Goal: Task Accomplishment & Management: Manage account settings

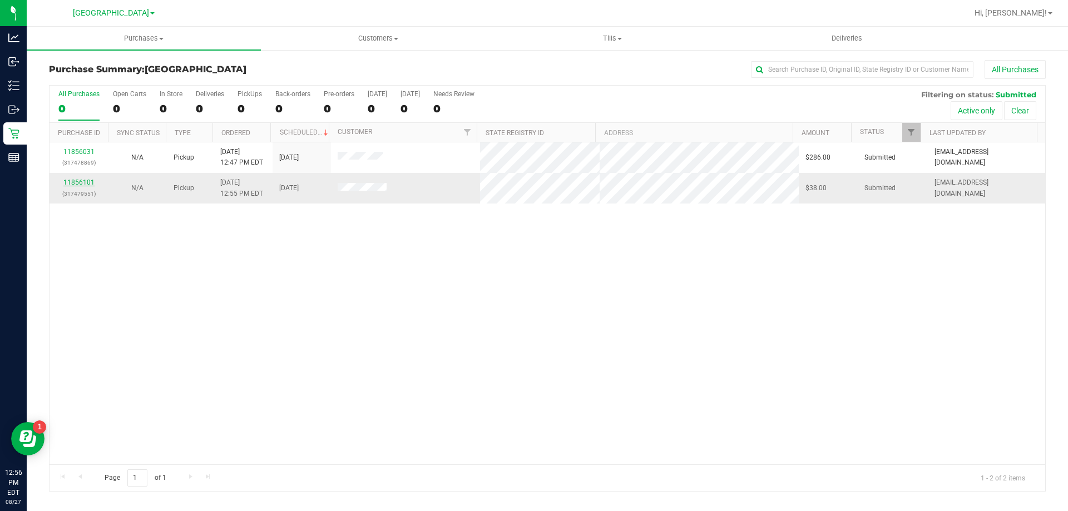
click at [83, 182] on link "11856101" at bounding box center [78, 182] width 31 height 8
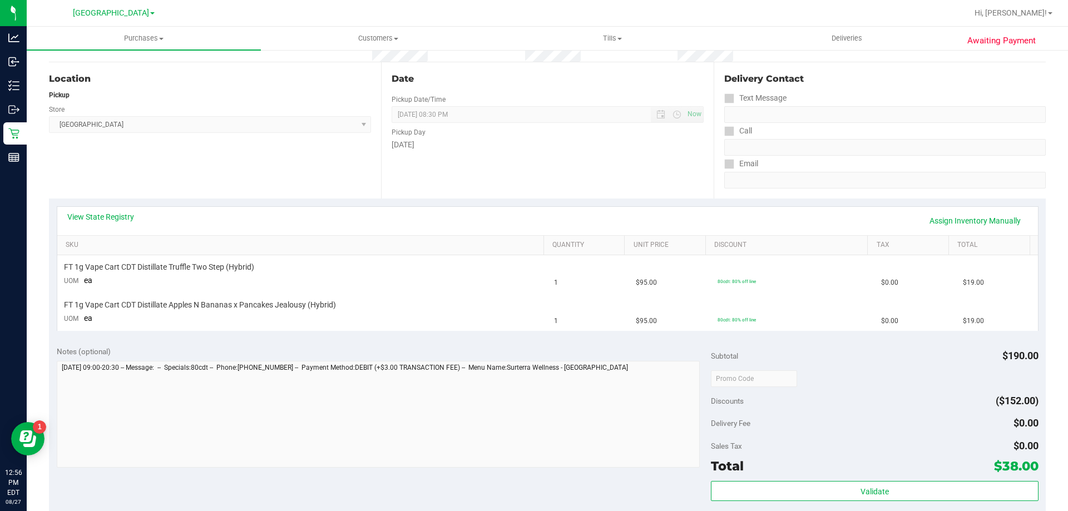
scroll to position [111, 0]
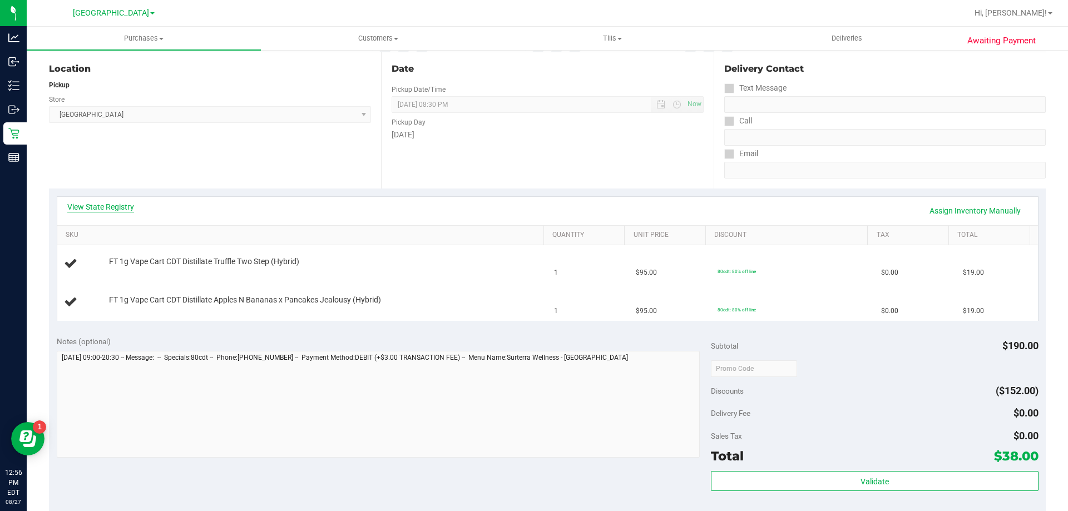
click at [115, 208] on link "View State Registry" at bounding box center [100, 206] width 67 height 11
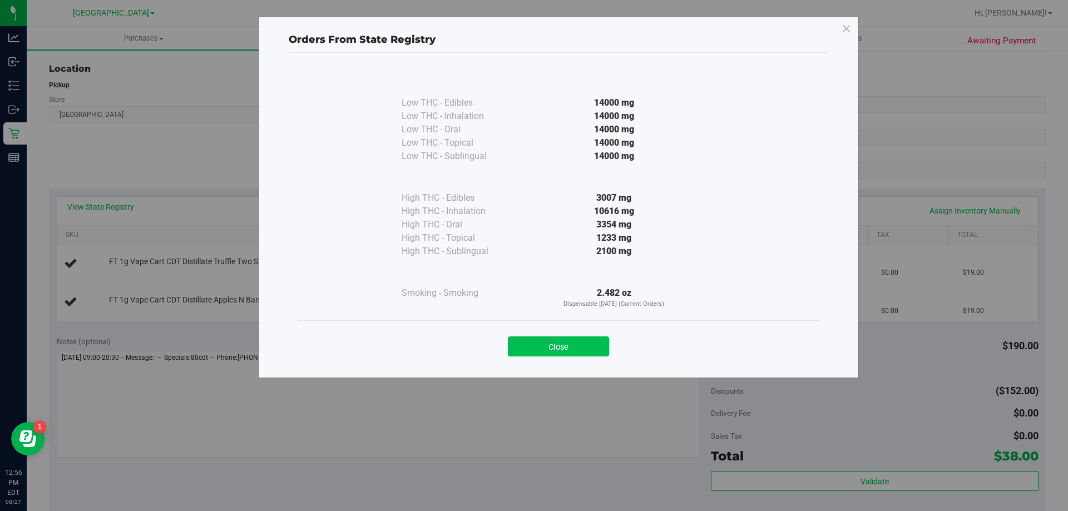
click at [573, 339] on button "Close" at bounding box center [558, 346] width 101 height 20
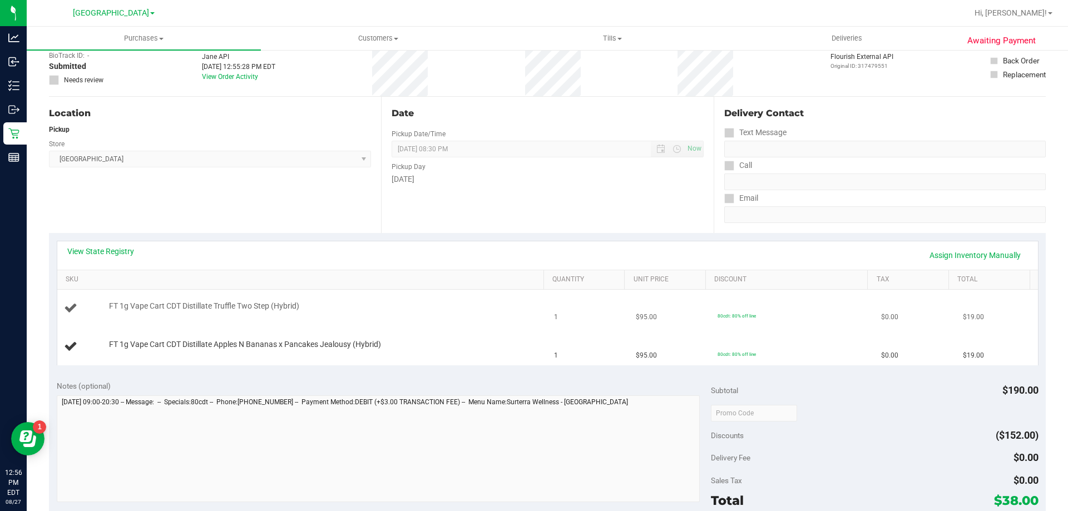
scroll to position [0, 0]
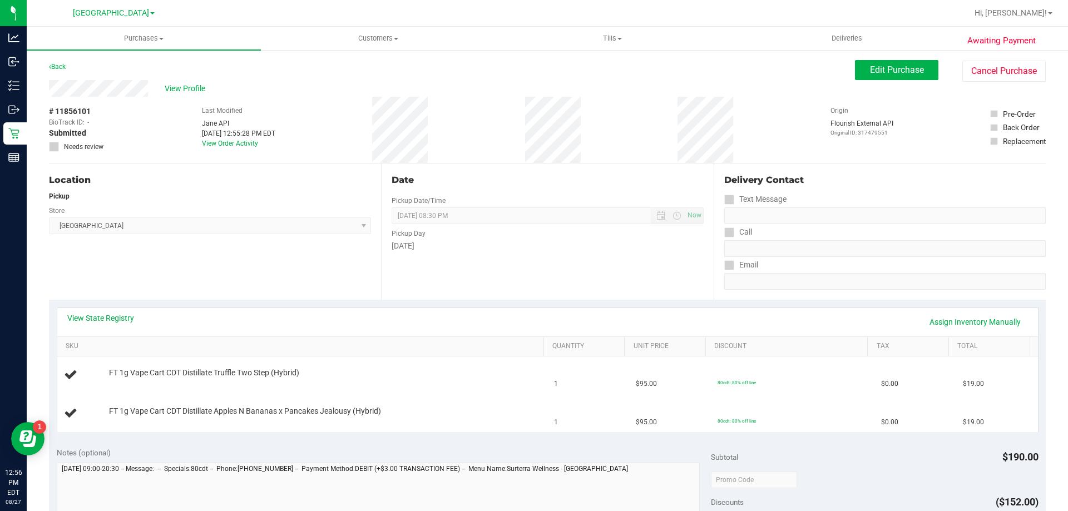
click at [251, 266] on div "Location Pickup Store [GEOGRAPHIC_DATA] WC Select Store [PERSON_NAME][GEOGRAPHI…" at bounding box center [215, 231] width 332 height 136
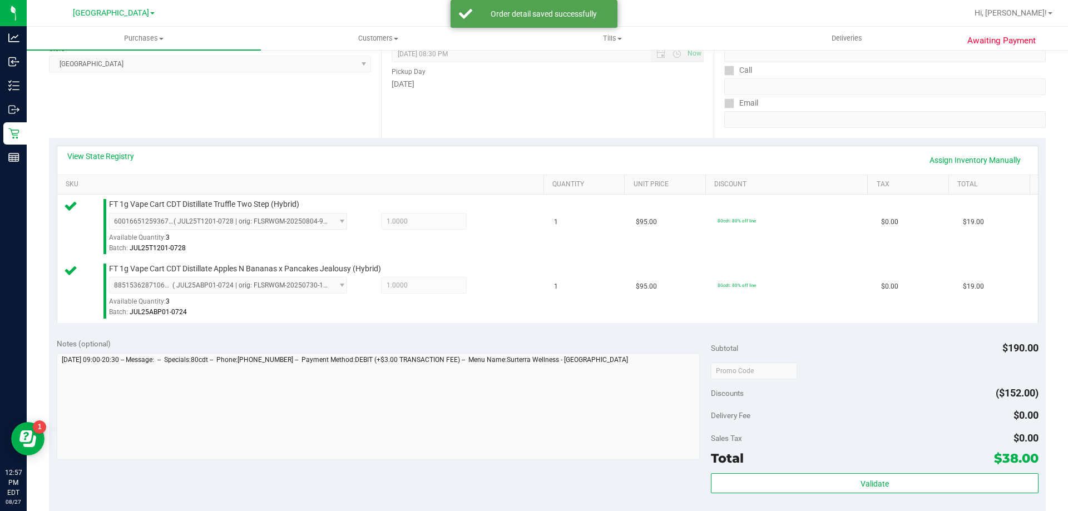
scroll to position [222, 0]
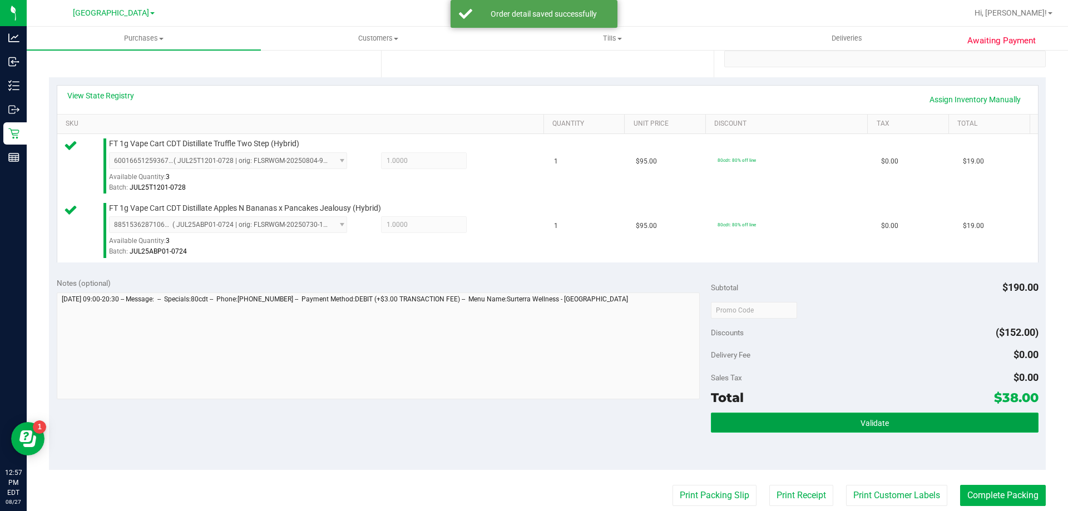
click at [860, 422] on span "Validate" at bounding box center [874, 423] width 28 height 9
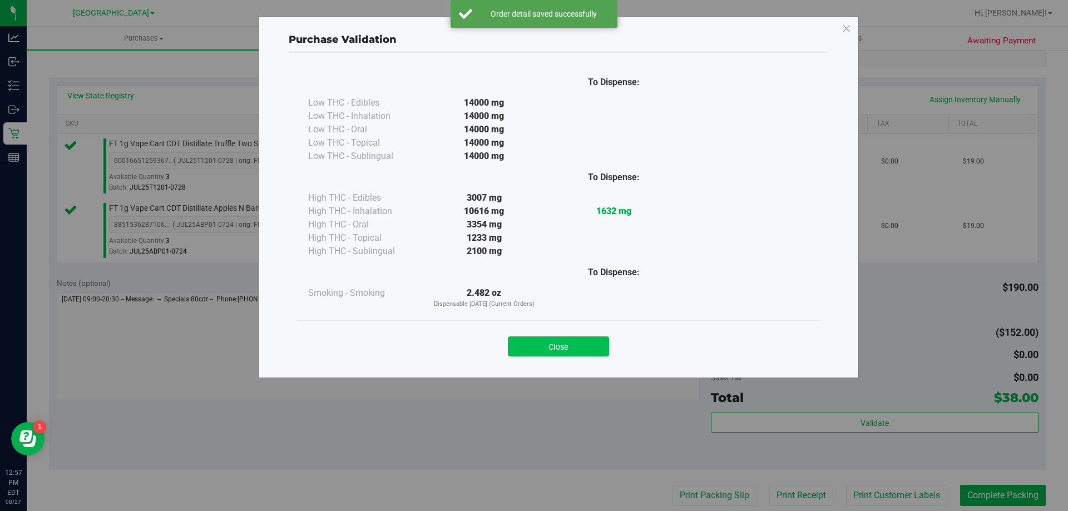
click at [570, 355] on button "Close" at bounding box center [558, 346] width 101 height 20
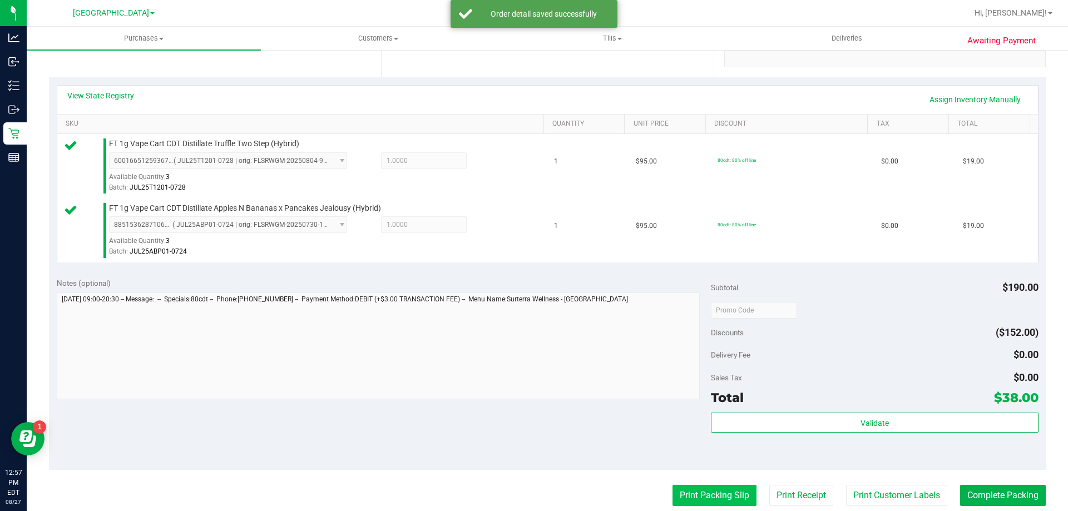
click at [703, 499] on button "Print Packing Slip" at bounding box center [714, 495] width 84 height 21
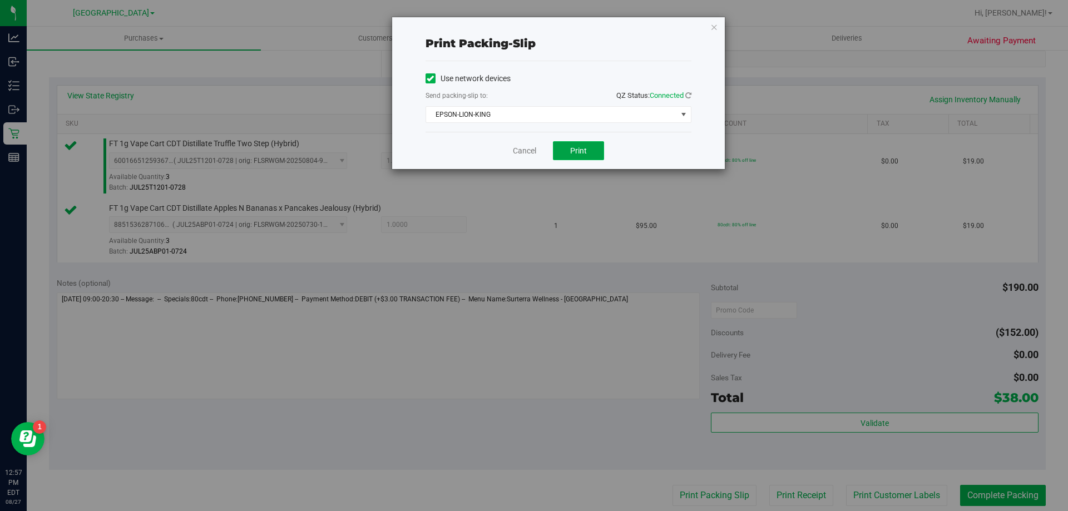
click at [583, 149] on span "Print" at bounding box center [578, 150] width 17 height 9
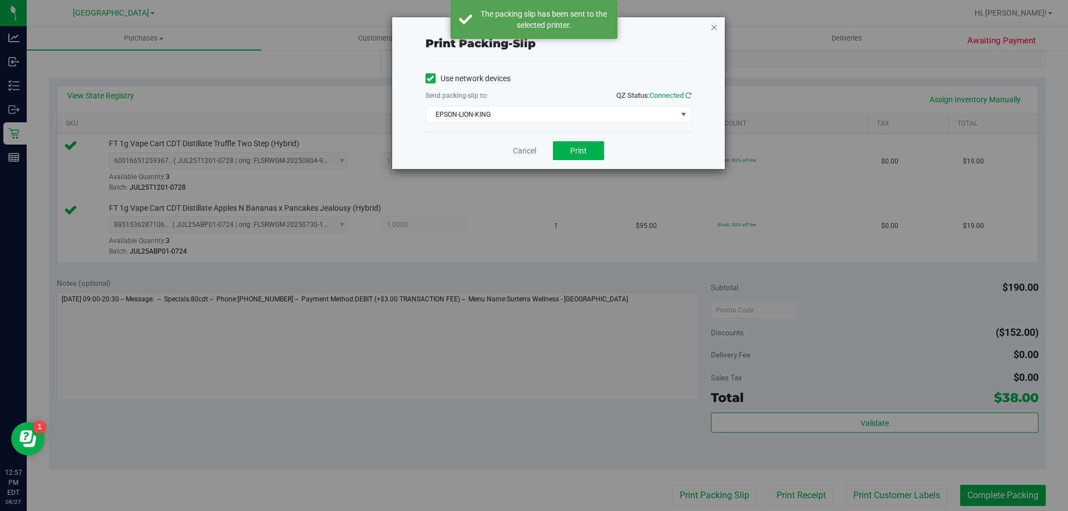
click at [711, 24] on icon "button" at bounding box center [714, 26] width 8 height 13
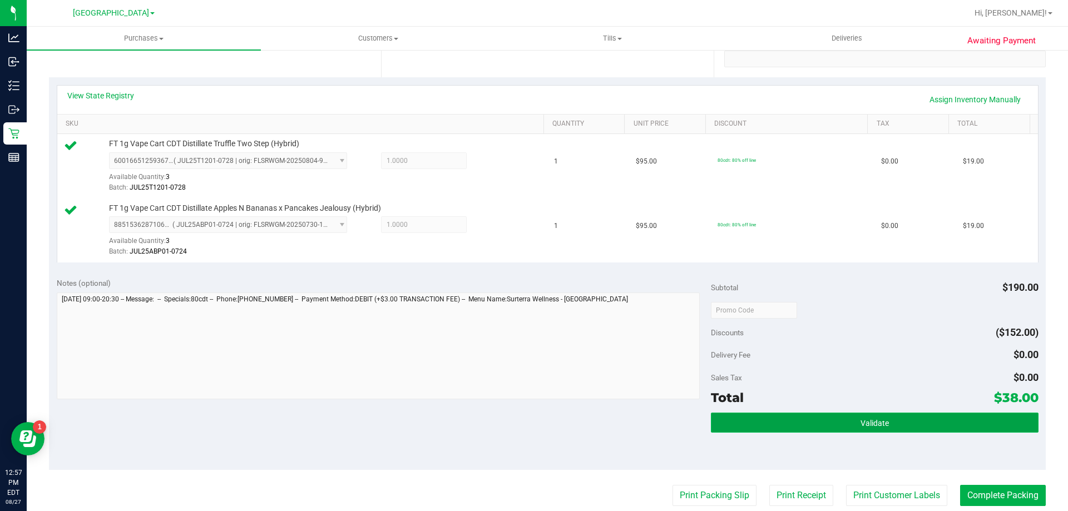
click at [828, 413] on button "Validate" at bounding box center [874, 423] width 327 height 20
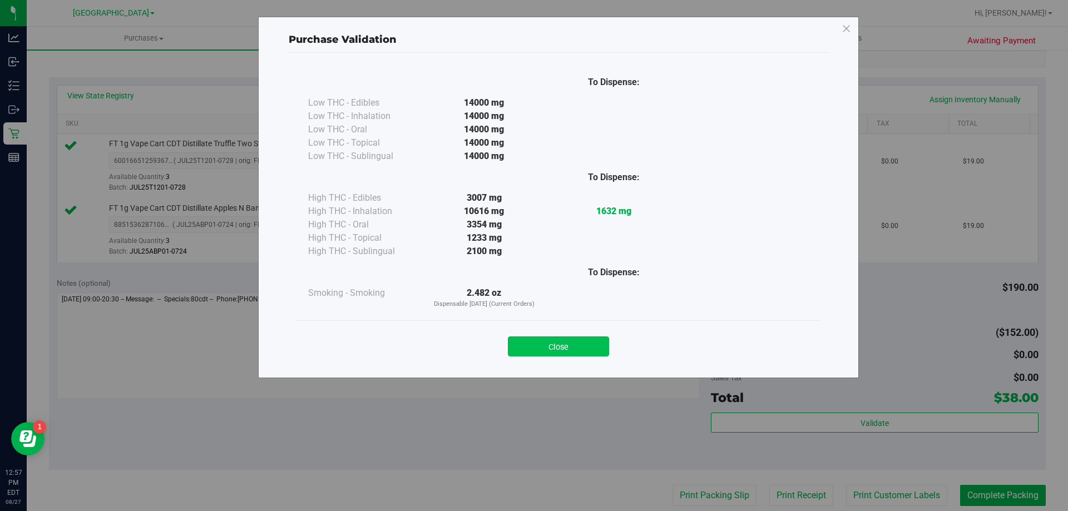
click at [582, 339] on button "Close" at bounding box center [558, 346] width 101 height 20
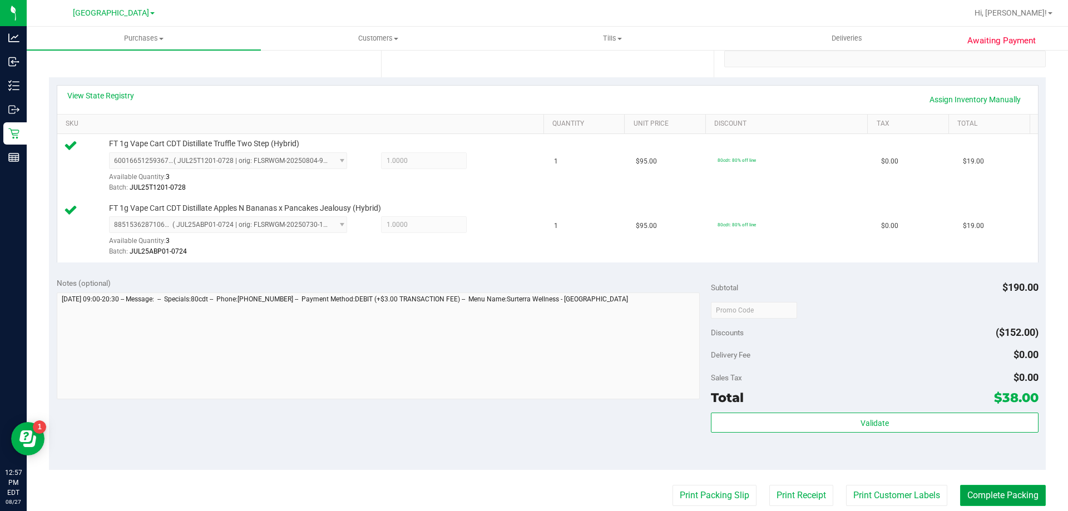
click at [972, 502] on button "Complete Packing" at bounding box center [1003, 495] width 86 height 21
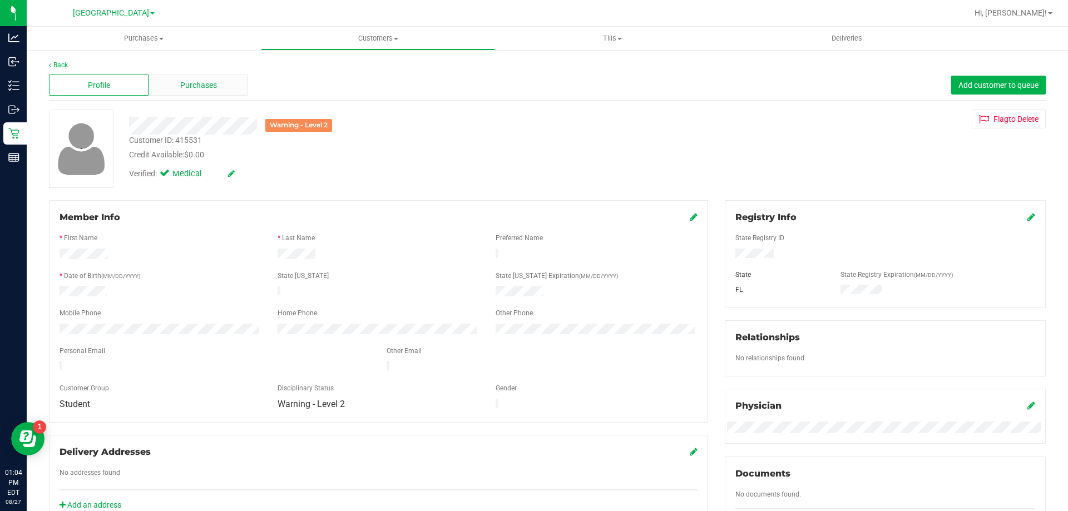
click at [192, 90] on span "Purchases" at bounding box center [198, 86] width 37 height 12
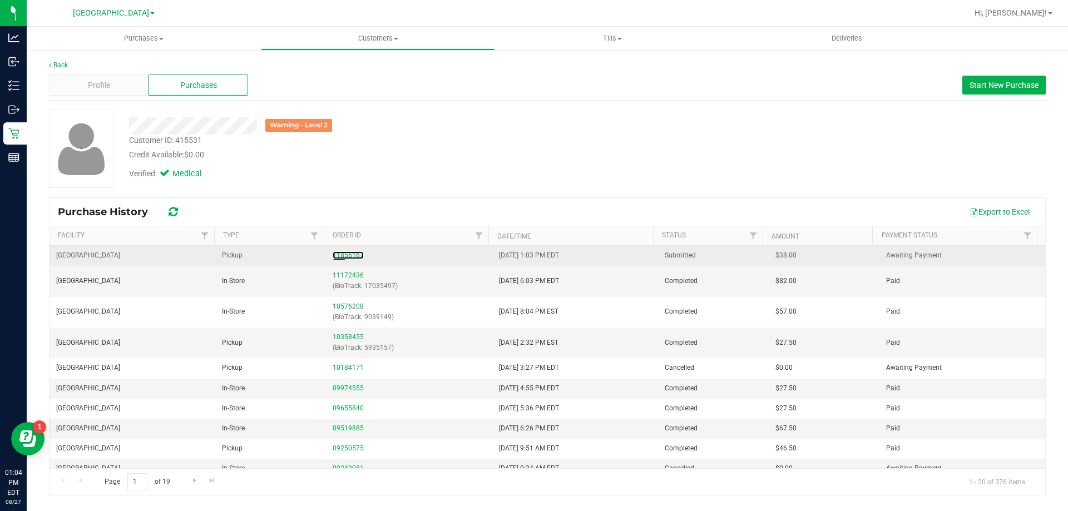
click at [342, 260] on div "11856167" at bounding box center [408, 255] width 152 height 11
click at [345, 258] on link "11856167" at bounding box center [347, 255] width 31 height 8
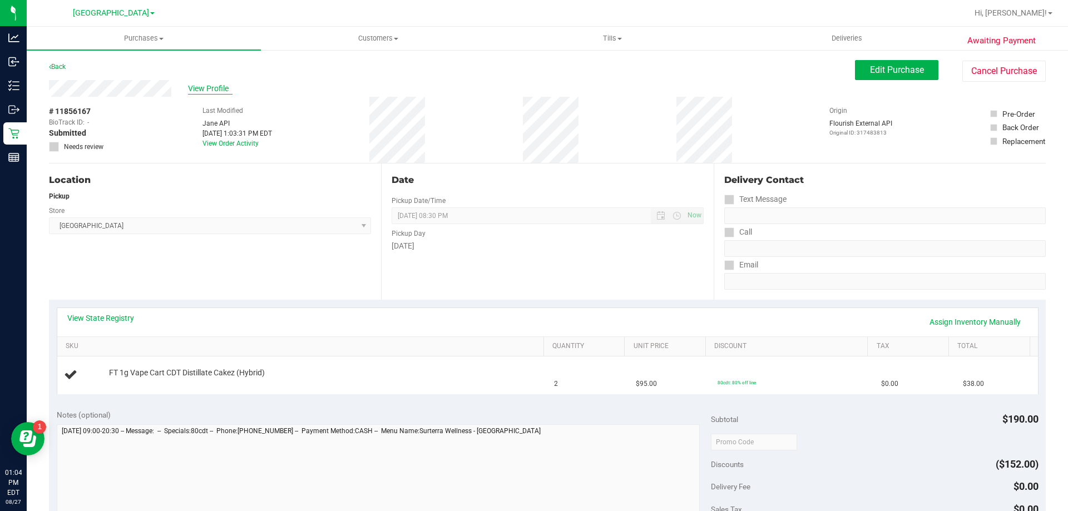
click at [210, 88] on span "View Profile" at bounding box center [210, 89] width 44 height 12
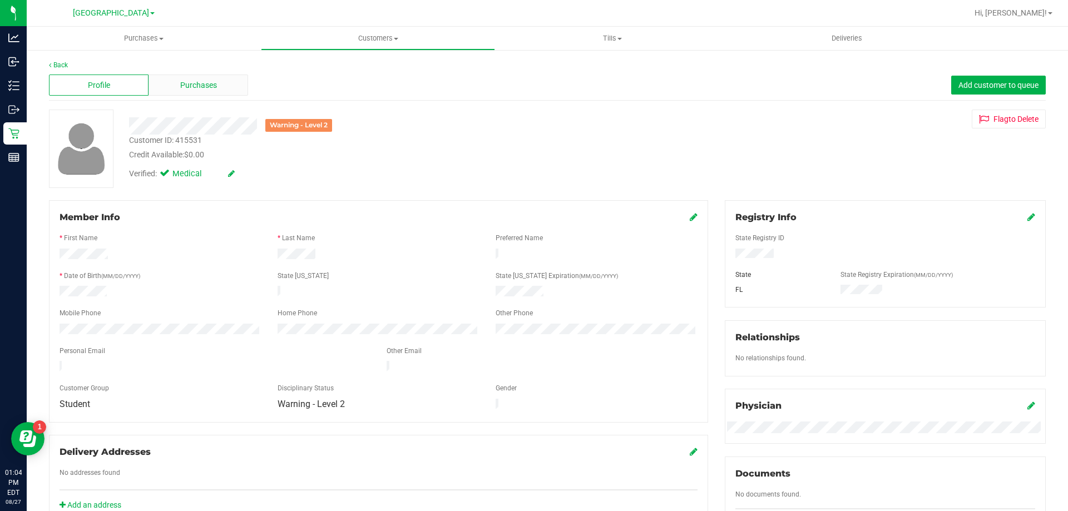
click at [226, 87] on div "Purchases" at bounding box center [198, 85] width 100 height 21
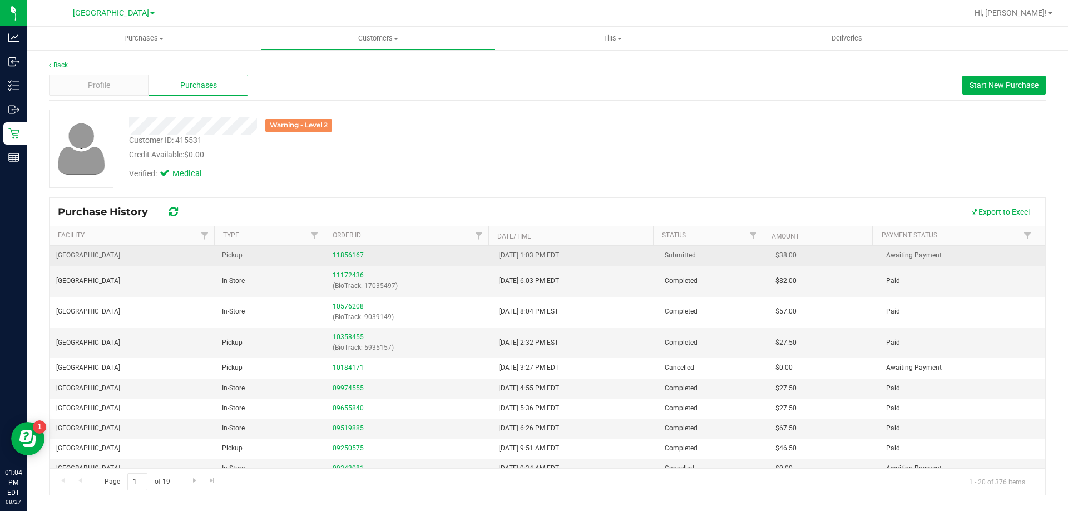
click at [353, 250] on div "11856167" at bounding box center [408, 255] width 152 height 11
click at [353, 251] on link "11856167" at bounding box center [347, 255] width 31 height 8
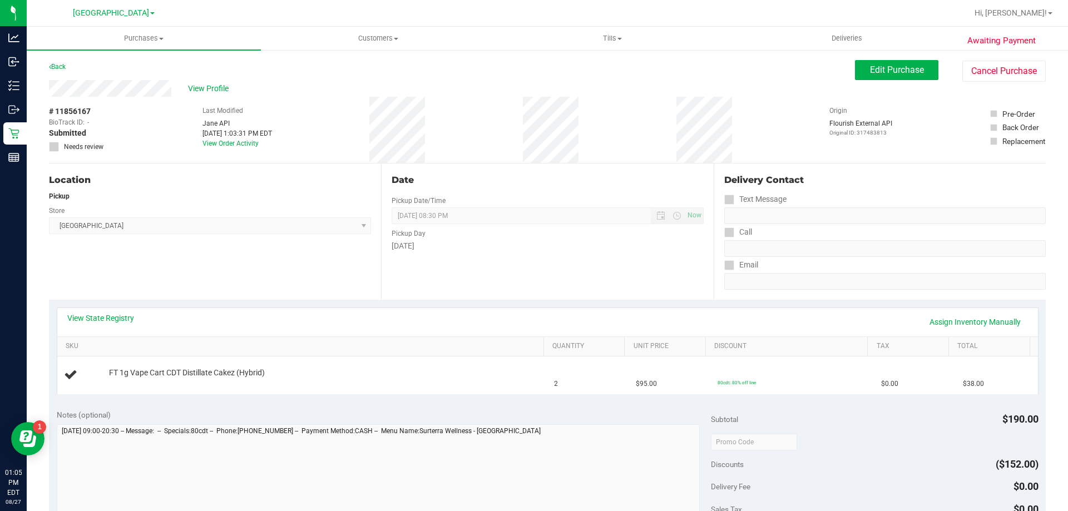
click at [711, 315] on div "View State Registry Assign Inventory Manually" at bounding box center [547, 321] width 960 height 19
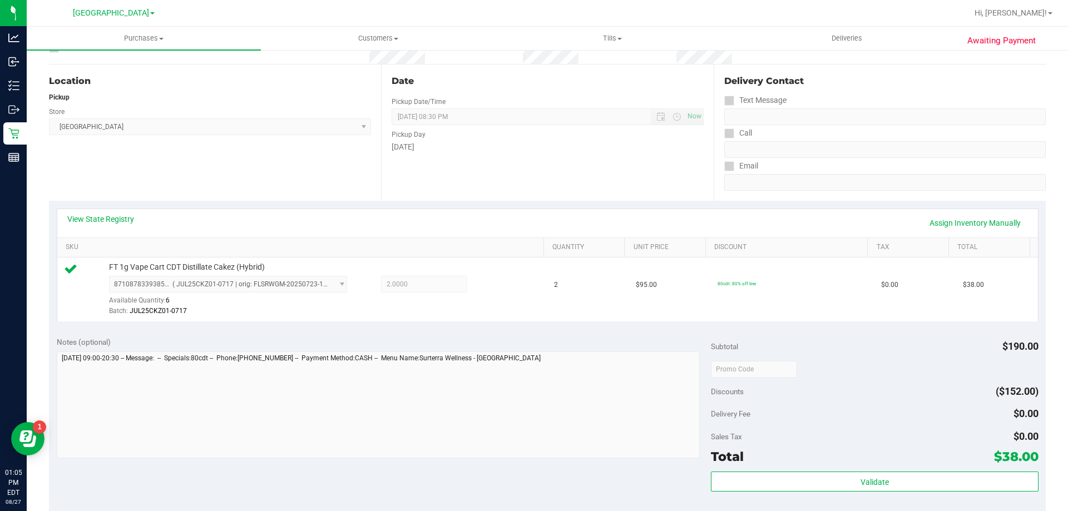
scroll to position [222, 0]
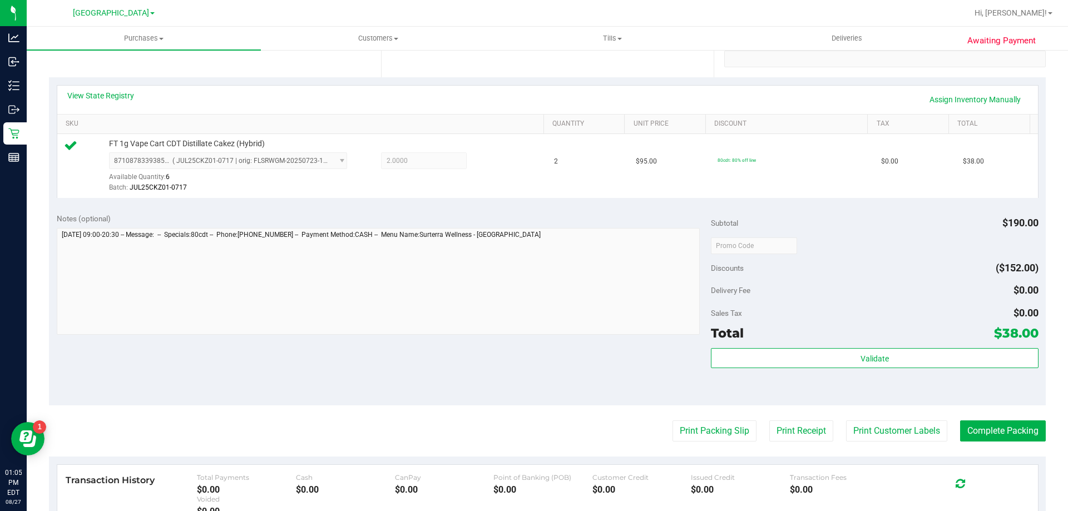
click at [835, 342] on div "Total $38.00" at bounding box center [874, 333] width 327 height 20
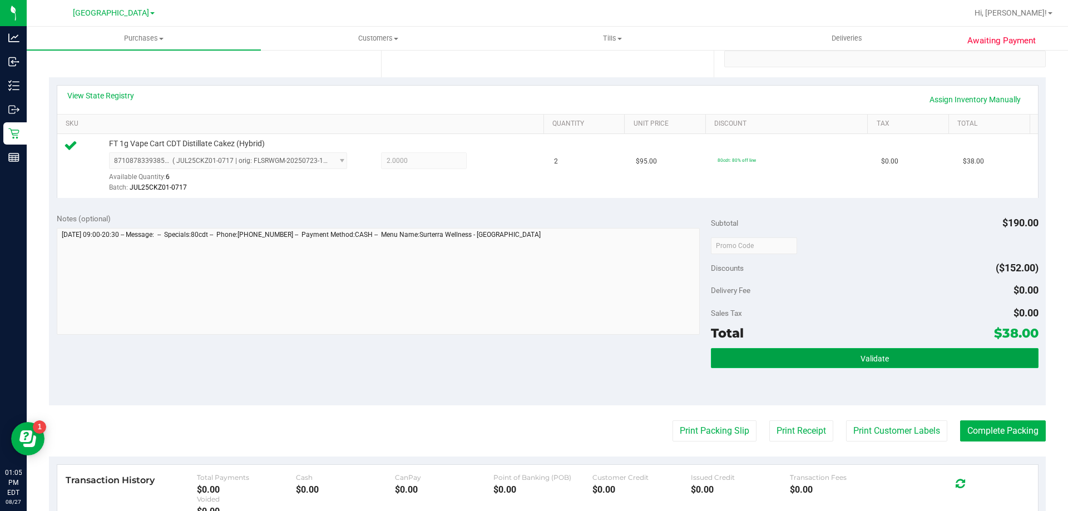
click at [835, 358] on button "Validate" at bounding box center [874, 358] width 327 height 20
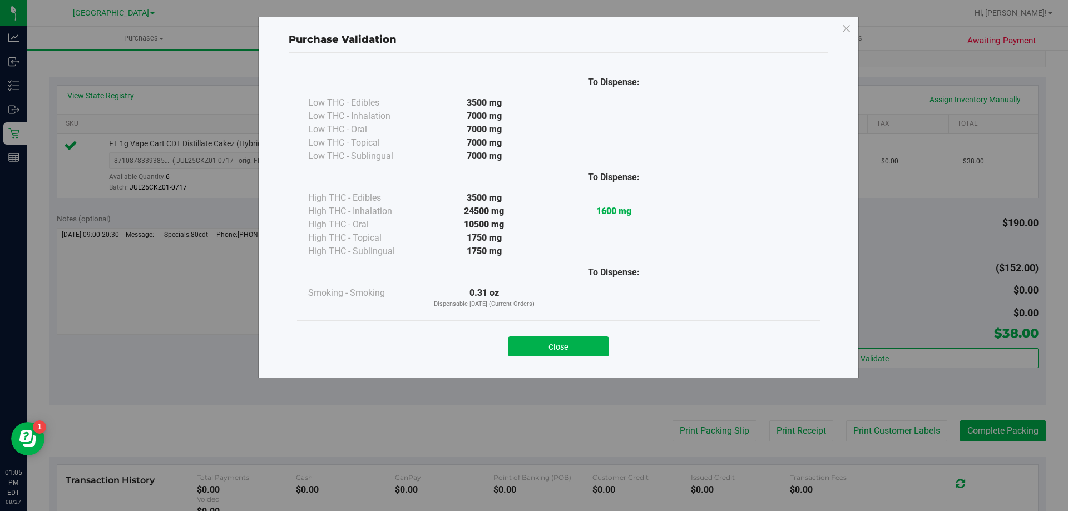
click at [587, 340] on button "Close" at bounding box center [558, 346] width 101 height 20
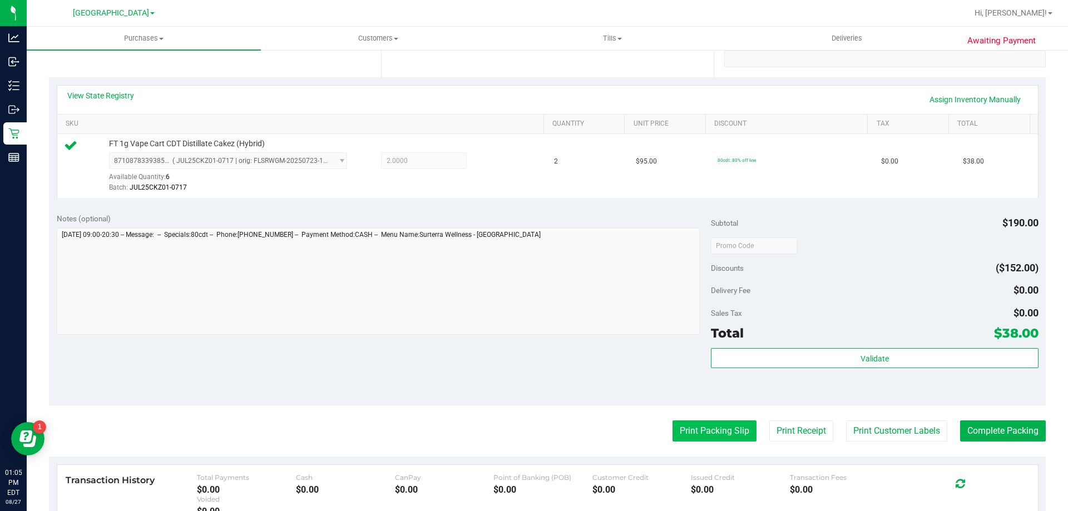
click at [697, 438] on button "Print Packing Slip" at bounding box center [714, 430] width 84 height 21
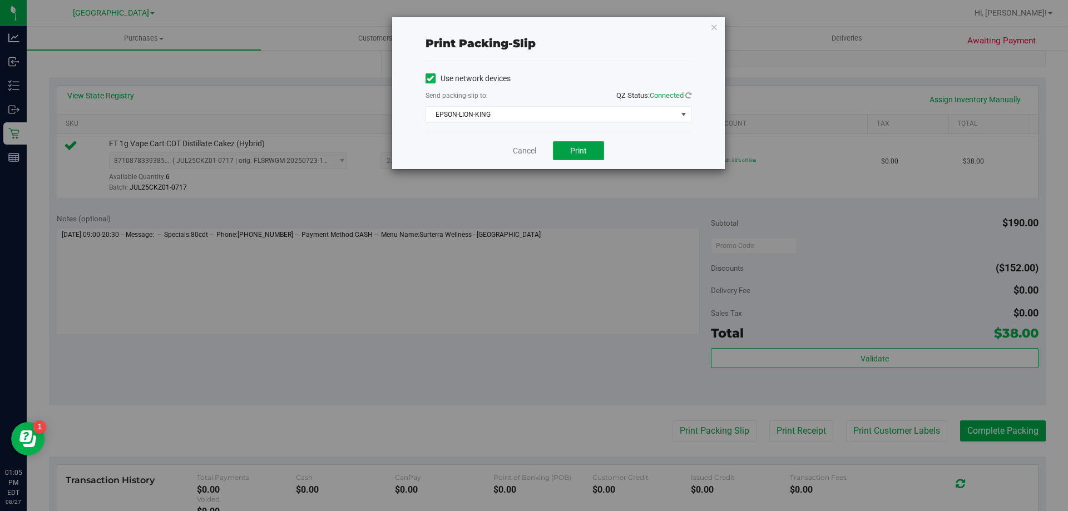
click at [570, 149] on span "Print" at bounding box center [578, 150] width 17 height 9
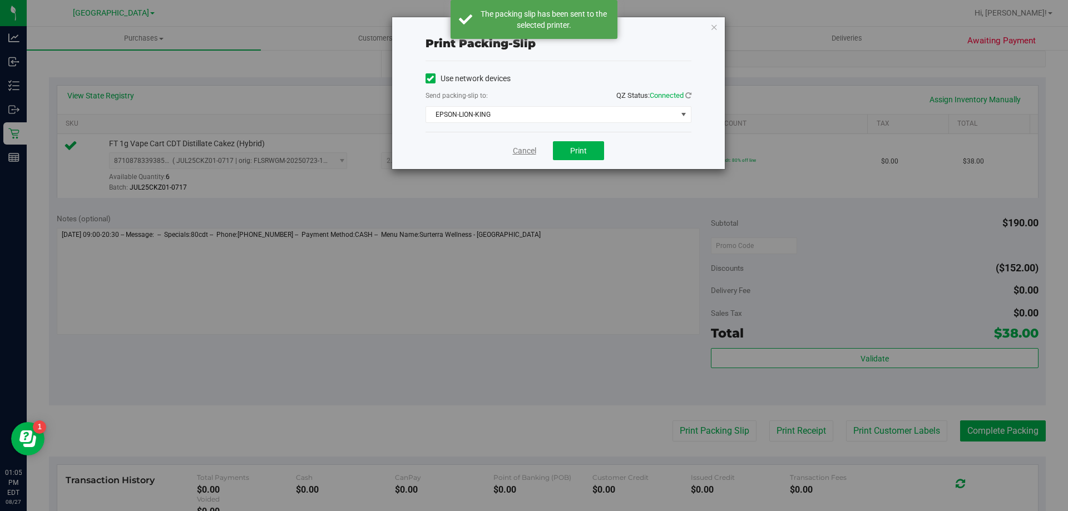
click at [517, 151] on link "Cancel" at bounding box center [524, 151] width 23 height 12
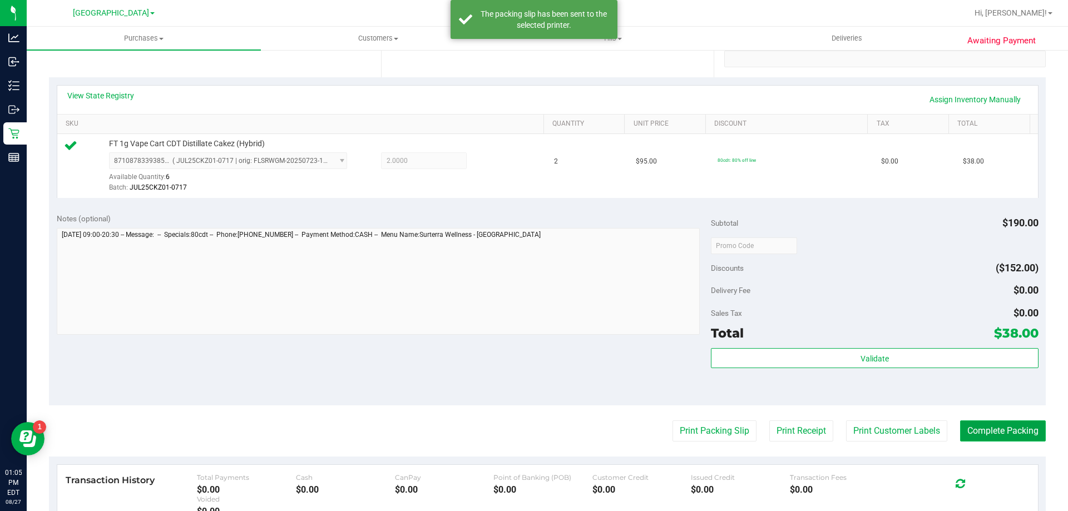
click at [985, 424] on button "Complete Packing" at bounding box center [1003, 430] width 86 height 21
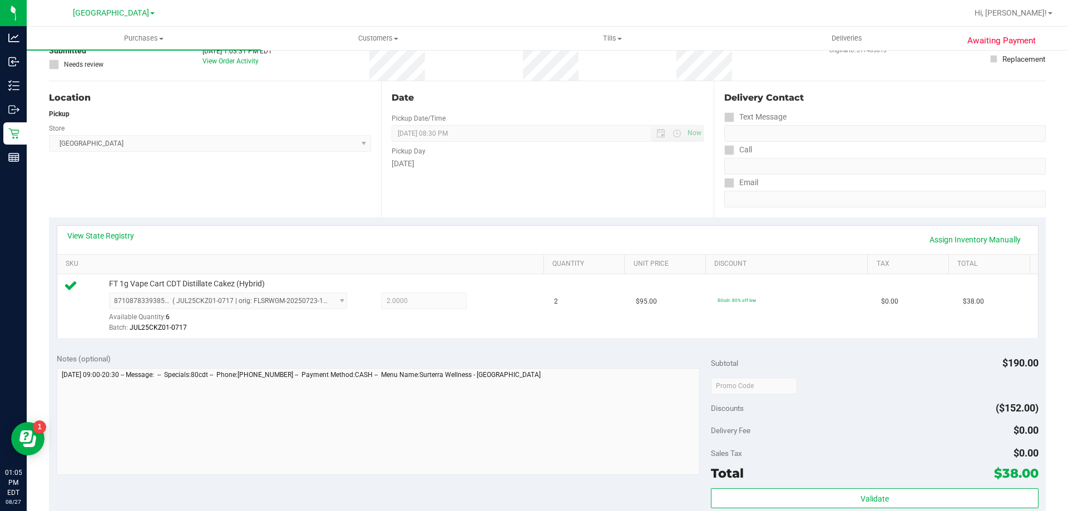
scroll to position [0, 0]
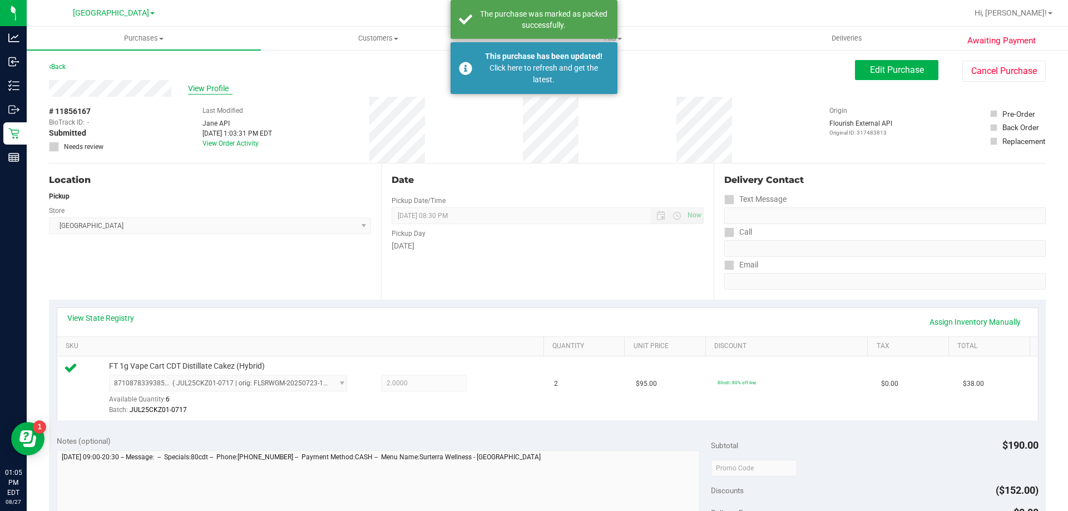
click at [203, 90] on span "View Profile" at bounding box center [210, 89] width 44 height 12
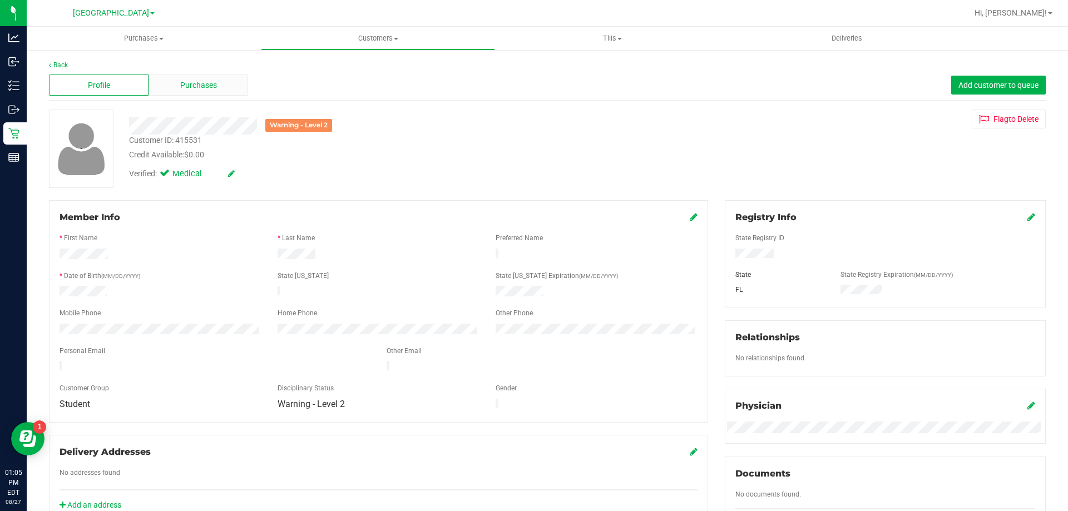
click at [197, 83] on span "Purchases" at bounding box center [198, 86] width 37 height 12
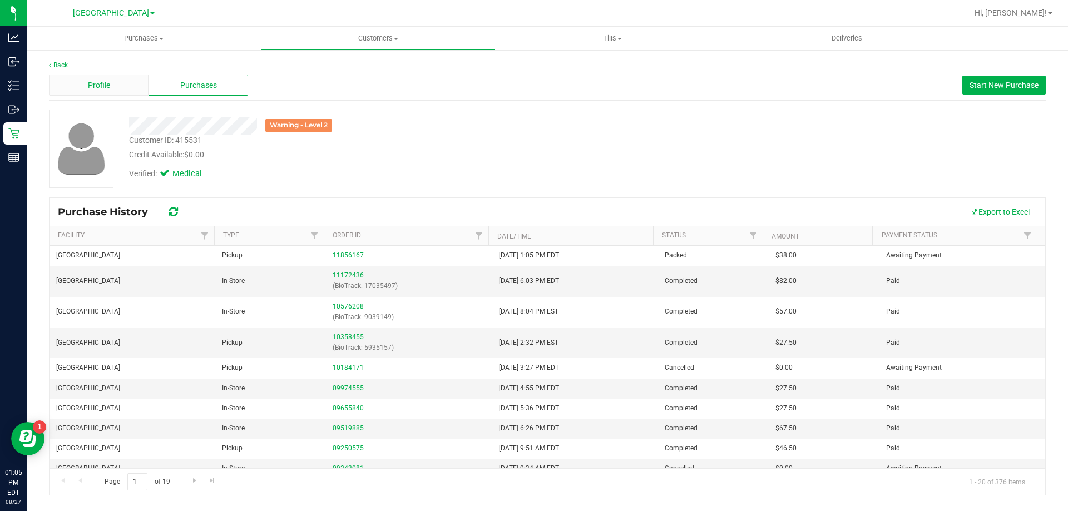
click at [83, 81] on div "Profile" at bounding box center [99, 85] width 100 height 21
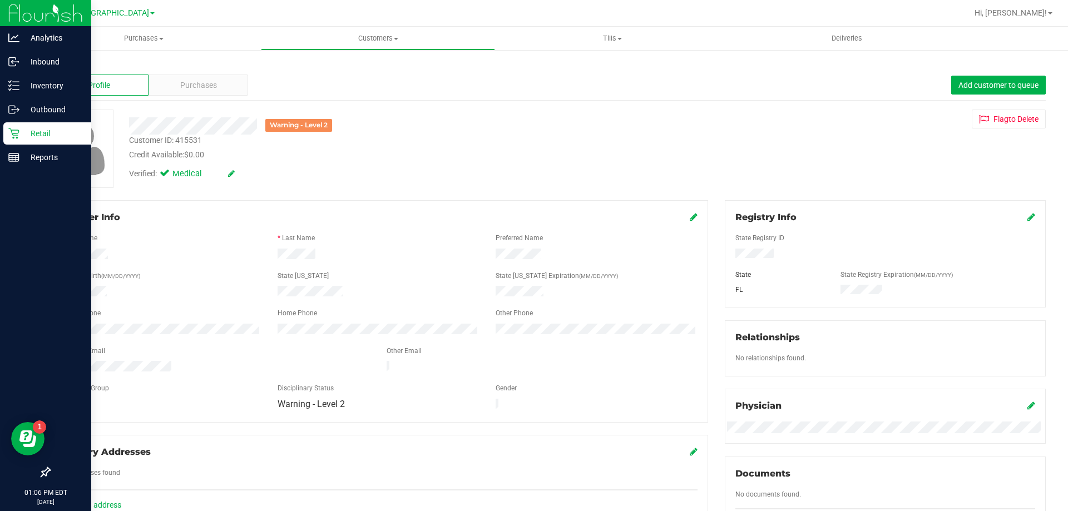
drag, startPoint x: 13, startPoint y: 134, endPoint x: 77, endPoint y: 134, distance: 63.9
click at [14, 134] on icon at bounding box center [13, 133] width 11 height 11
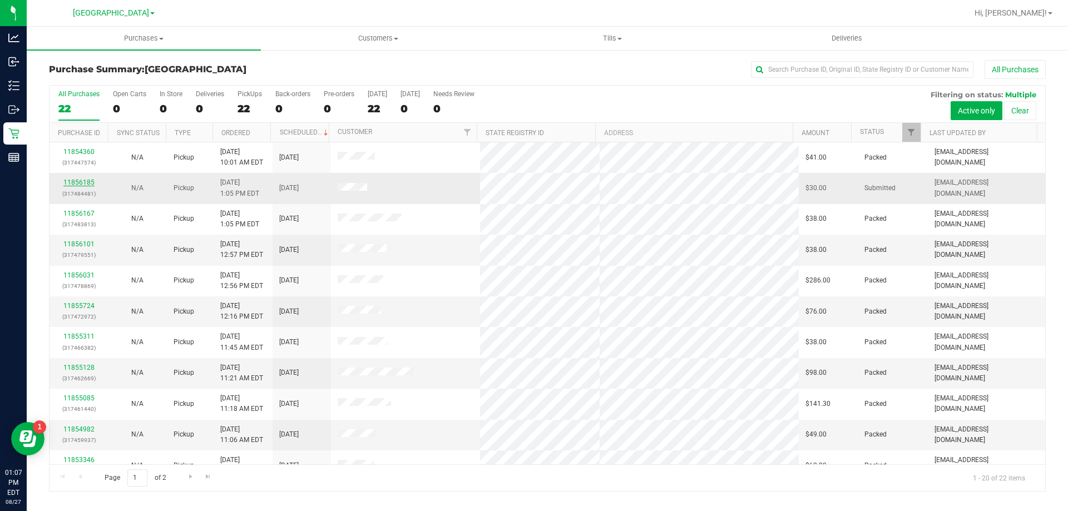
click at [71, 186] on link "11856185" at bounding box center [78, 182] width 31 height 8
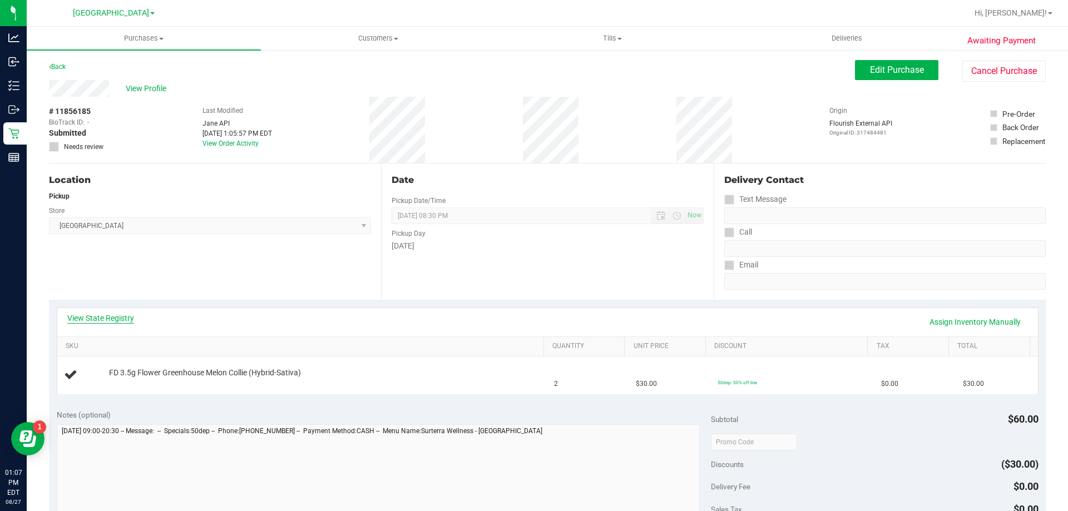
click at [103, 319] on link "View State Registry" at bounding box center [100, 317] width 67 height 11
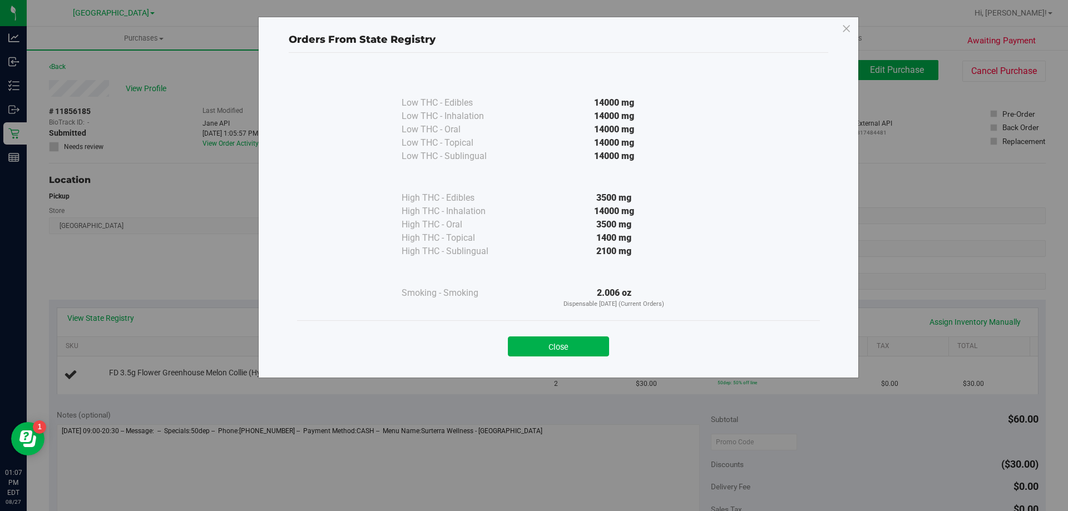
click at [560, 346] on button "Close" at bounding box center [558, 346] width 101 height 20
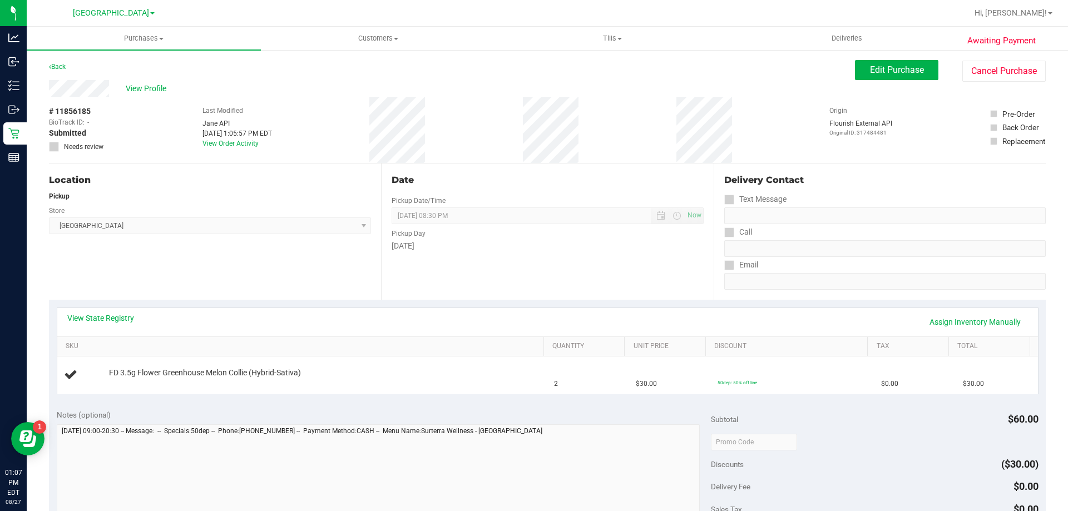
click at [554, 322] on div "View State Registry Assign Inventory Manually" at bounding box center [547, 321] width 960 height 19
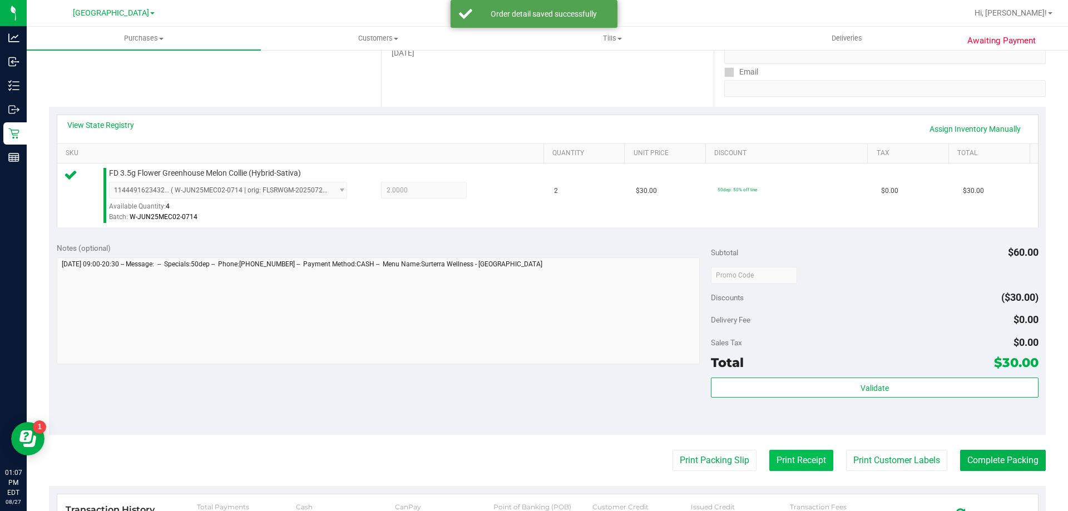
scroll to position [334, 0]
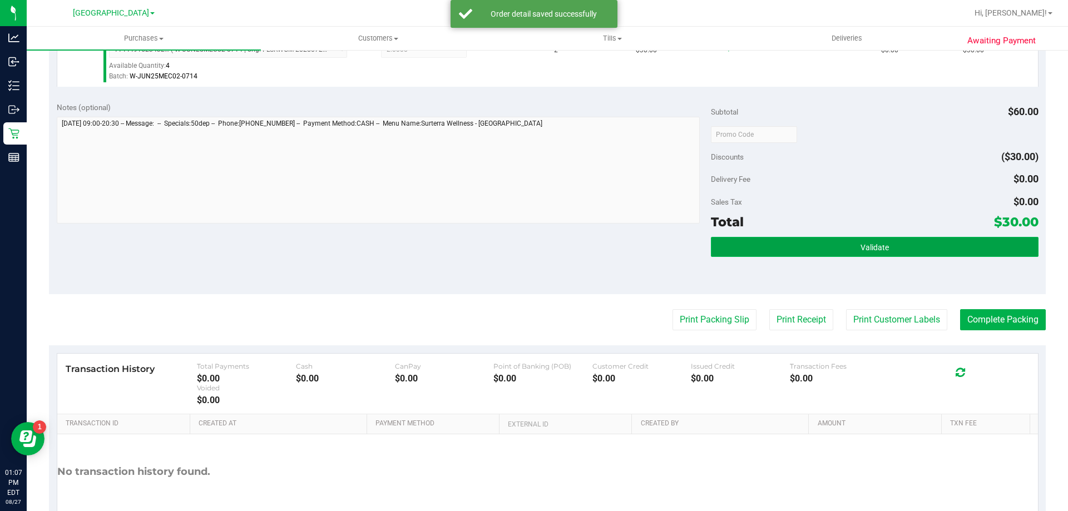
click at [778, 251] on button "Validate" at bounding box center [874, 247] width 327 height 20
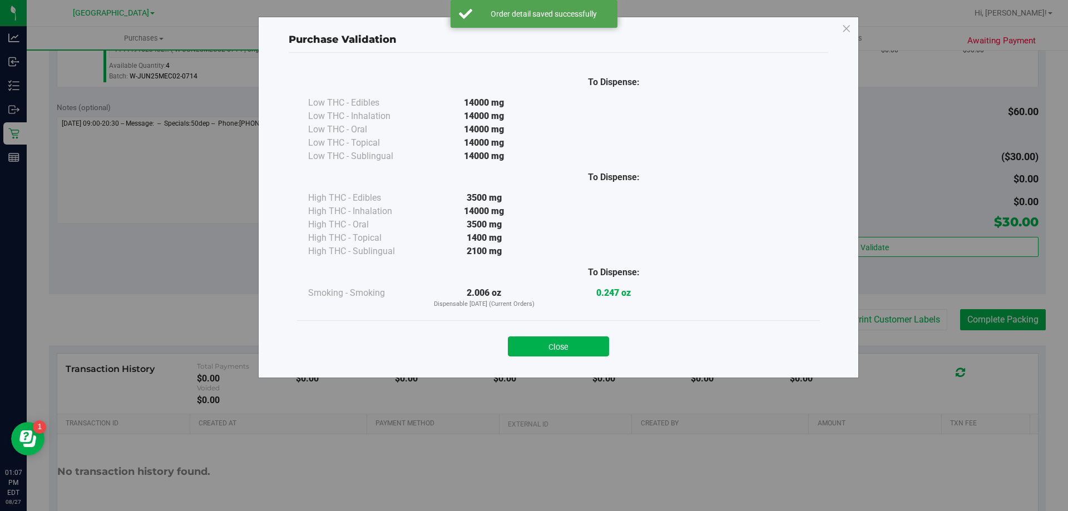
drag, startPoint x: 600, startPoint y: 338, endPoint x: 610, endPoint y: 338, distance: 9.5
click at [600, 338] on button "Close" at bounding box center [558, 346] width 101 height 20
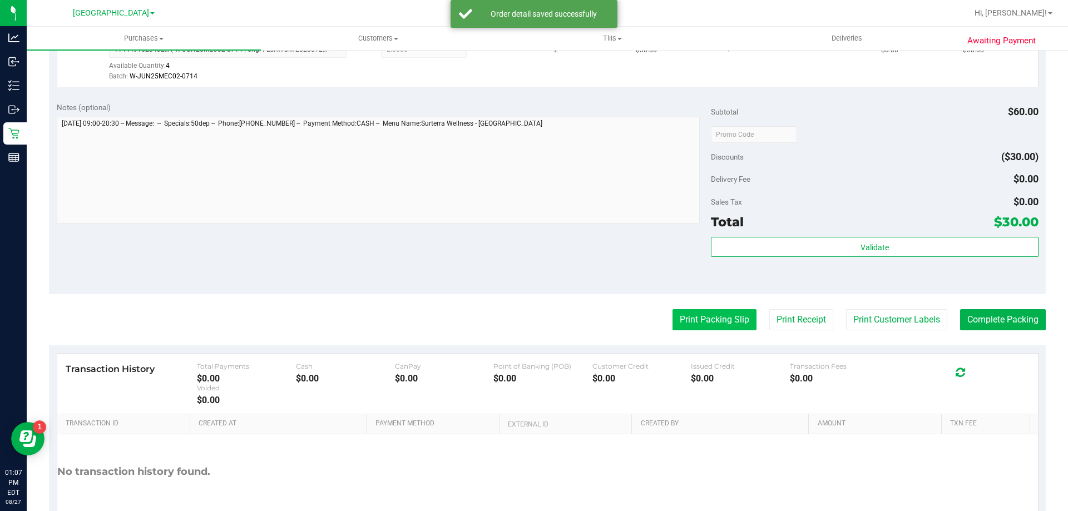
click at [699, 315] on button "Print Packing Slip" at bounding box center [714, 319] width 84 height 21
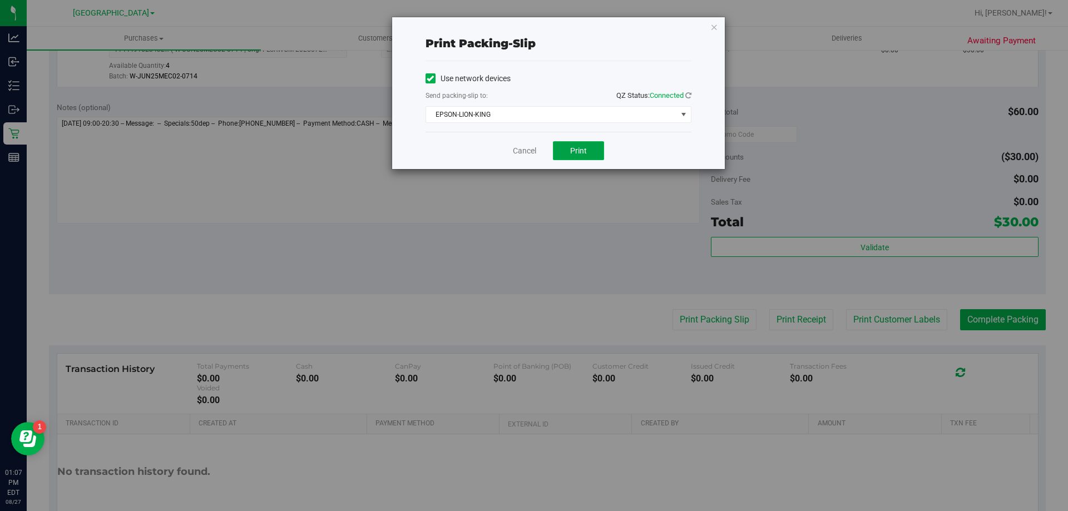
click at [575, 156] on button "Print" at bounding box center [578, 150] width 51 height 19
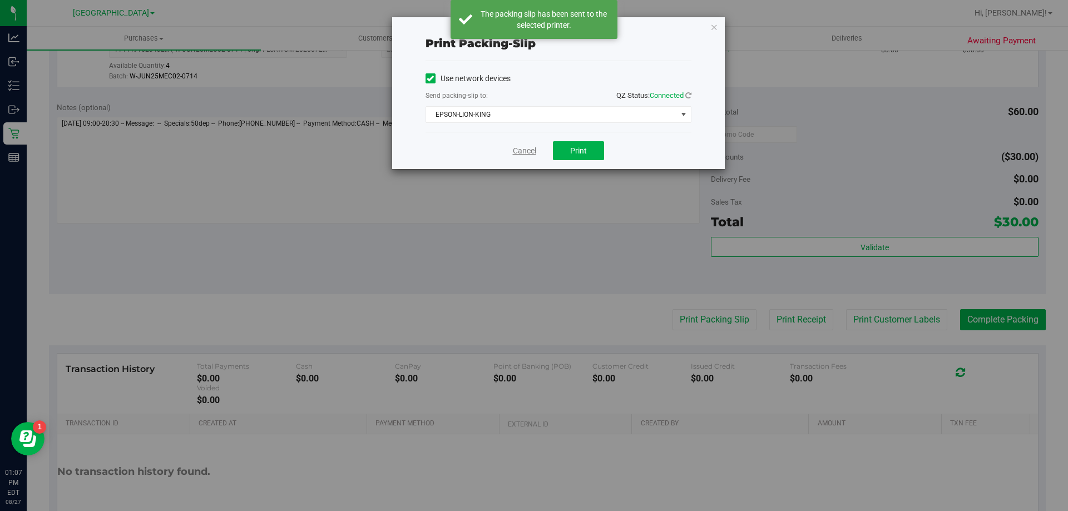
click at [533, 152] on link "Cancel" at bounding box center [524, 151] width 23 height 12
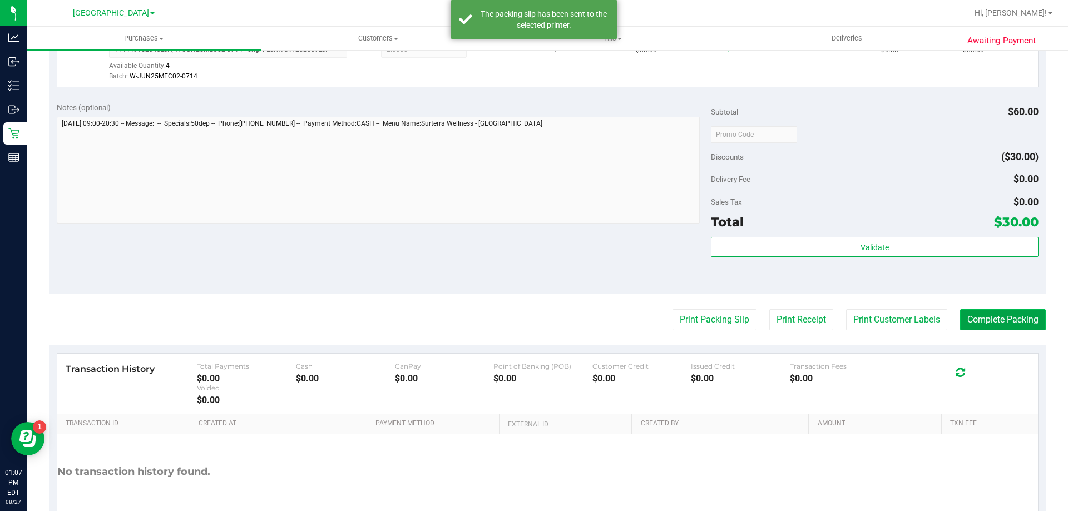
click at [990, 325] on button "Complete Packing" at bounding box center [1003, 319] width 86 height 21
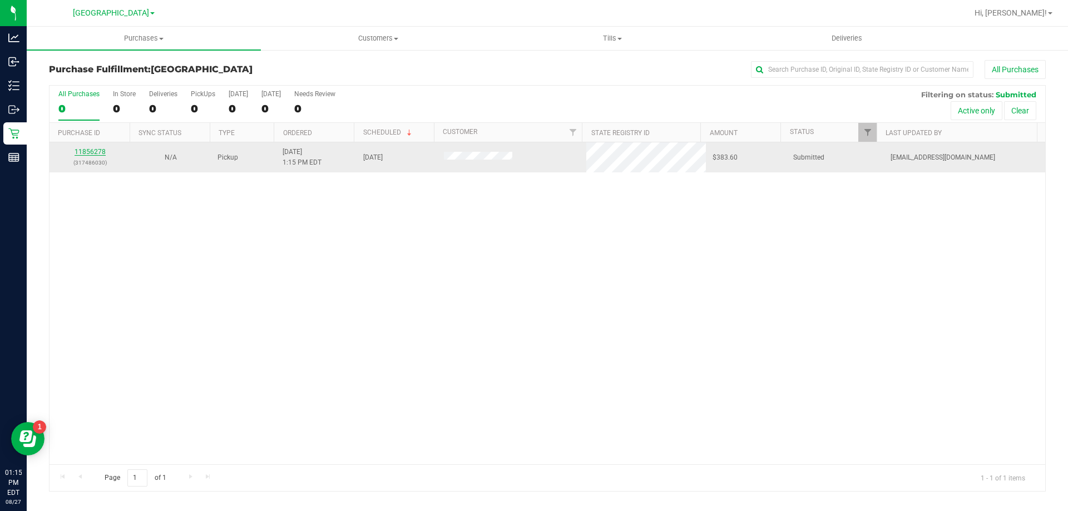
click at [81, 151] on link "11856278" at bounding box center [90, 152] width 31 height 8
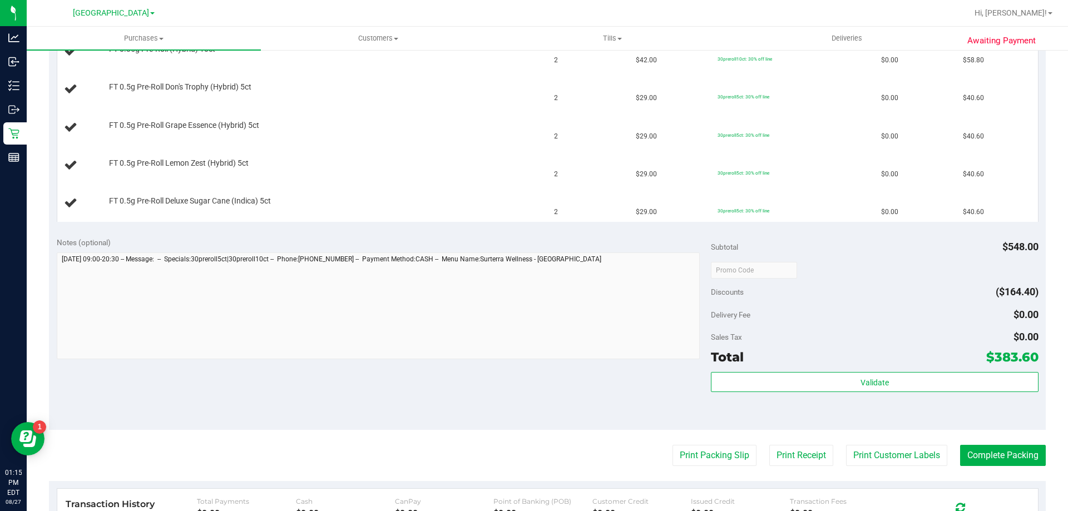
scroll to position [556, 0]
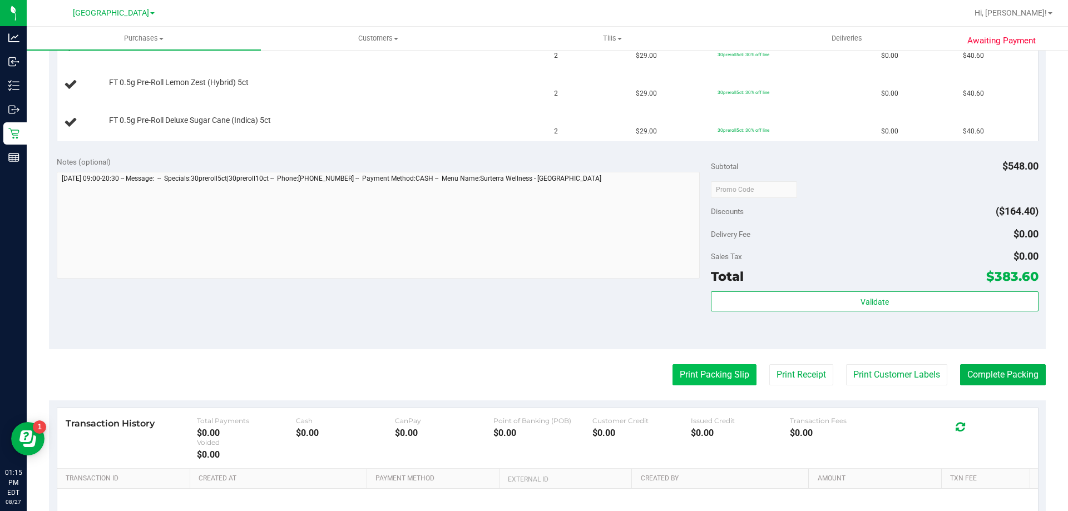
click at [684, 366] on button "Print Packing Slip" at bounding box center [714, 374] width 84 height 21
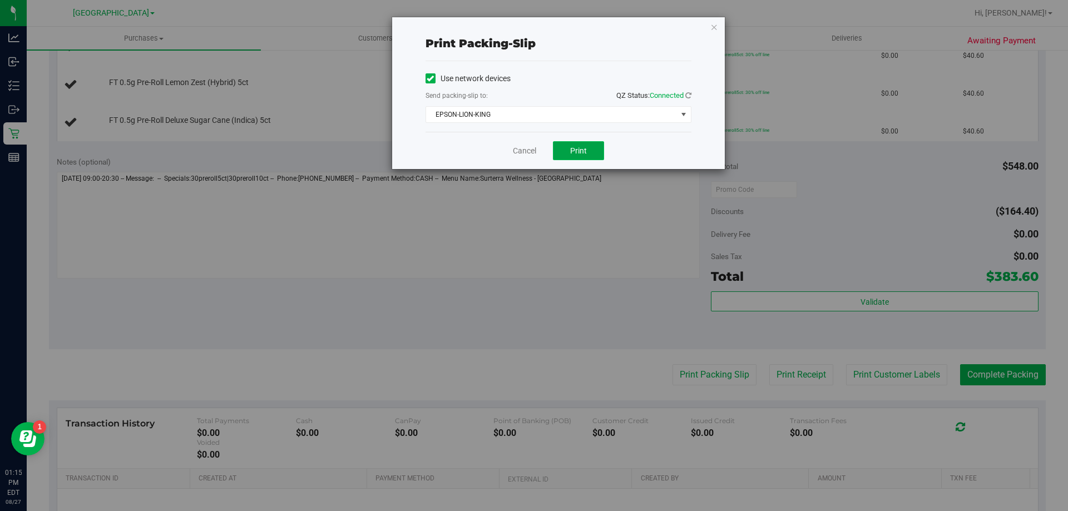
click at [572, 148] on span "Print" at bounding box center [578, 150] width 17 height 9
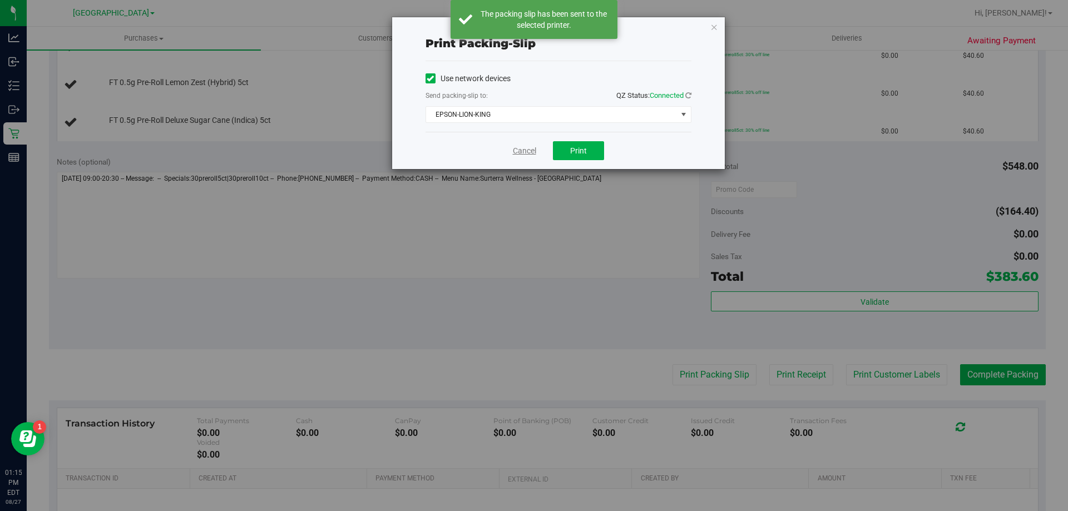
click at [523, 151] on link "Cancel" at bounding box center [524, 151] width 23 height 12
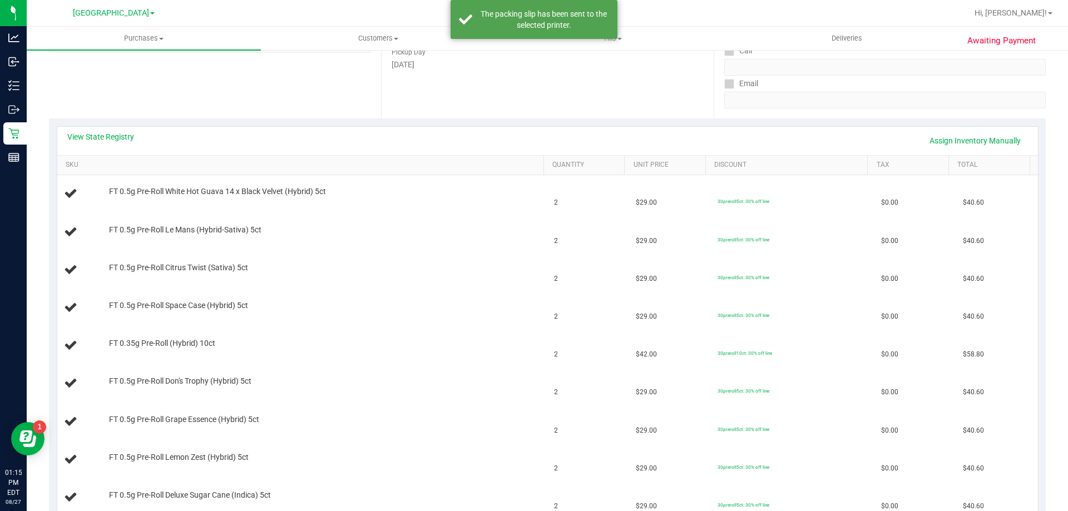
scroll to position [111, 0]
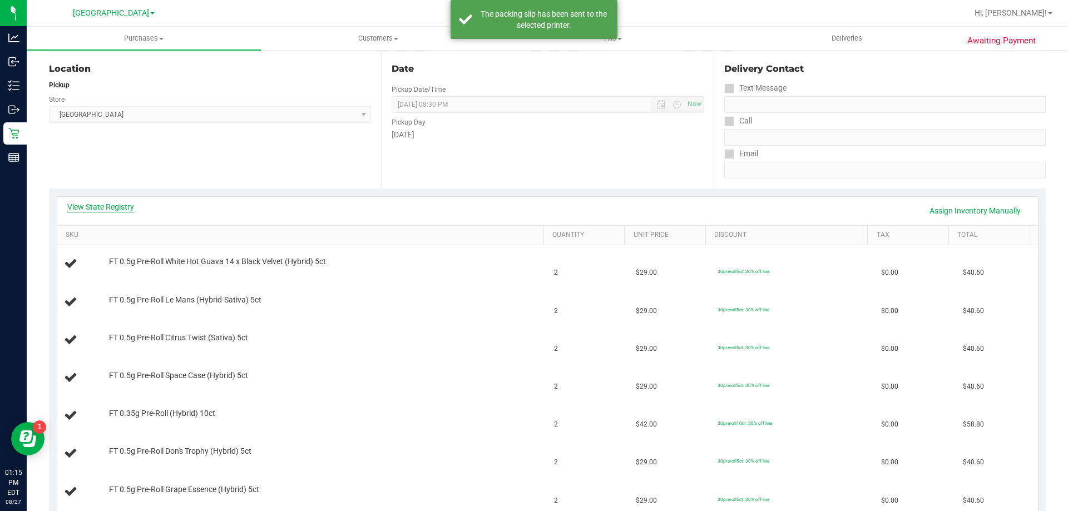
click at [107, 202] on link "View State Registry" at bounding box center [100, 206] width 67 height 11
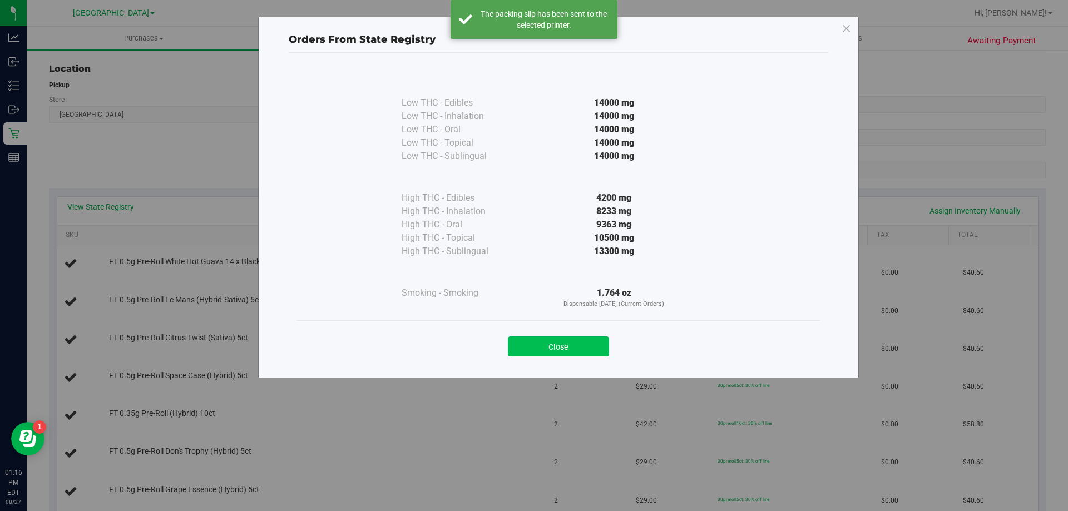
click at [563, 347] on button "Close" at bounding box center [558, 346] width 101 height 20
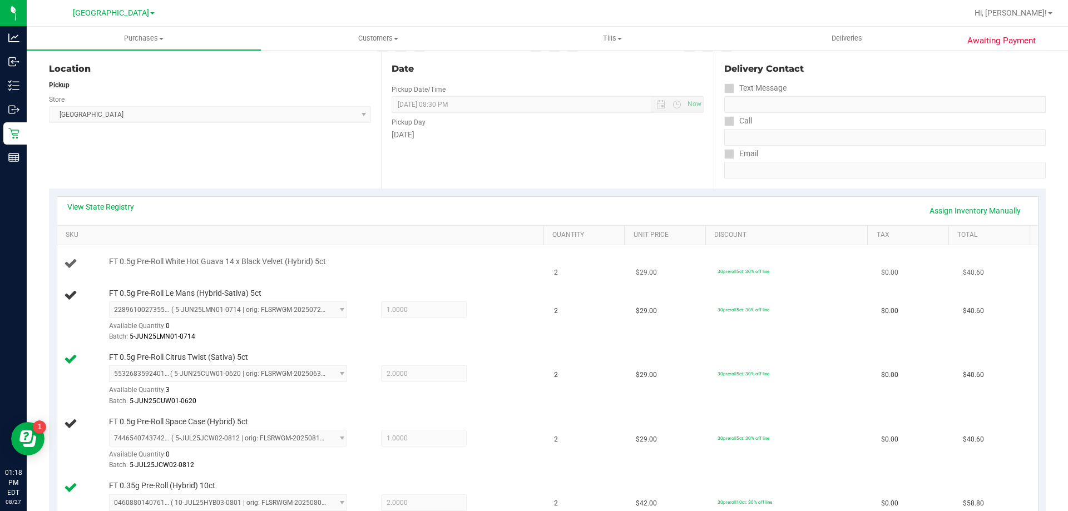
click at [454, 281] on td "FT 0.5g Pre-Roll White Hot Guava 14 x Black Velvet (Hybrid) 5ct" at bounding box center [302, 264] width 490 height 38
click at [479, 274] on td "FT 0.5g Pre-Roll White Hot Guava 14 x Black Velvet (Hybrid) 5ct" at bounding box center [302, 264] width 490 height 38
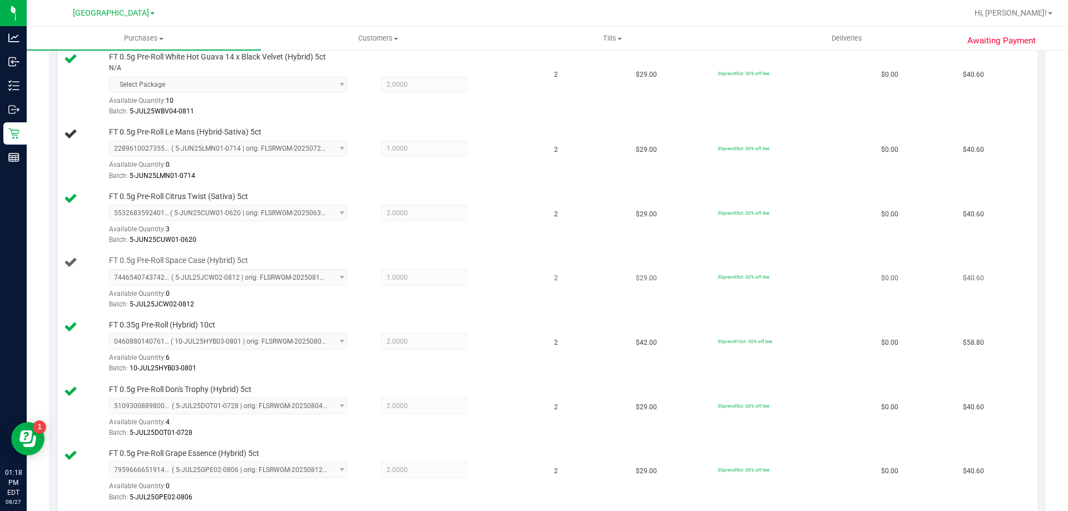
scroll to position [278, 0]
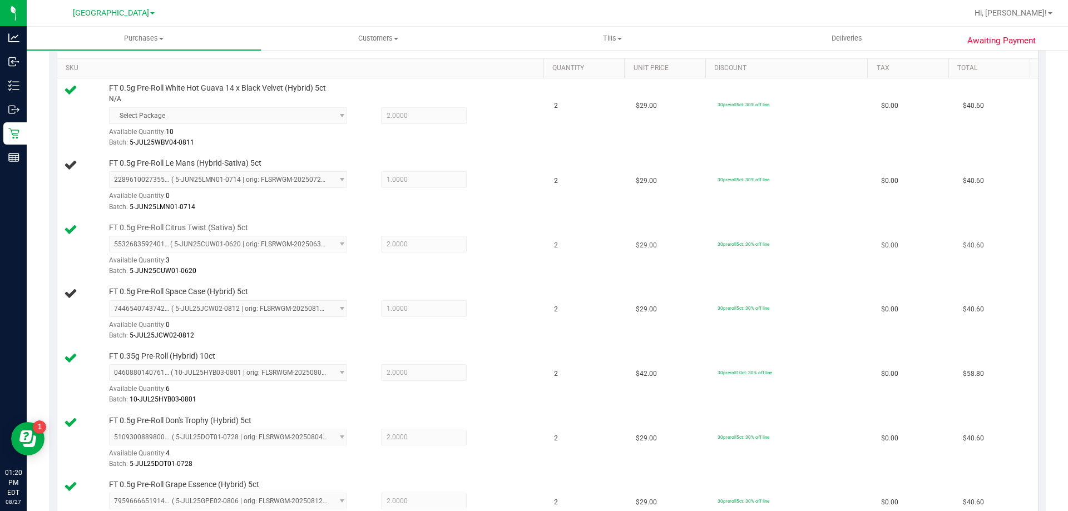
click at [547, 281] on td "2" at bounding box center [588, 250] width 82 height 64
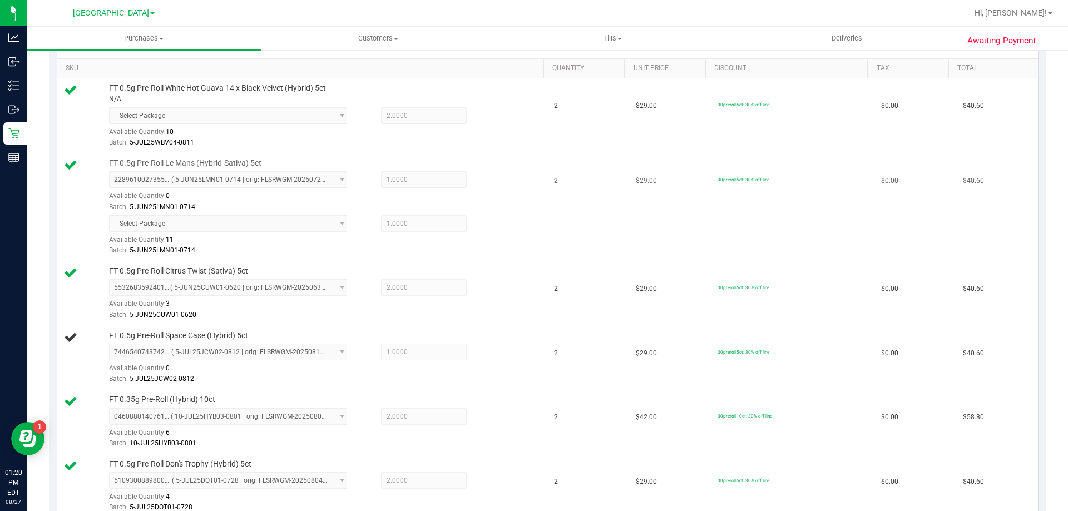
click at [547, 258] on td "2" at bounding box center [588, 207] width 82 height 108
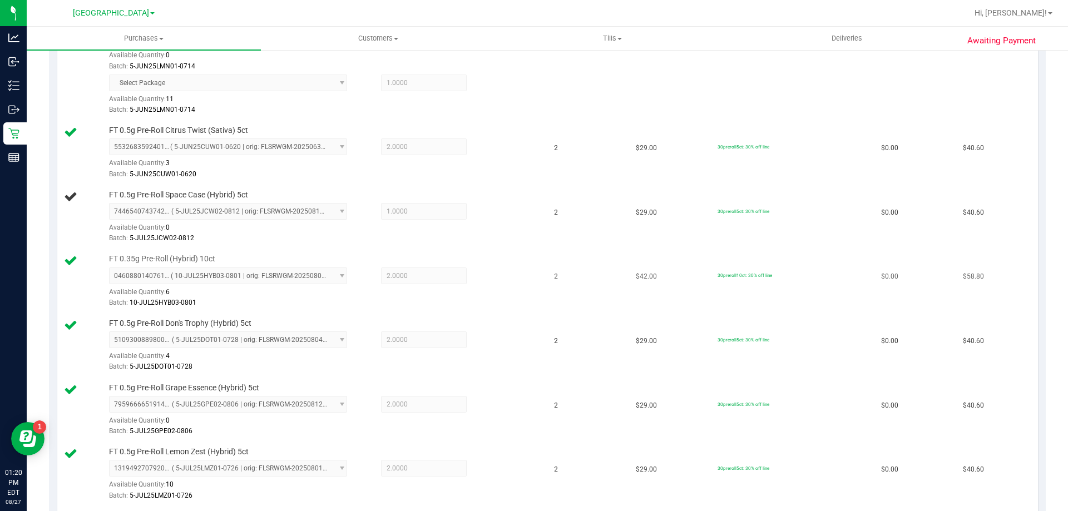
scroll to position [500, 0]
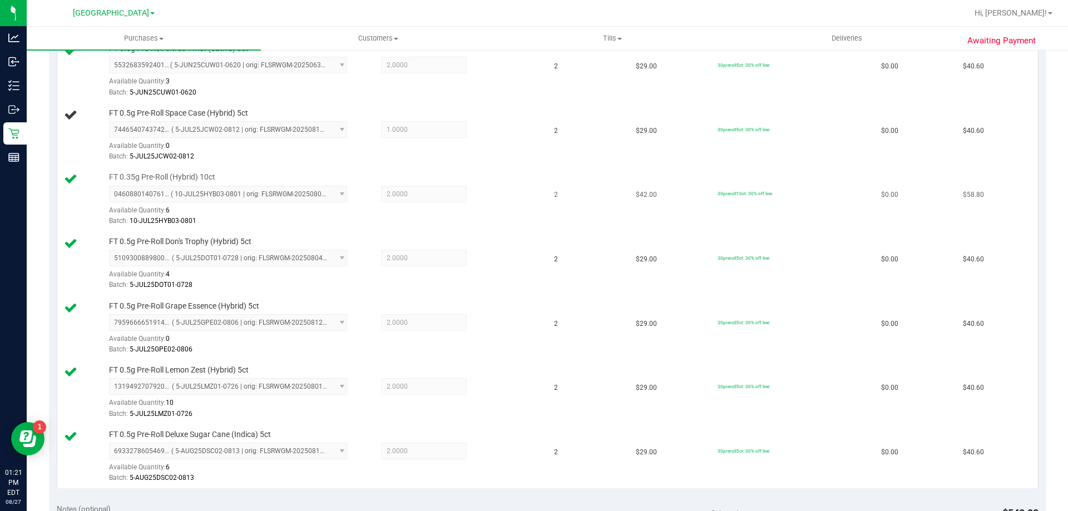
click at [503, 221] on div "Batch: 10-JUL25HYB03-0801" at bounding box center [323, 221] width 429 height 11
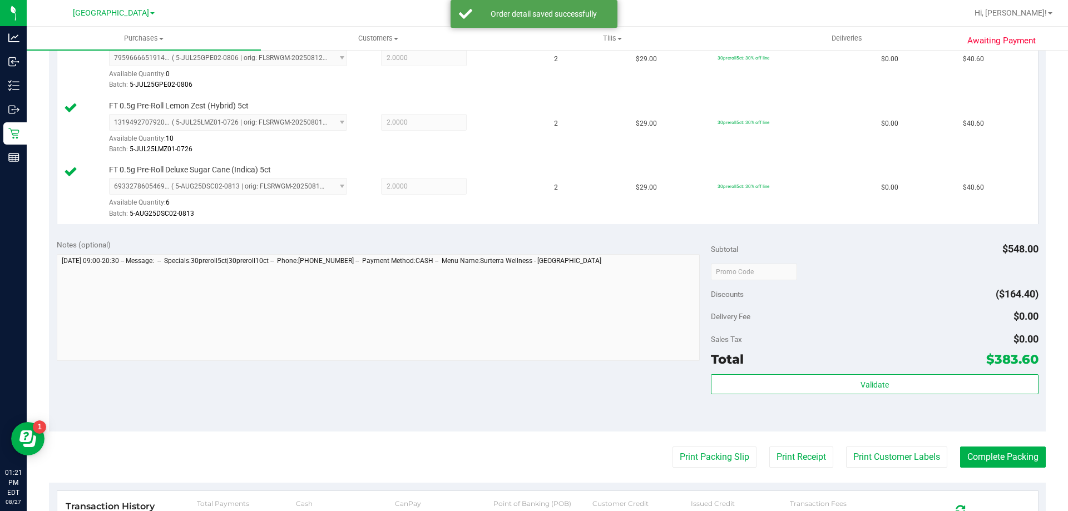
scroll to position [890, 0]
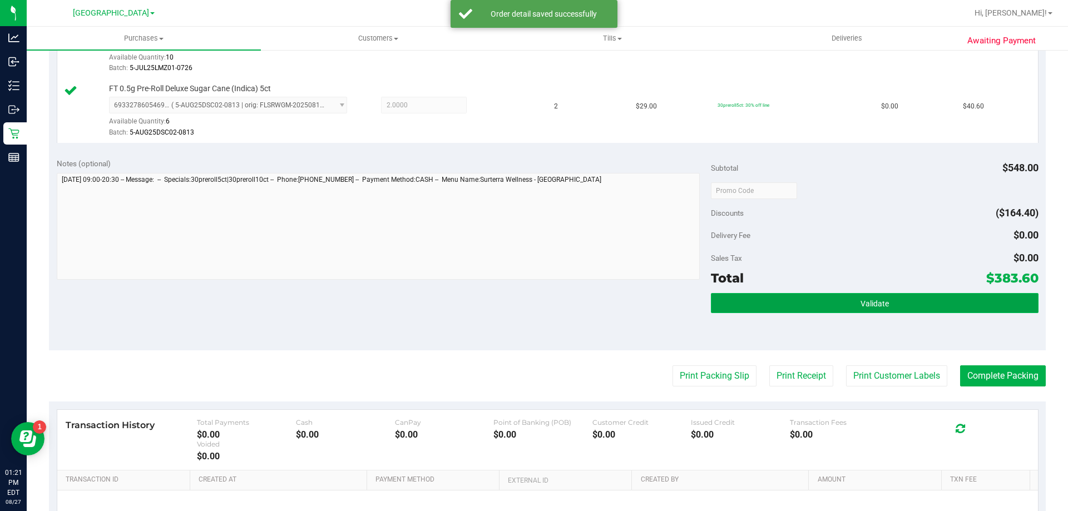
click at [878, 295] on button "Validate" at bounding box center [874, 303] width 327 height 20
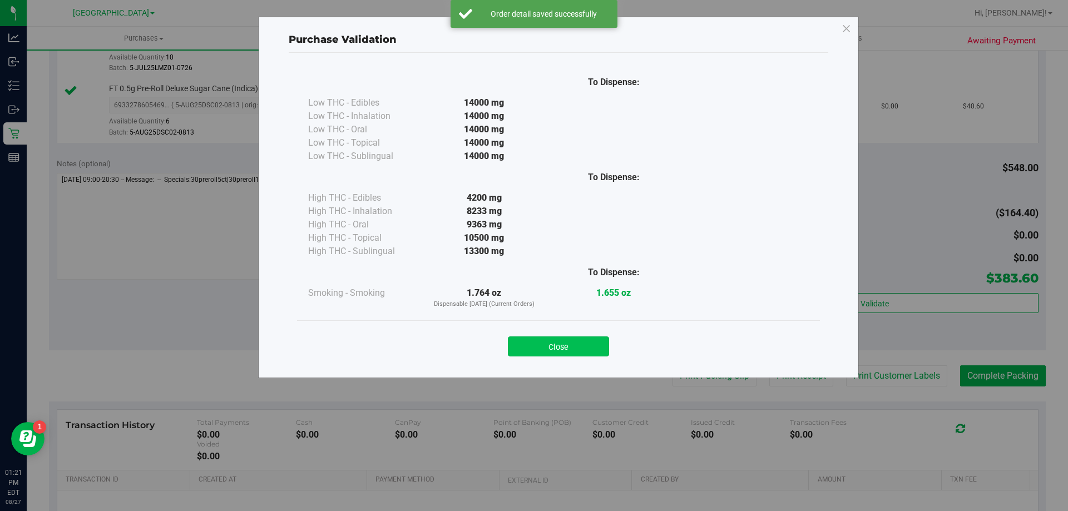
click at [580, 345] on button "Close" at bounding box center [558, 346] width 101 height 20
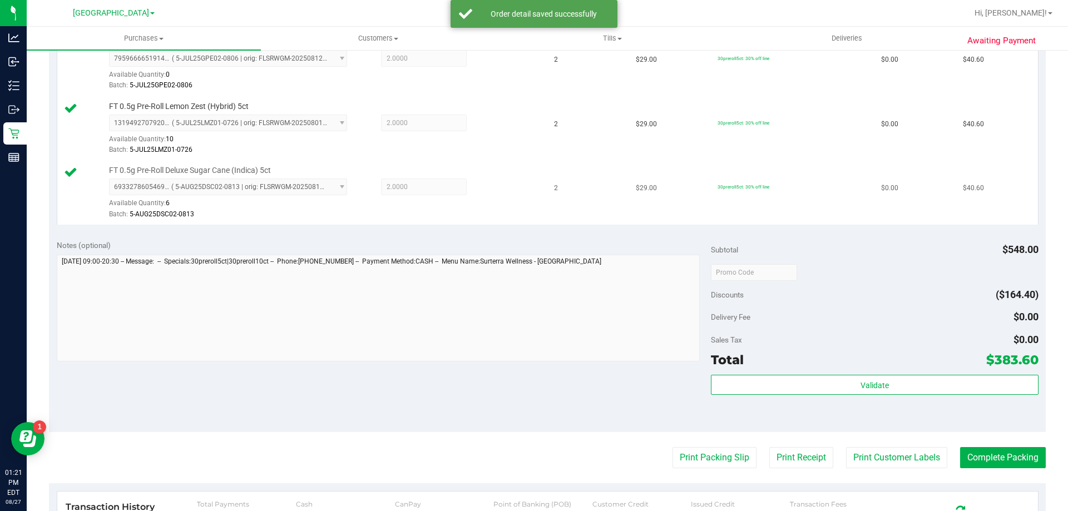
scroll to position [667, 0]
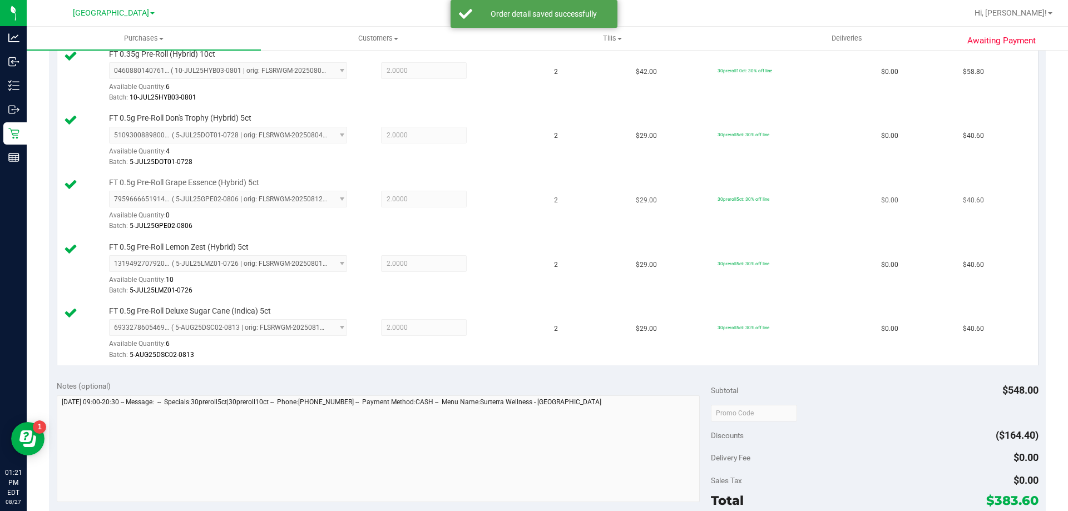
click at [533, 199] on td "FT 0.5g Pre-Roll Grape Essence (Hybrid) 5ct 7959666651914124 ( 5-JUL25GPE02-080…" at bounding box center [302, 205] width 490 height 64
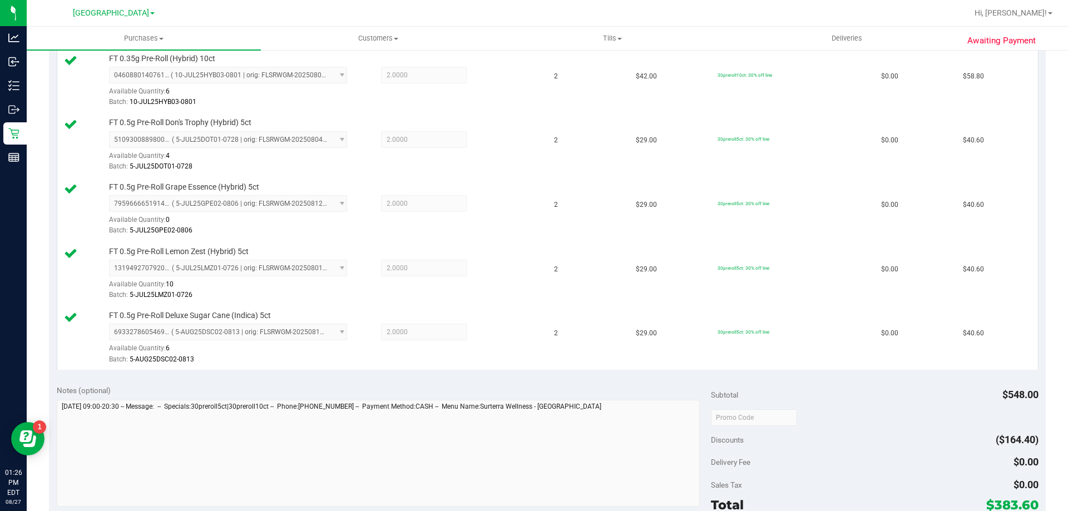
scroll to position [723, 0]
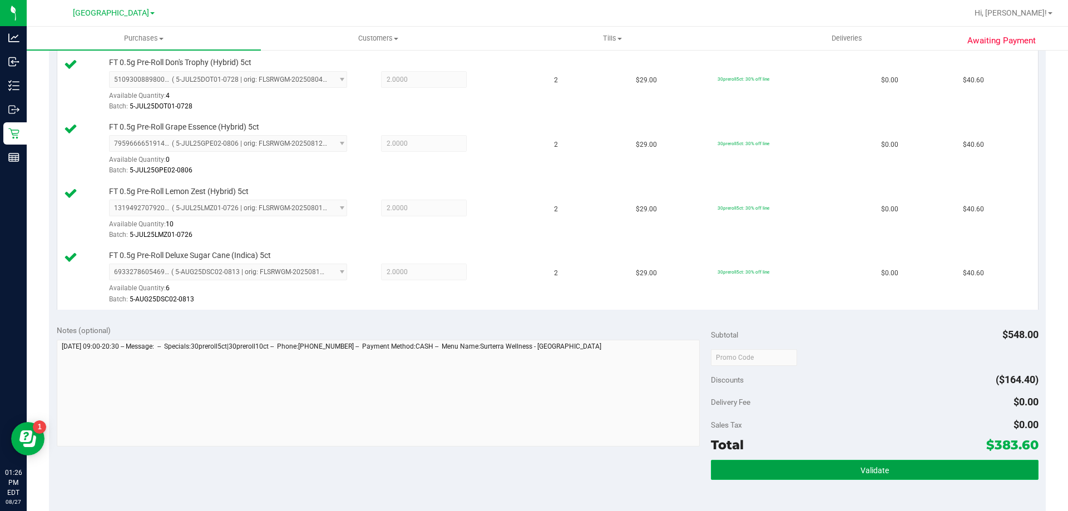
click at [842, 465] on button "Validate" at bounding box center [874, 470] width 327 height 20
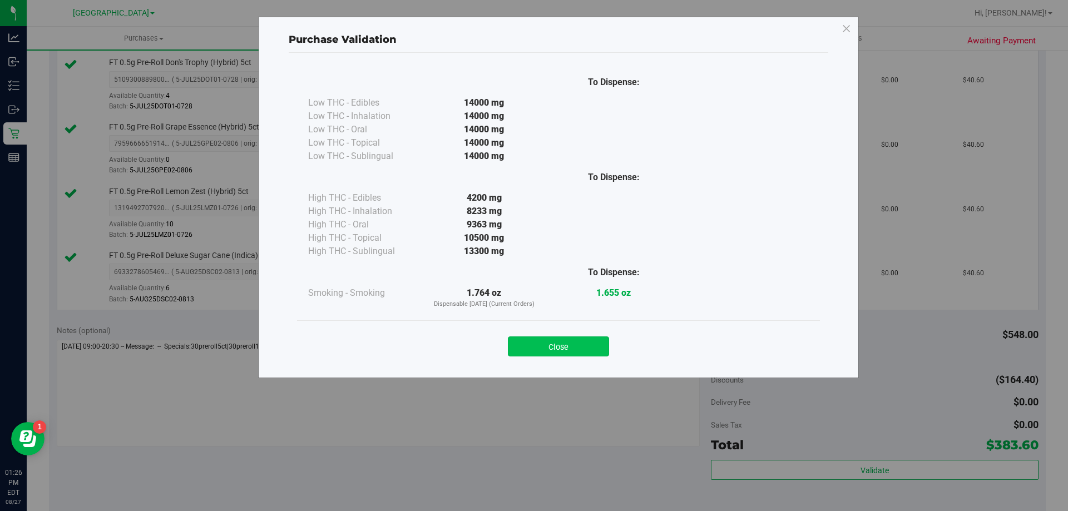
click at [579, 338] on button "Close" at bounding box center [558, 346] width 101 height 20
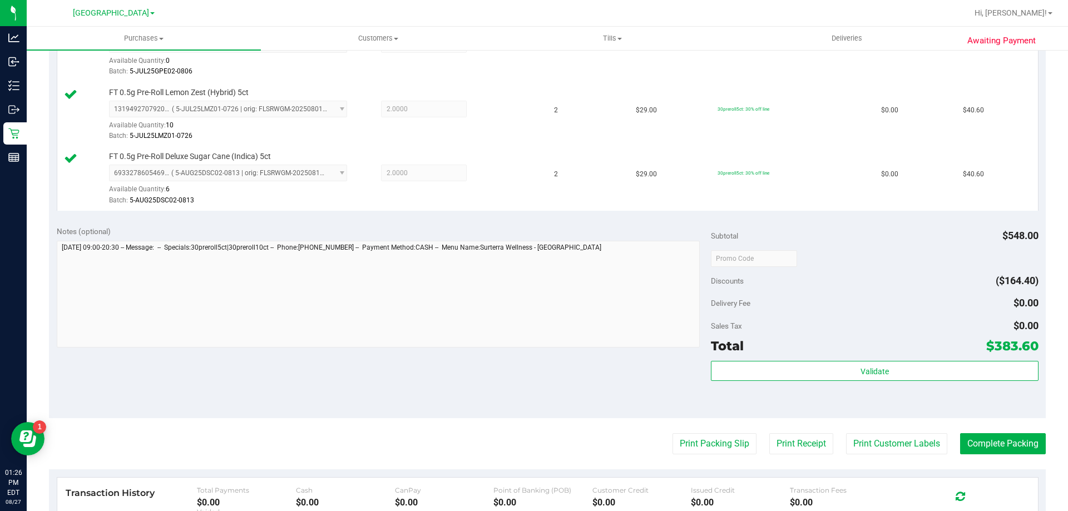
scroll to position [945, 0]
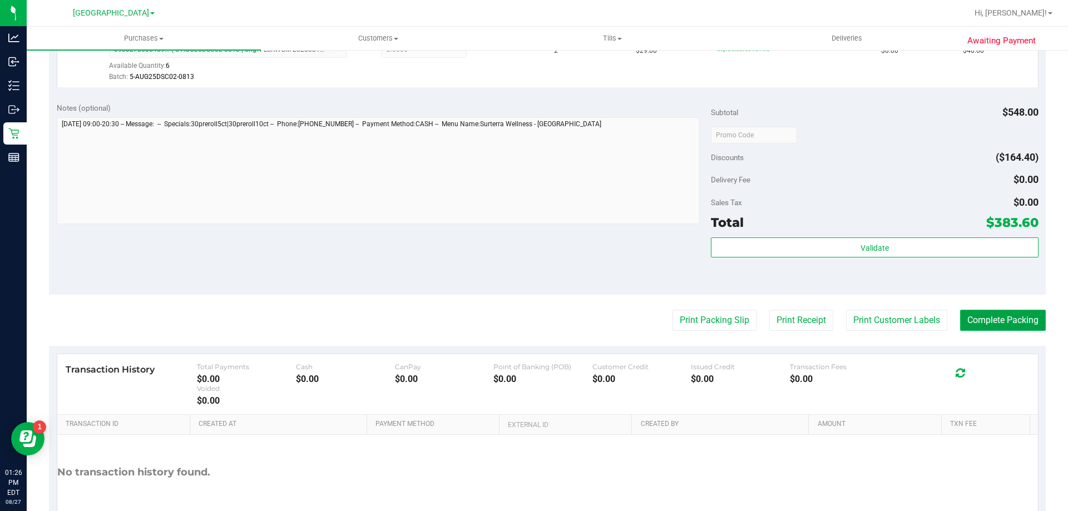
click at [1032, 328] on button "Complete Packing" at bounding box center [1003, 320] width 86 height 21
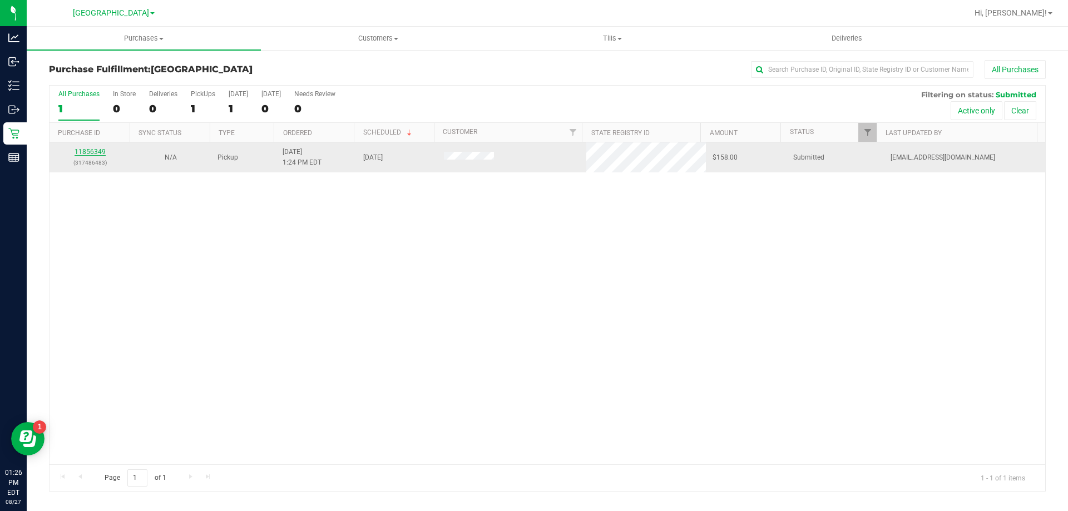
click at [95, 153] on link "11856349" at bounding box center [90, 152] width 31 height 8
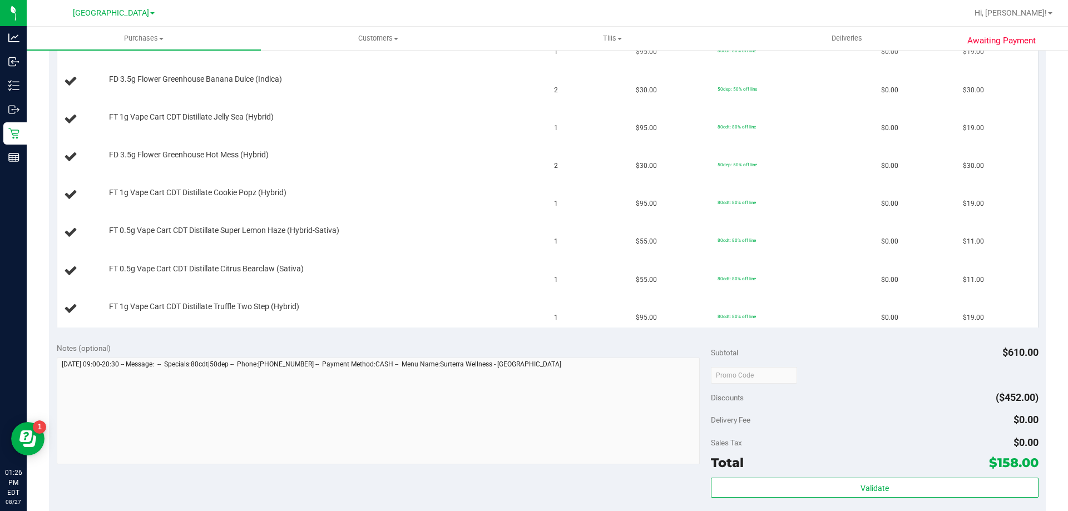
scroll to position [222, 0]
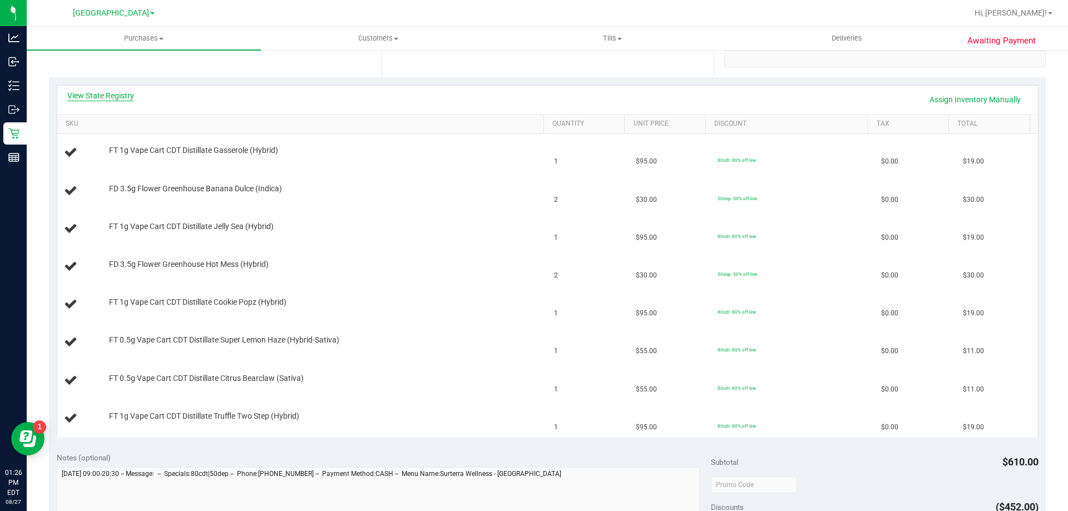
click at [114, 93] on link "View State Registry" at bounding box center [100, 95] width 67 height 11
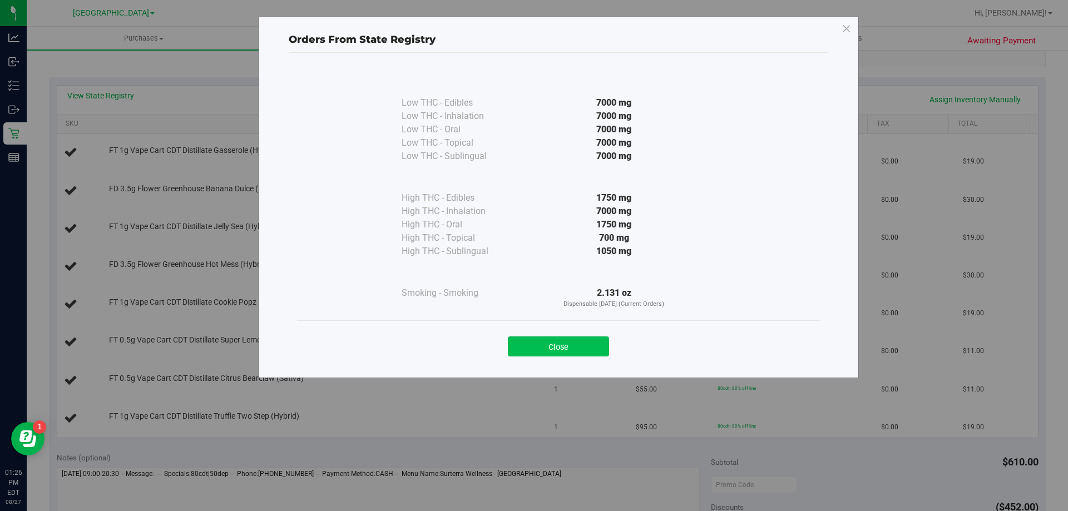
click at [587, 346] on button "Close" at bounding box center [558, 346] width 101 height 20
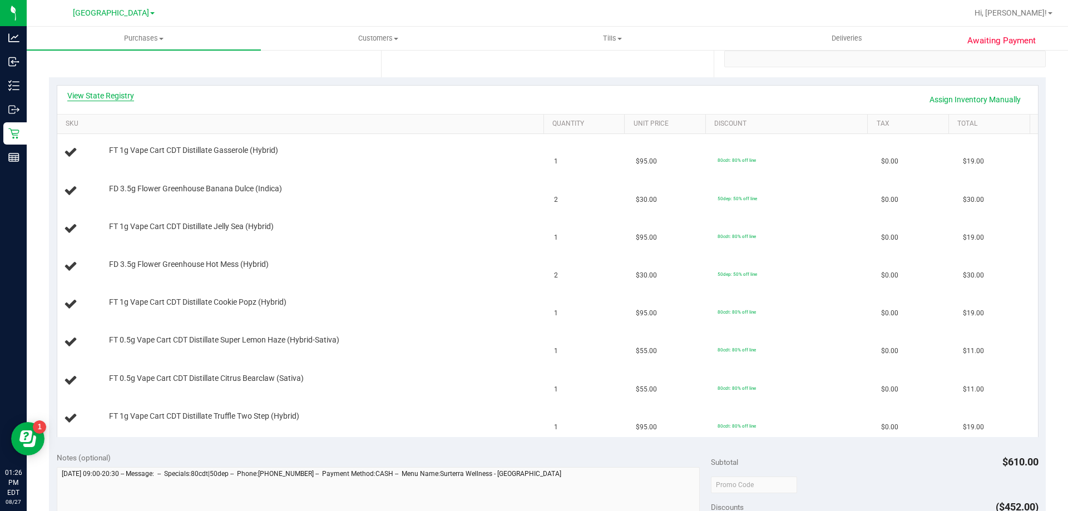
click at [110, 91] on link "View State Registry" at bounding box center [100, 95] width 67 height 11
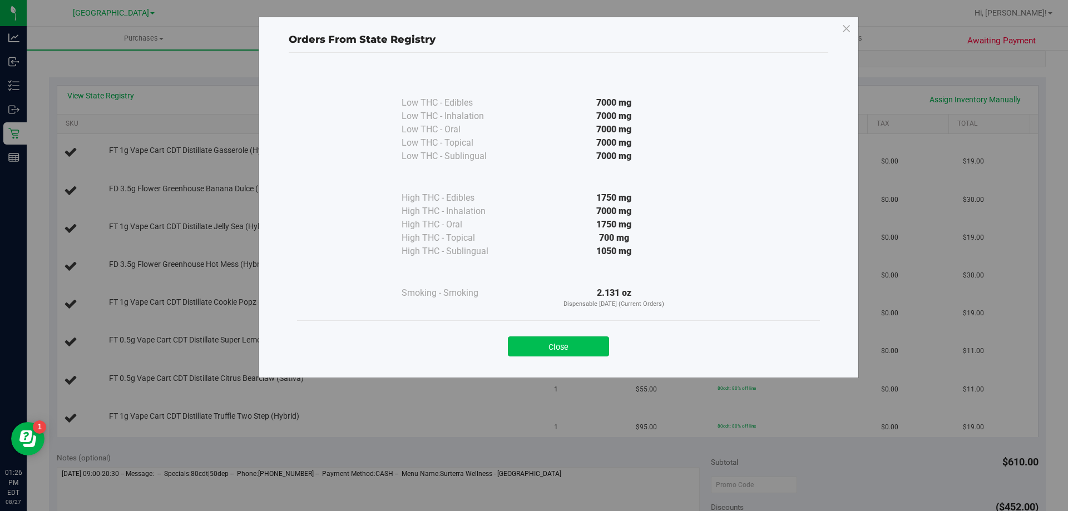
click at [539, 338] on button "Close" at bounding box center [558, 346] width 101 height 20
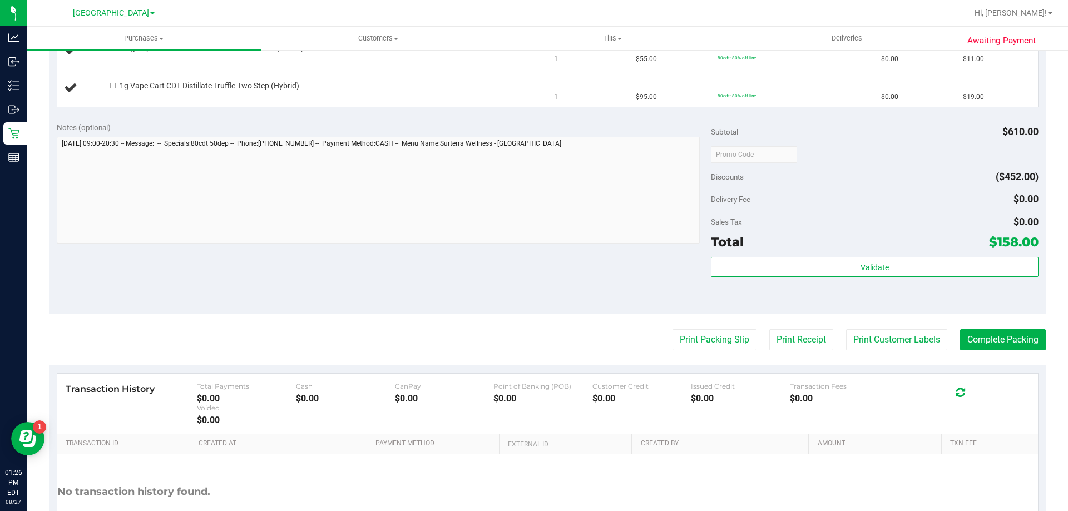
scroll to position [612, 0]
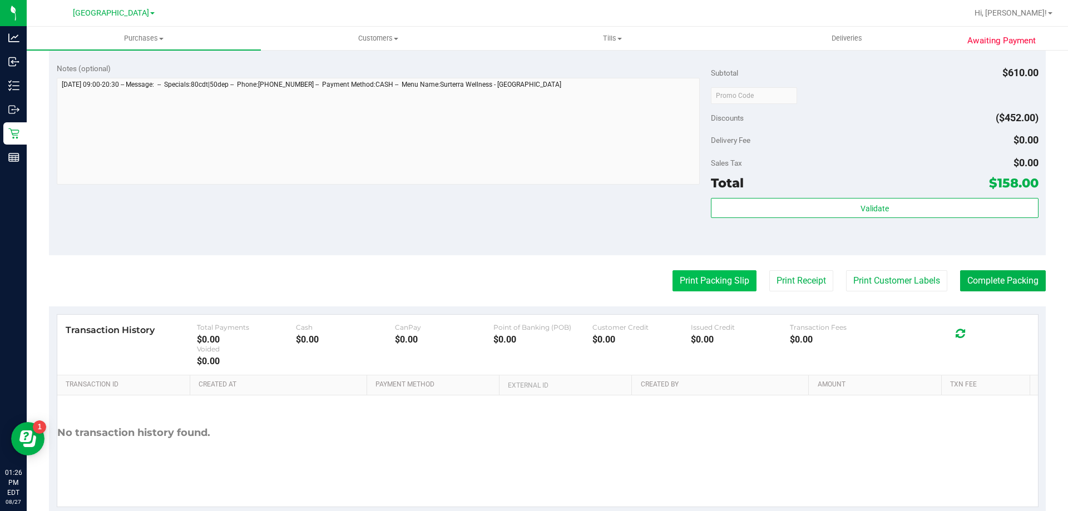
click at [698, 278] on button "Print Packing Slip" at bounding box center [714, 280] width 84 height 21
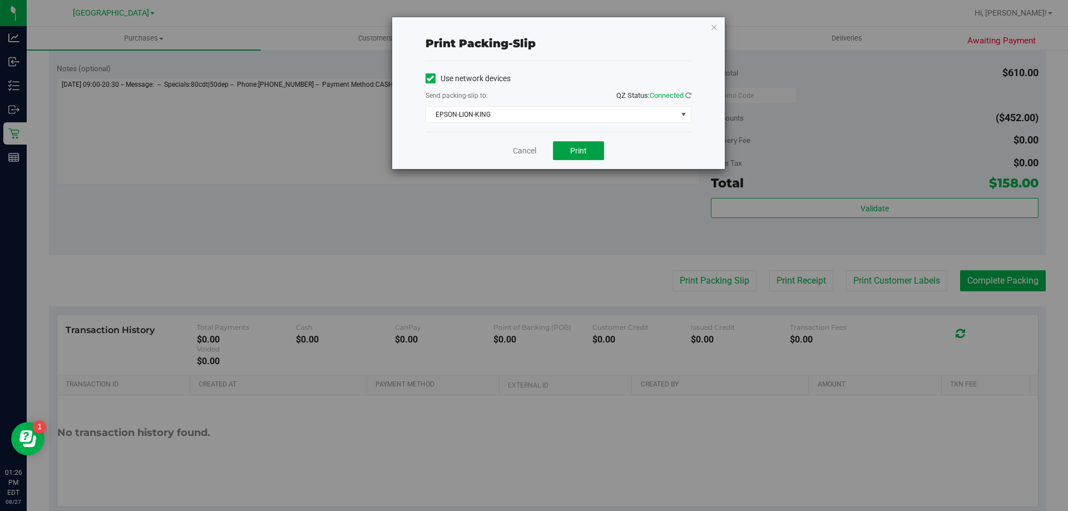
click at [580, 150] on span "Print" at bounding box center [578, 150] width 17 height 9
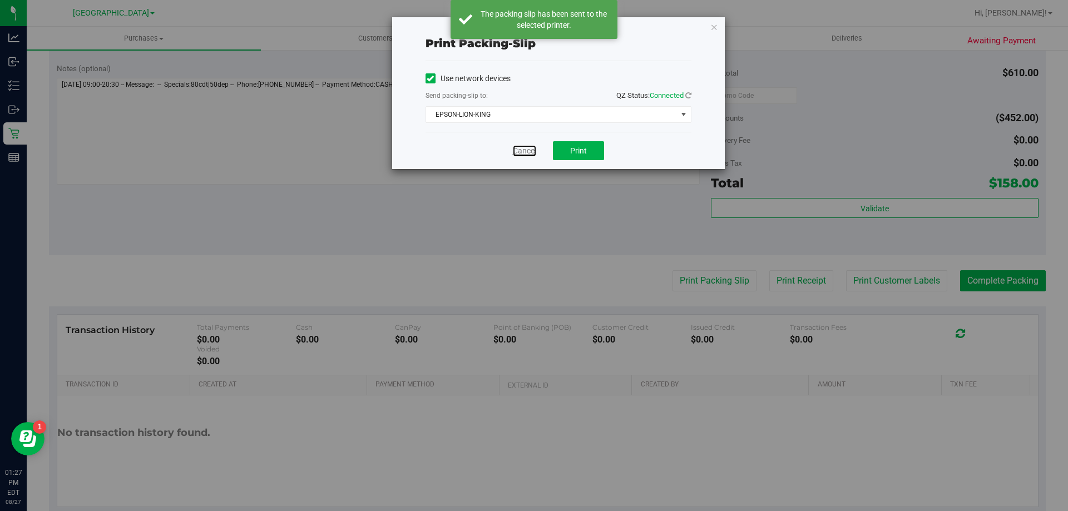
click at [533, 152] on link "Cancel" at bounding box center [524, 151] width 23 height 12
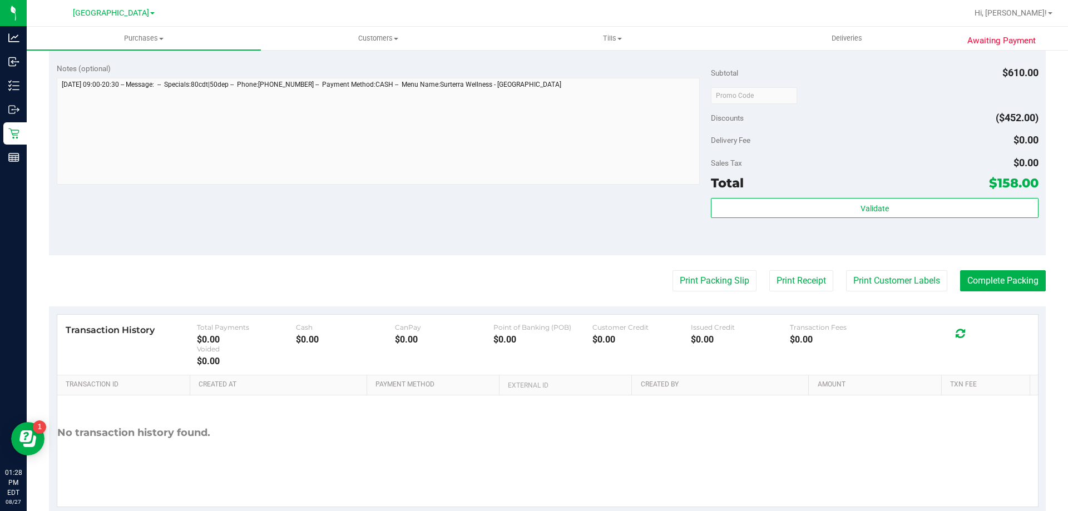
click at [672, 270] on button "Print Packing Slip" at bounding box center [714, 280] width 84 height 21
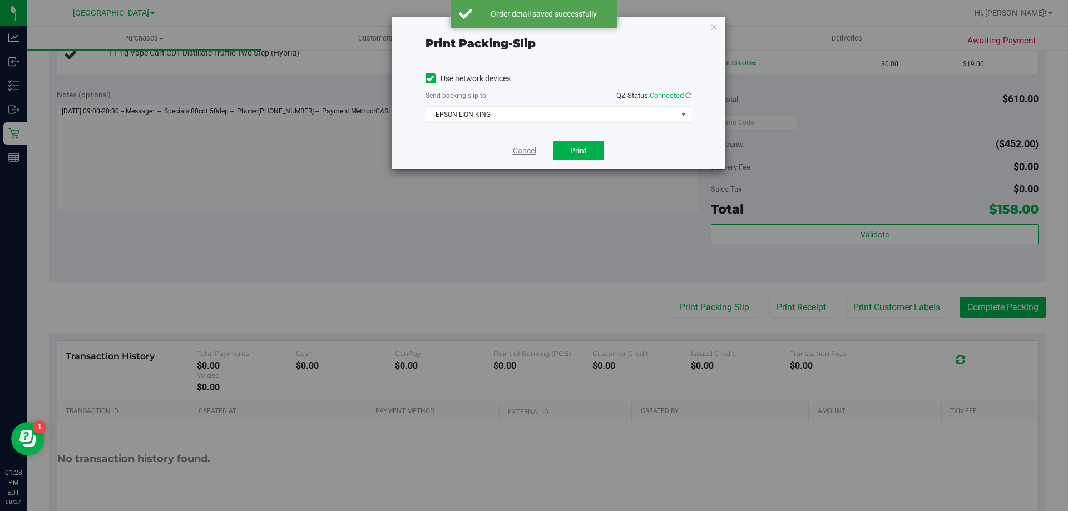
click at [519, 155] on link "Cancel" at bounding box center [524, 151] width 23 height 12
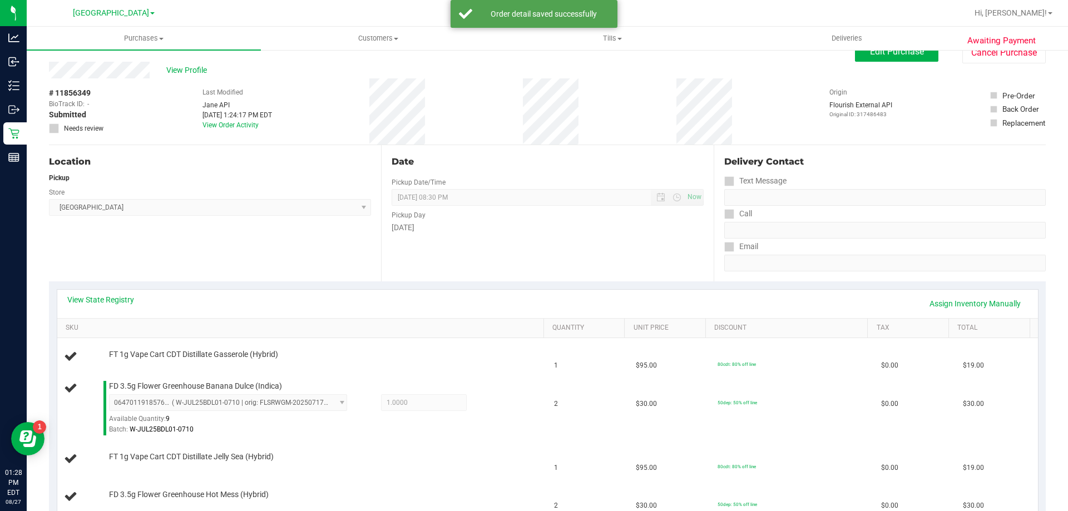
scroll to position [0, 0]
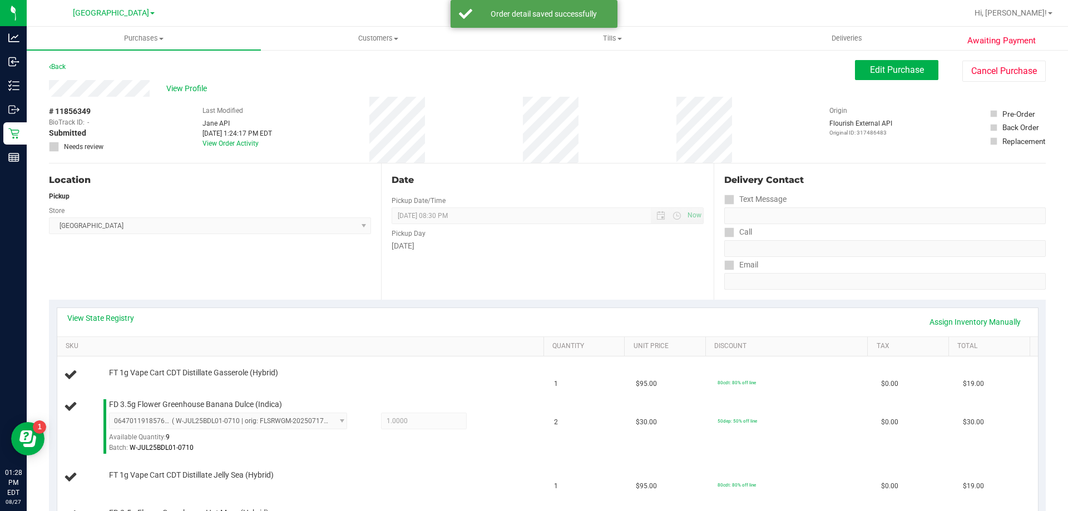
click at [446, 266] on div "Date Pickup Date/Time [DATE] Now [DATE] 08:30 PM Now Pickup Day [DATE]" at bounding box center [547, 231] width 332 height 136
click at [454, 260] on div "Date Pickup Date/Time [DATE] Now [DATE] 08:30 PM Now Pickup Day [DATE]" at bounding box center [547, 231] width 332 height 136
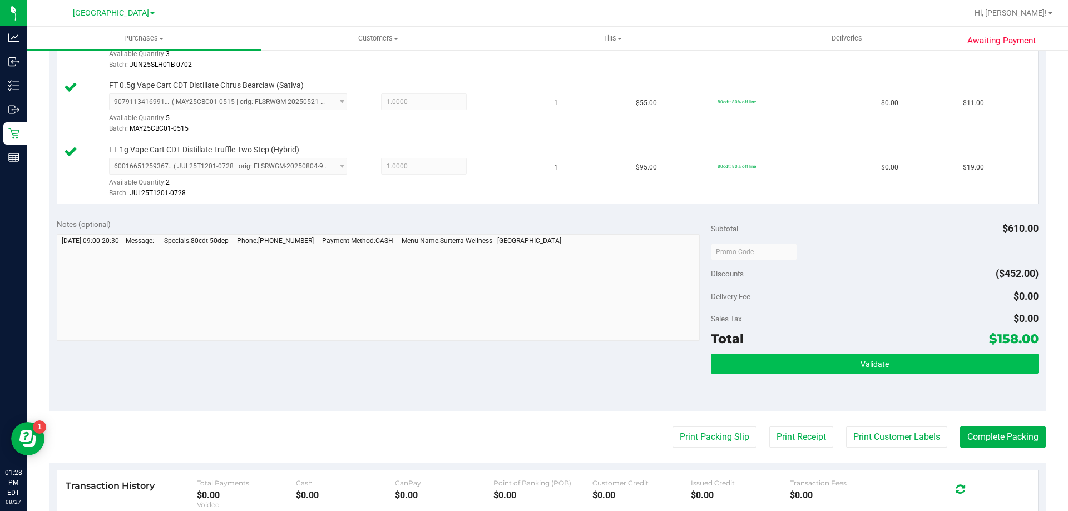
scroll to position [667, 0]
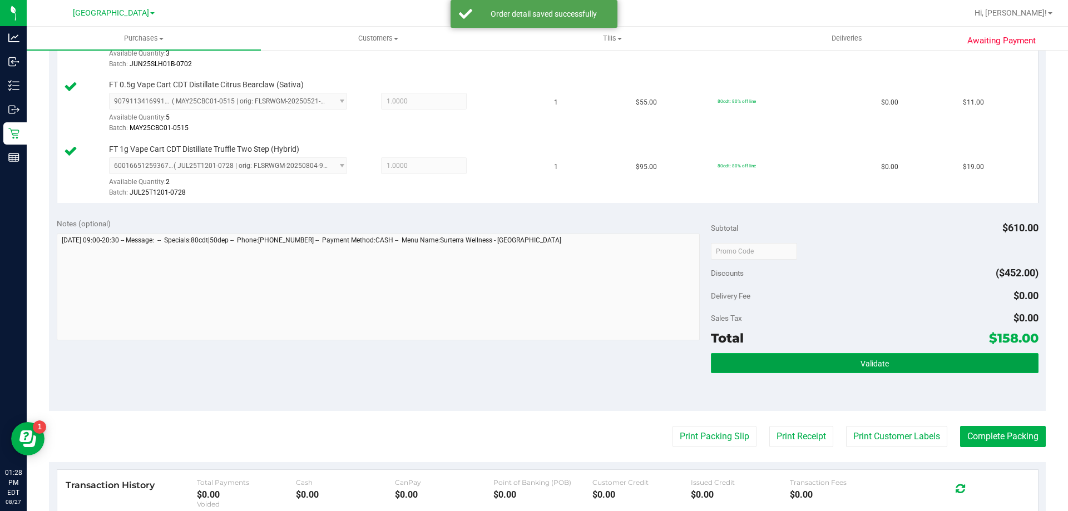
click at [789, 361] on button "Validate" at bounding box center [874, 363] width 327 height 20
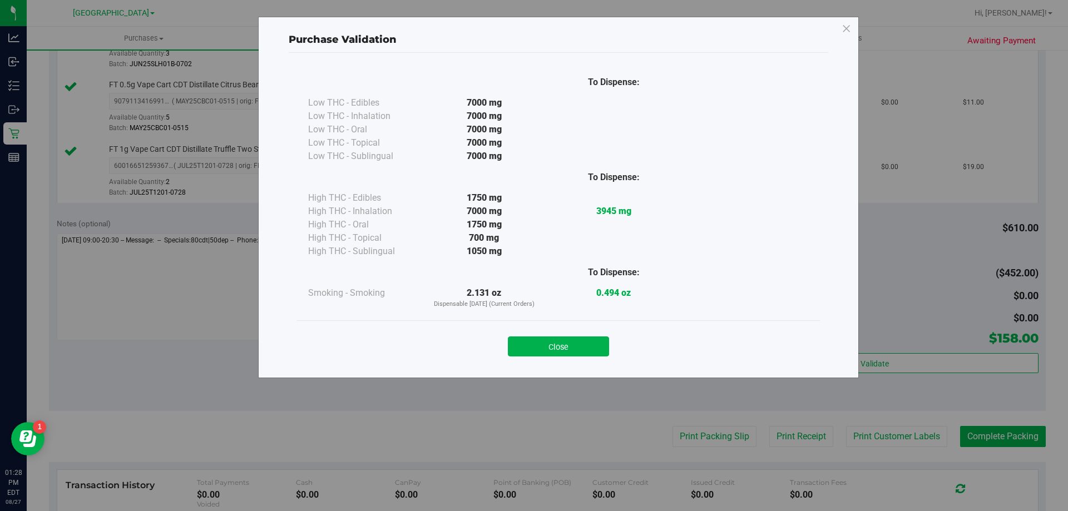
drag, startPoint x: 549, startPoint y: 345, endPoint x: 877, endPoint y: 386, distance: 330.6
click at [550, 345] on button "Close" at bounding box center [558, 346] width 101 height 20
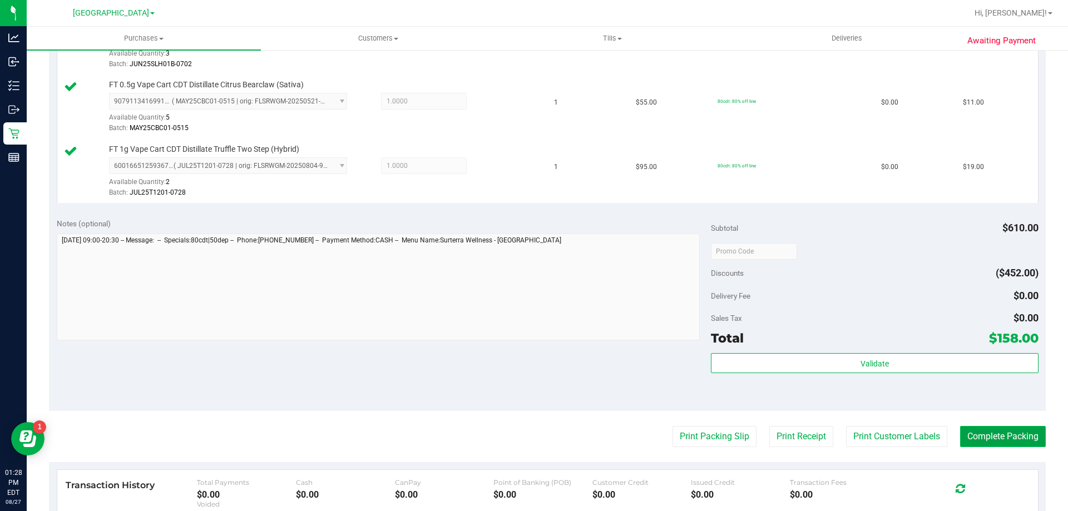
click at [1007, 428] on button "Complete Packing" at bounding box center [1003, 436] width 86 height 21
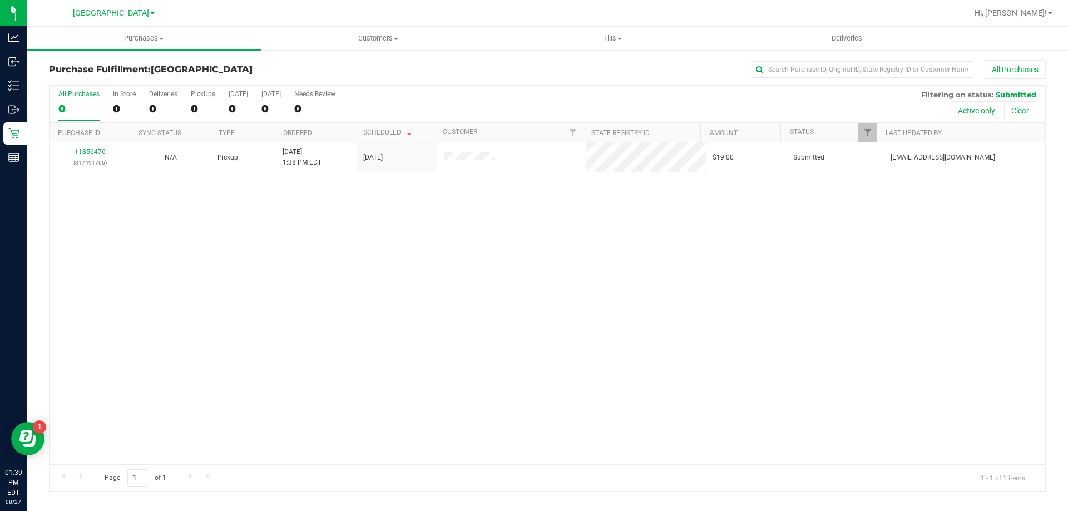
click at [160, 224] on div "11856476 (317491766) N/A Pickup [DATE] 1:38 PM EDT 8/27/2025 $19.00 Submitted […" at bounding box center [546, 303] width 995 height 322
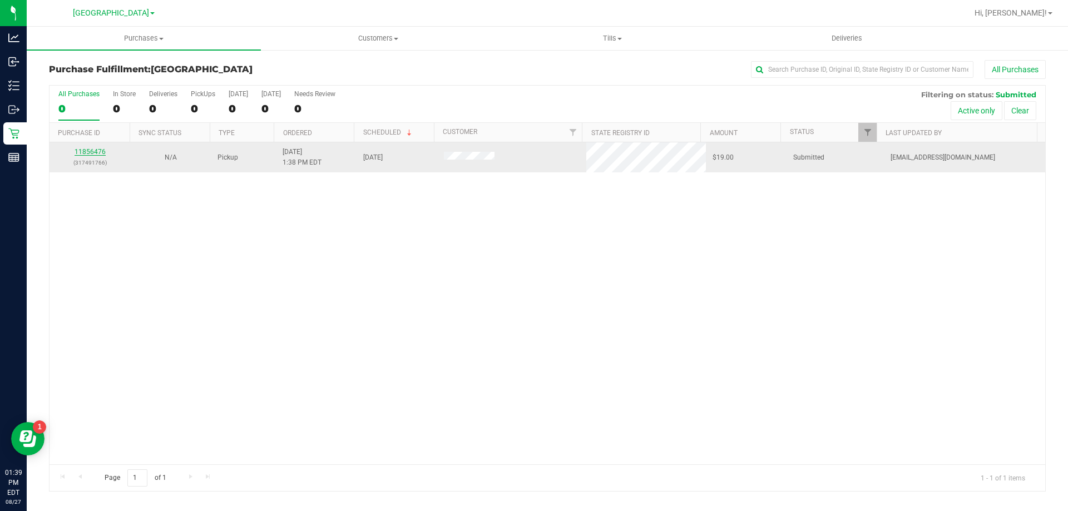
click at [81, 155] on link "11856476" at bounding box center [90, 152] width 31 height 8
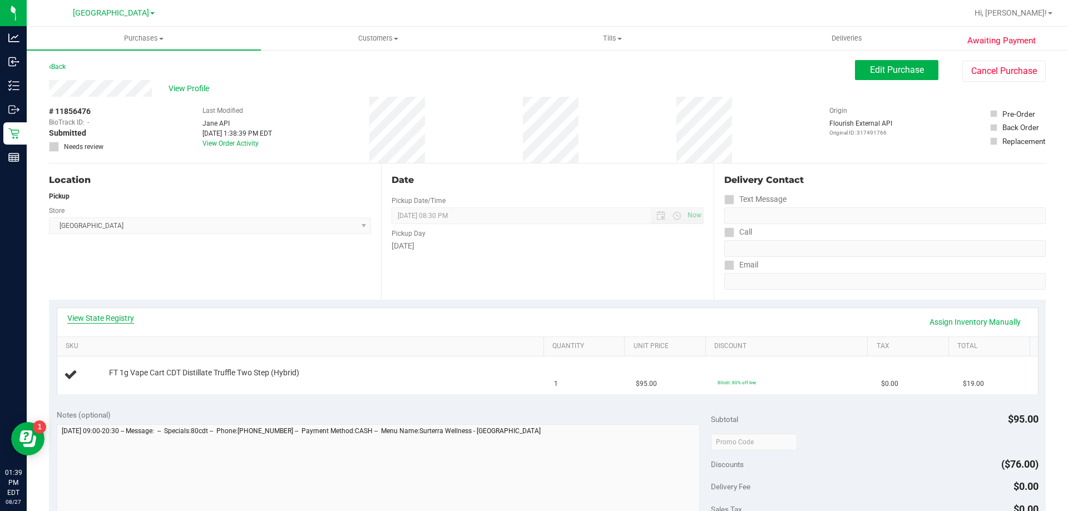
click at [103, 320] on link "View State Registry" at bounding box center [100, 317] width 67 height 11
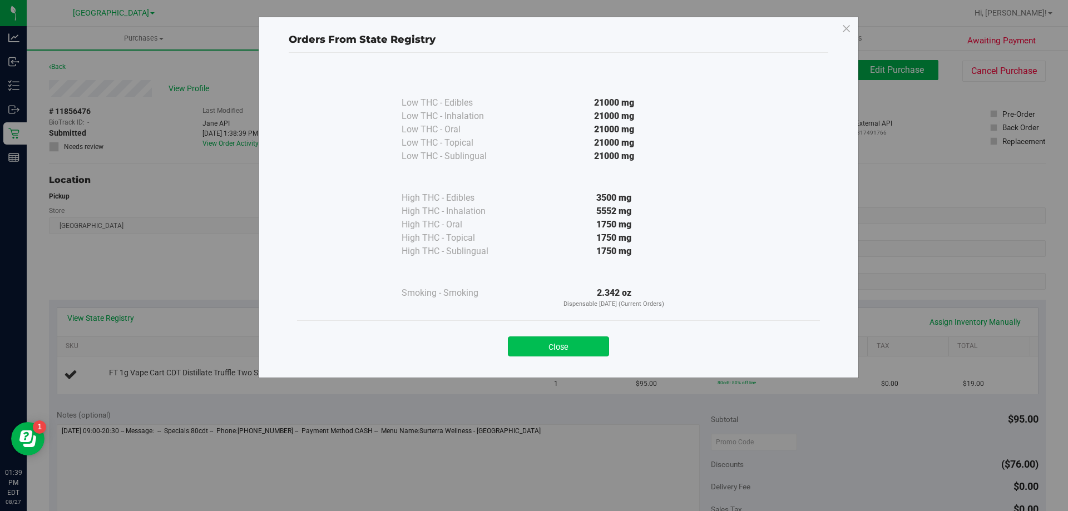
click at [593, 352] on button "Close" at bounding box center [558, 346] width 101 height 20
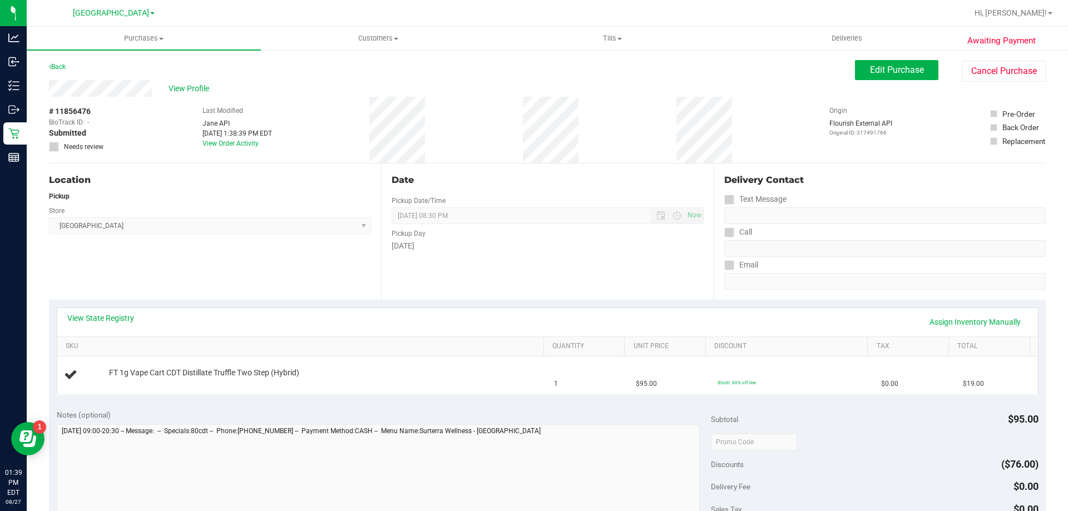
click at [518, 312] on div "View State Registry Assign Inventory Manually" at bounding box center [547, 321] width 960 height 19
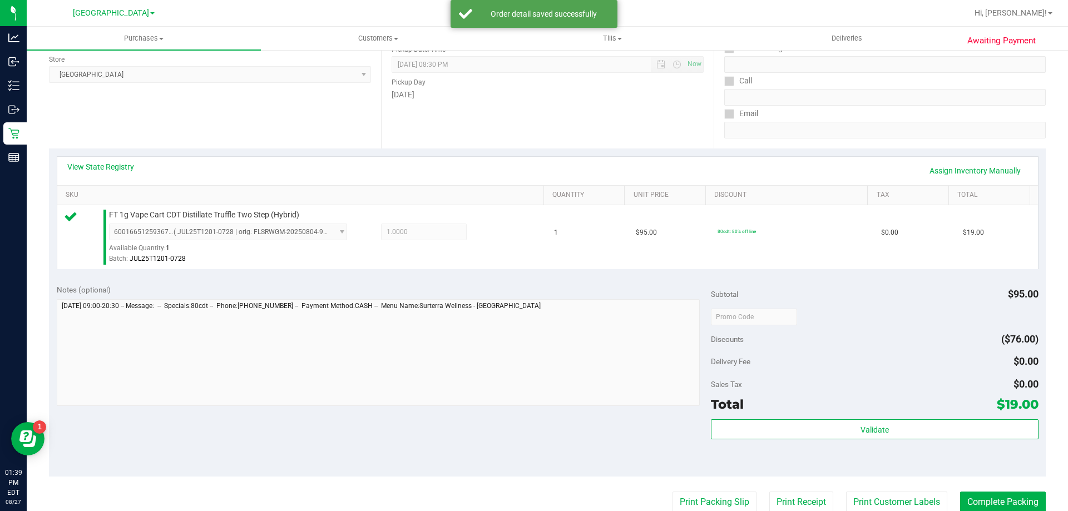
scroll to position [167, 0]
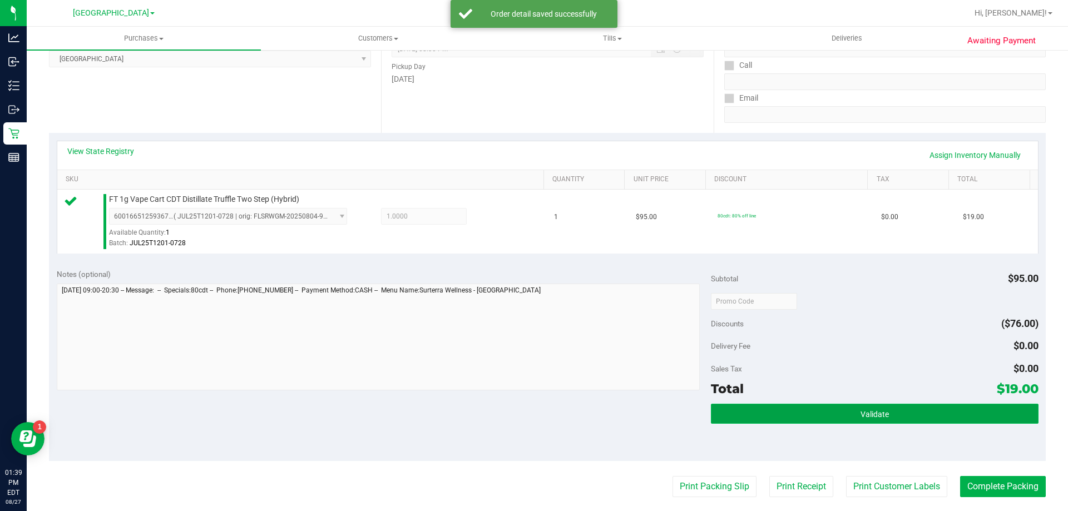
click at [842, 421] on button "Validate" at bounding box center [874, 414] width 327 height 20
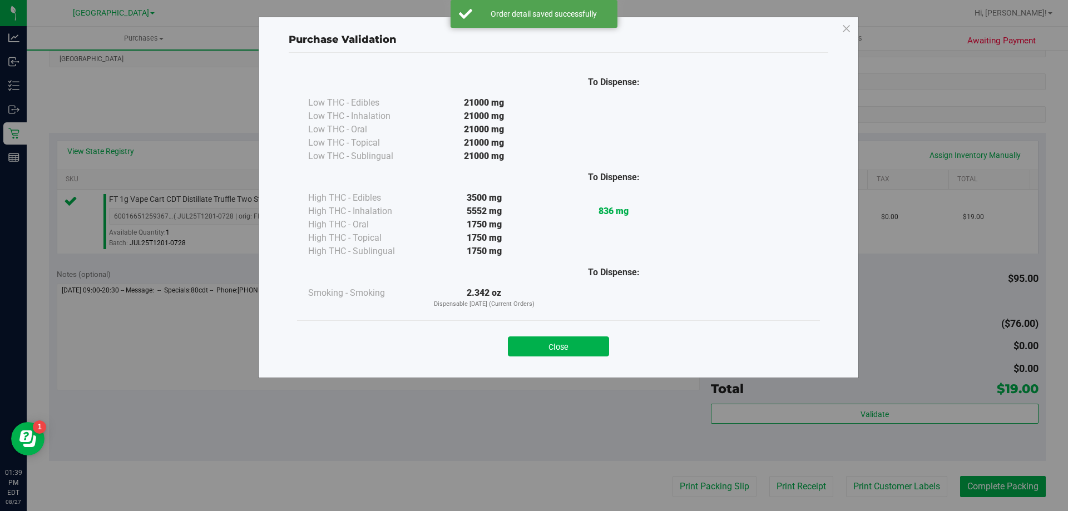
click at [580, 349] on button "Close" at bounding box center [558, 346] width 101 height 20
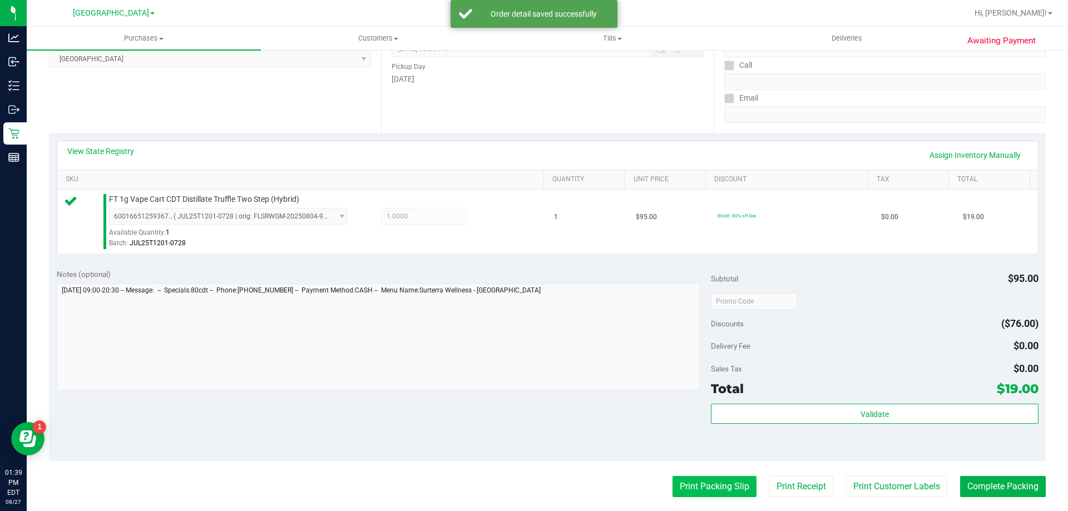
click at [679, 480] on button "Print Packing Slip" at bounding box center [714, 486] width 84 height 21
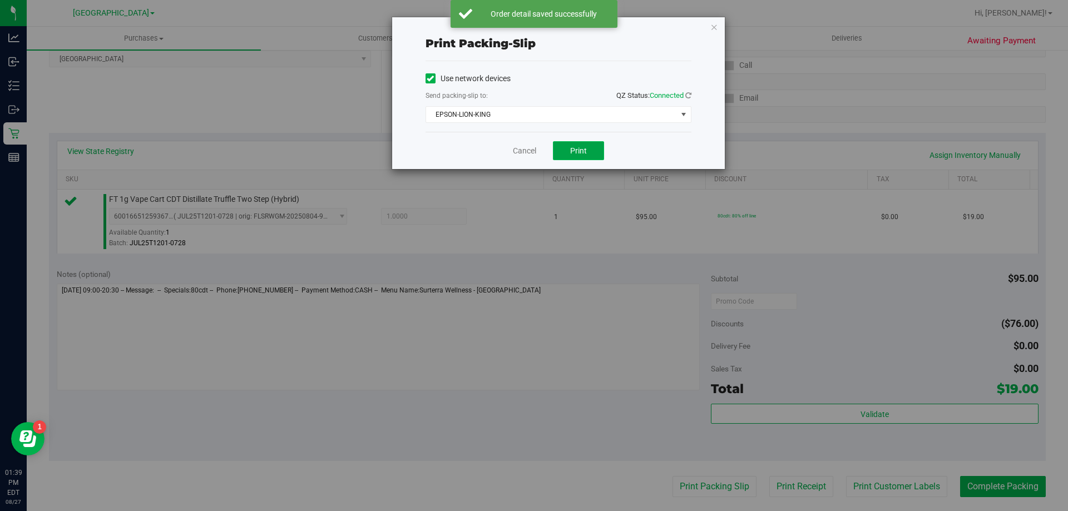
click at [578, 157] on button "Print" at bounding box center [578, 150] width 51 height 19
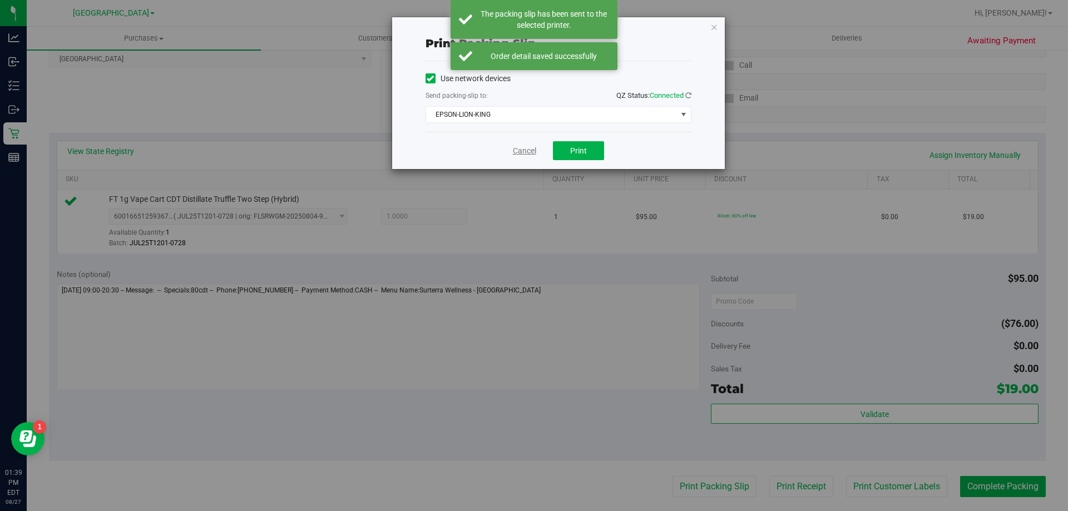
click at [527, 151] on link "Cancel" at bounding box center [524, 151] width 23 height 12
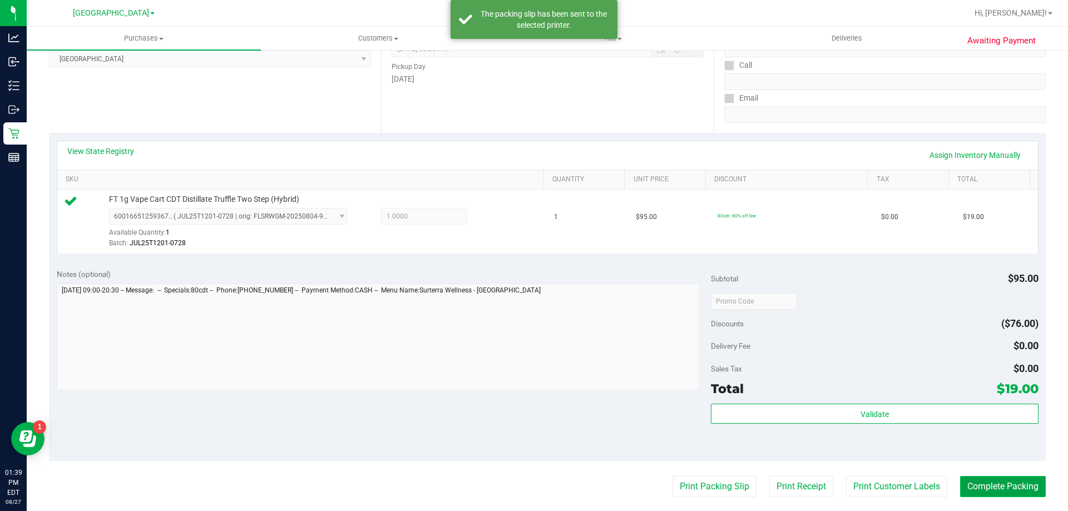
click at [987, 488] on button "Complete Packing" at bounding box center [1003, 486] width 86 height 21
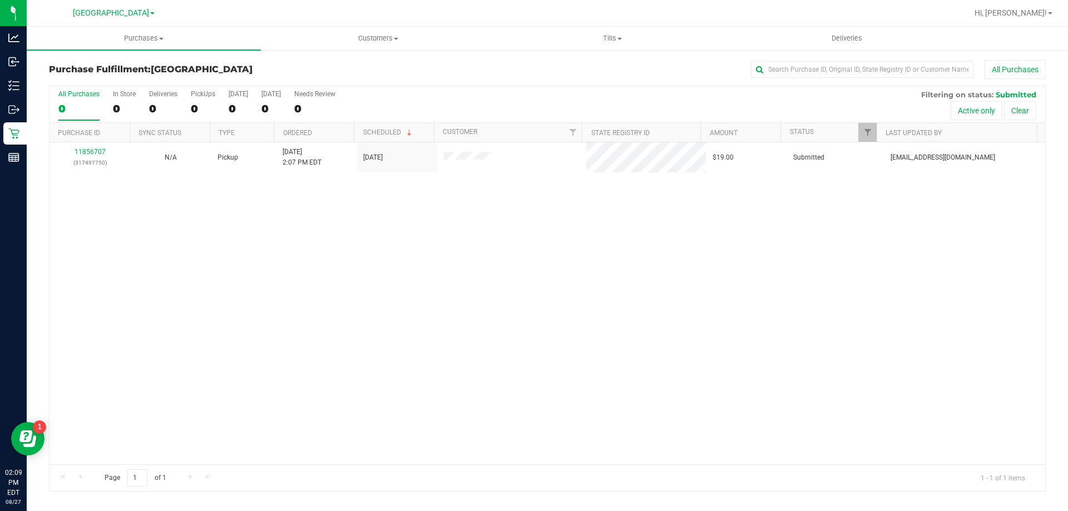
click at [122, 196] on div "11856707 (317497750) N/A Pickup [DATE] 2:07 PM EDT 8/27/2025 $19.00 Submitted […" at bounding box center [546, 303] width 995 height 322
click at [197, 108] on div "0" at bounding box center [203, 108] width 24 height 13
click at [0, 0] on input "PickUps 0" at bounding box center [0, 0] width 0 height 0
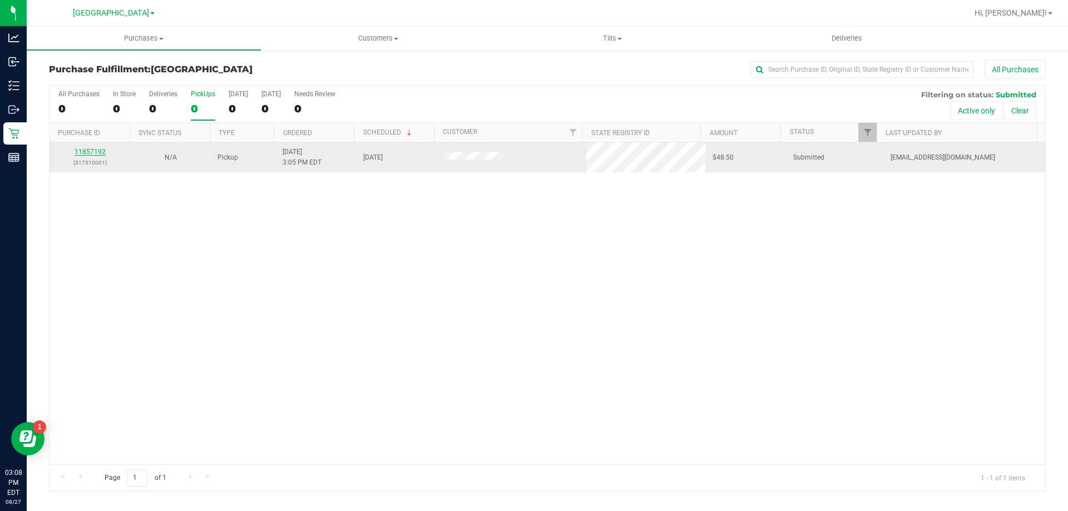
click at [96, 150] on link "11857192" at bounding box center [90, 152] width 31 height 8
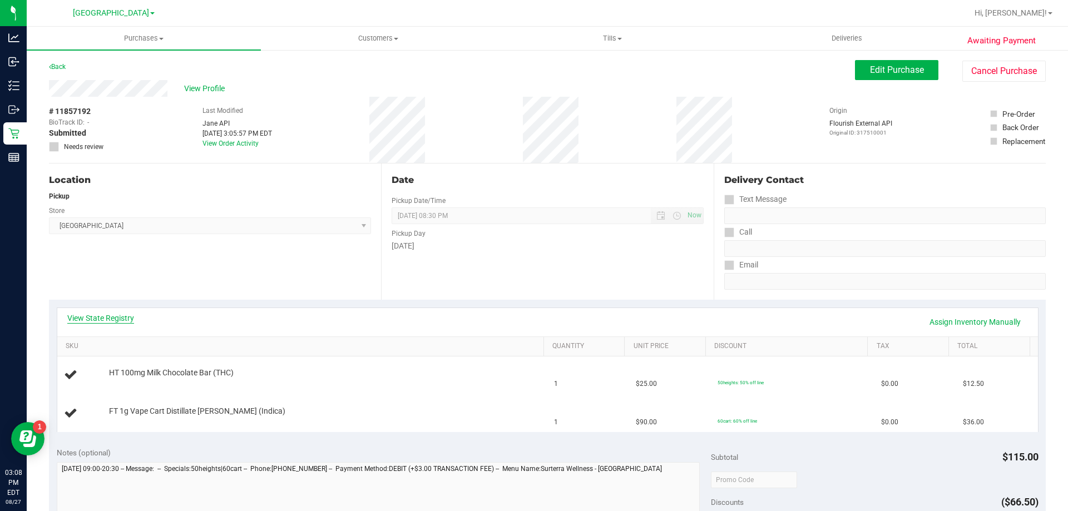
click at [115, 320] on link "View State Registry" at bounding box center [100, 317] width 67 height 11
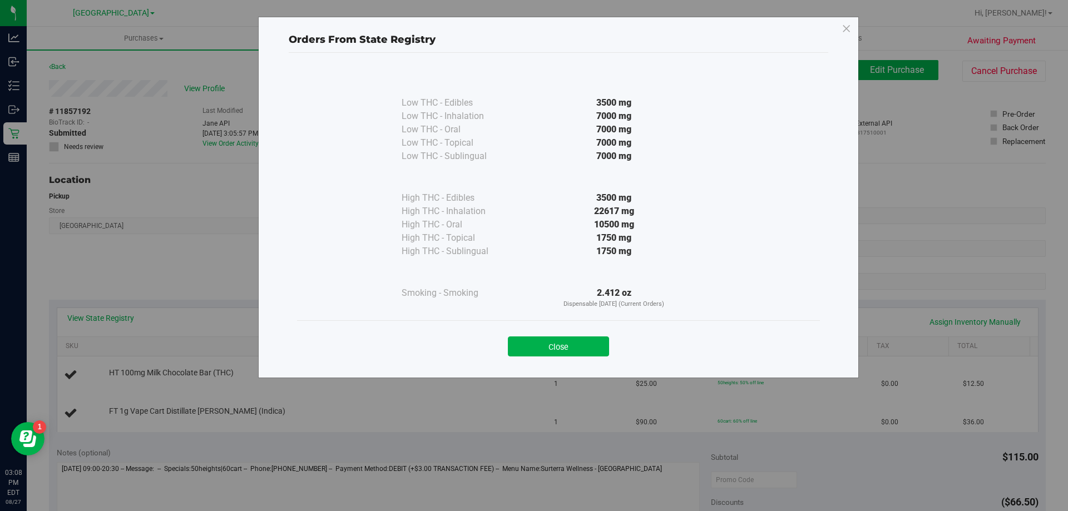
click at [562, 356] on div "Close" at bounding box center [558, 342] width 523 height 45
click at [541, 353] on button "Close" at bounding box center [558, 346] width 101 height 20
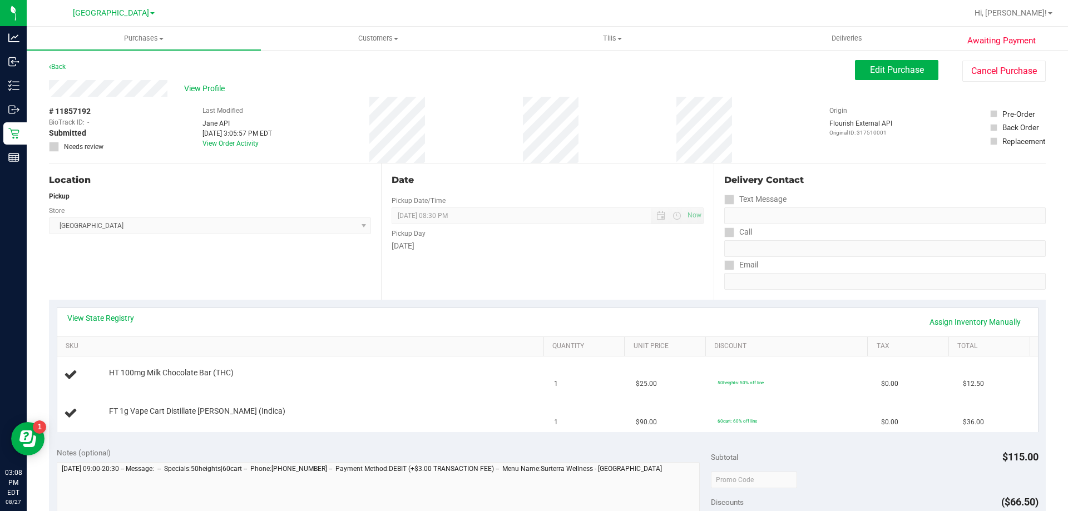
click at [377, 315] on div "View State Registry Assign Inventory Manually" at bounding box center [547, 321] width 960 height 19
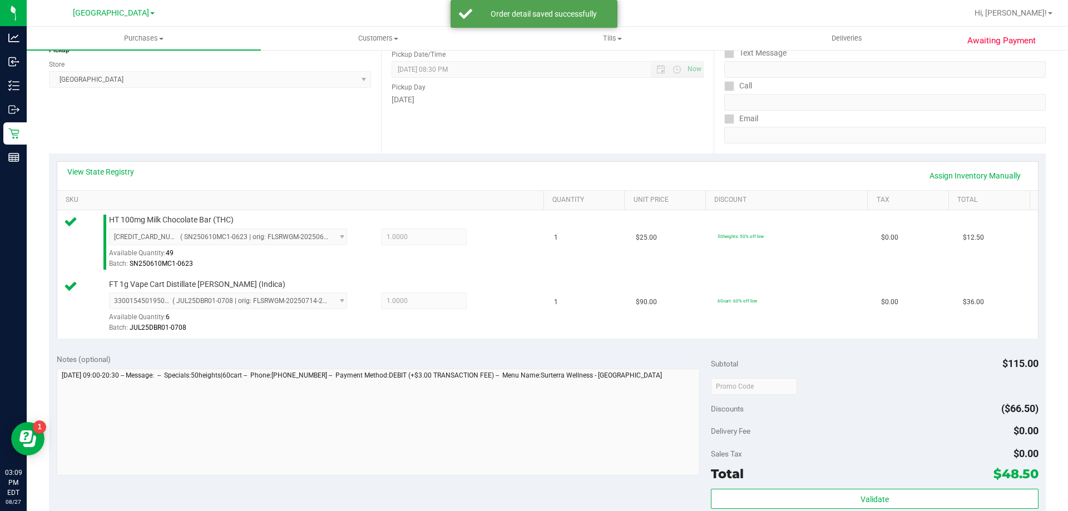
scroll to position [278, 0]
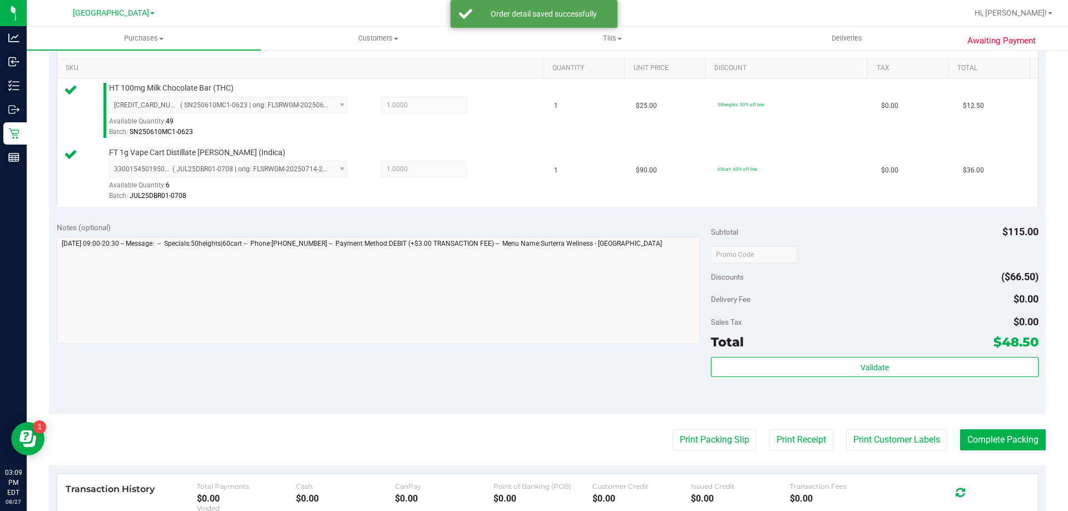
click at [805, 378] on div "Validate" at bounding box center [874, 382] width 327 height 50
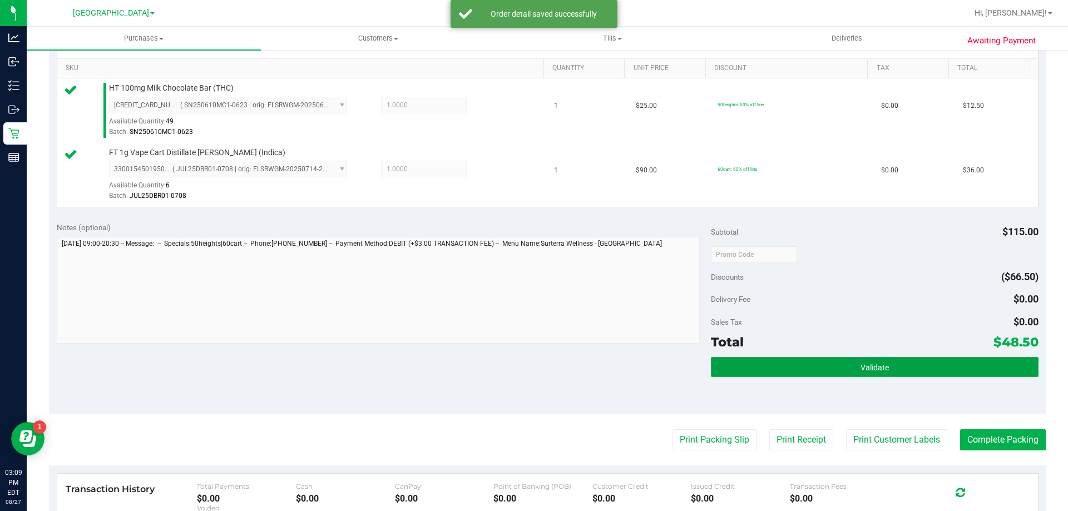
click at [802, 368] on button "Validate" at bounding box center [874, 367] width 327 height 20
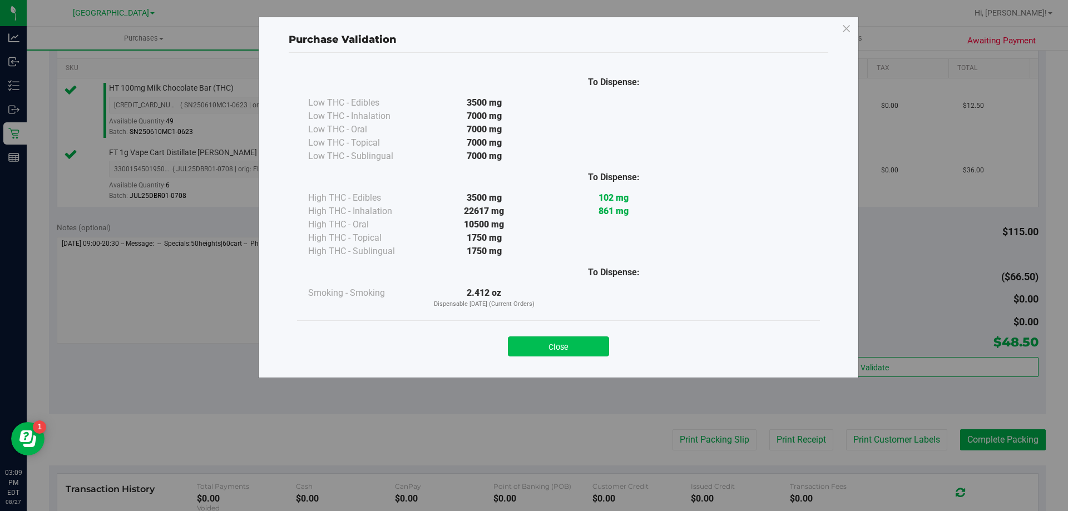
click at [596, 345] on button "Close" at bounding box center [558, 346] width 101 height 20
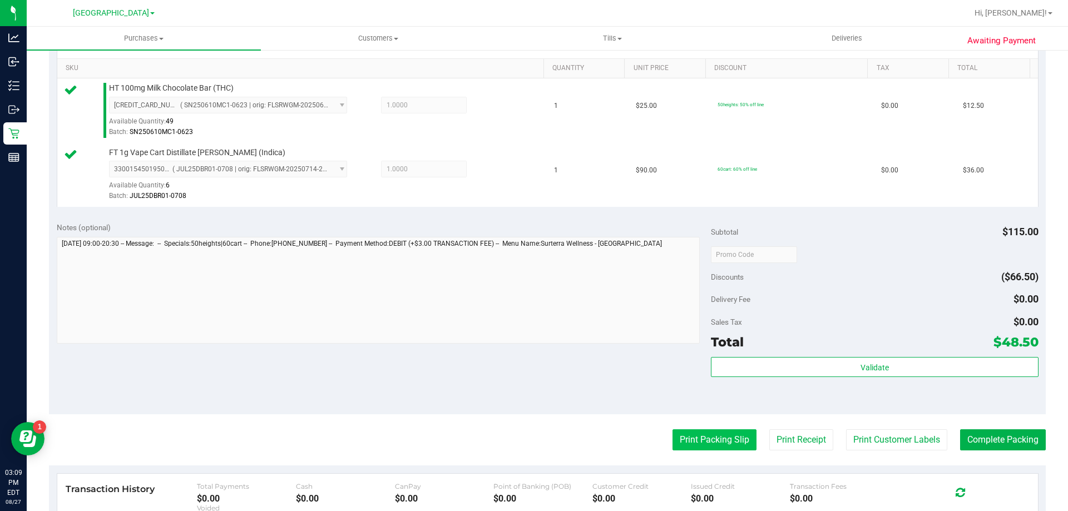
click at [717, 440] on button "Print Packing Slip" at bounding box center [714, 439] width 84 height 21
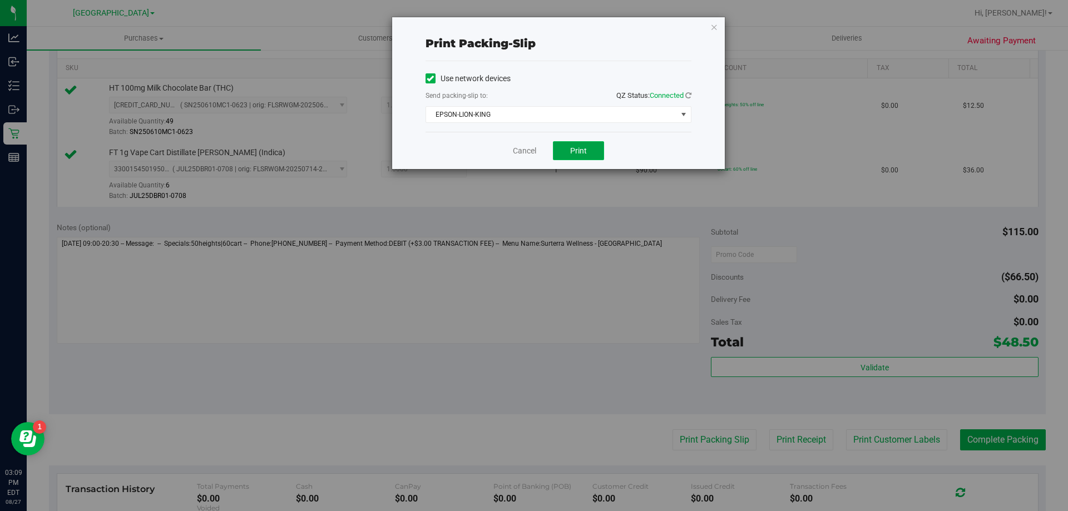
click at [588, 152] on button "Print" at bounding box center [578, 150] width 51 height 19
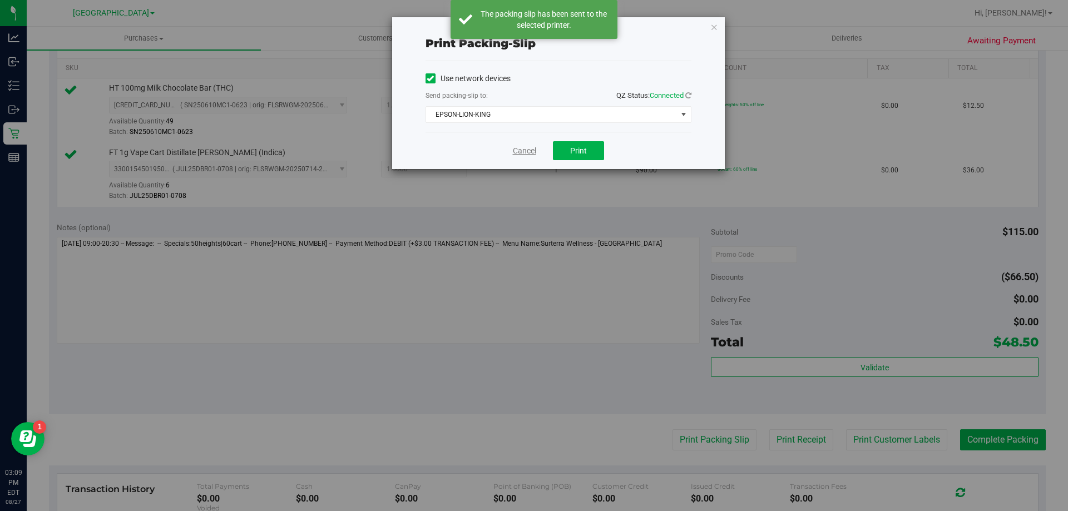
click at [517, 152] on link "Cancel" at bounding box center [524, 151] width 23 height 12
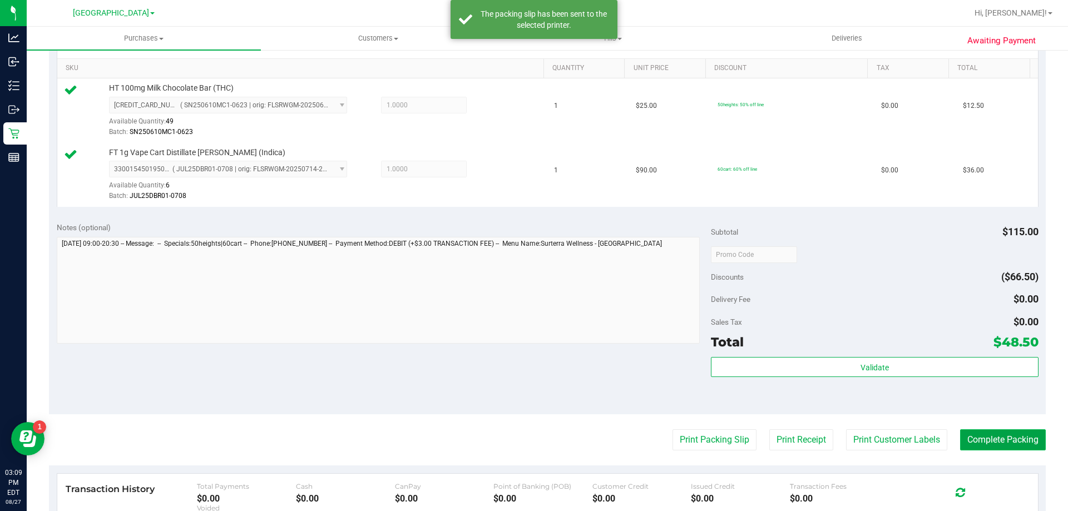
click at [994, 447] on button "Complete Packing" at bounding box center [1003, 439] width 86 height 21
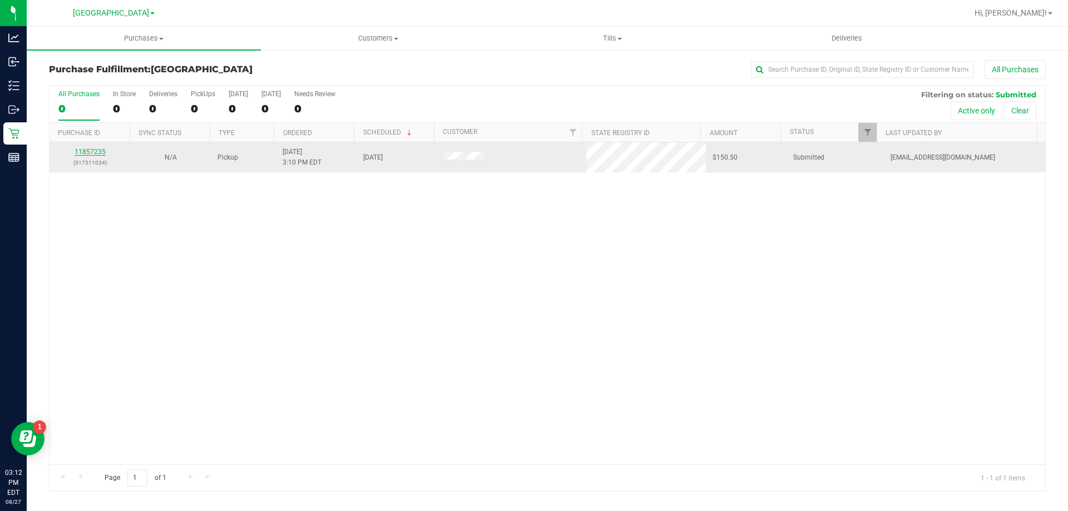
click at [86, 152] on link "11857235" at bounding box center [90, 152] width 31 height 8
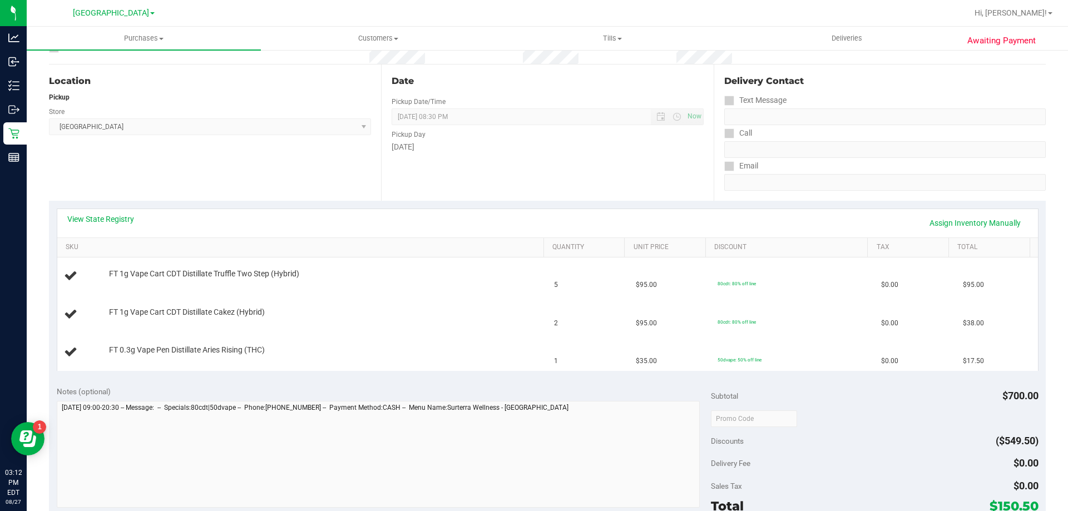
scroll to position [222, 0]
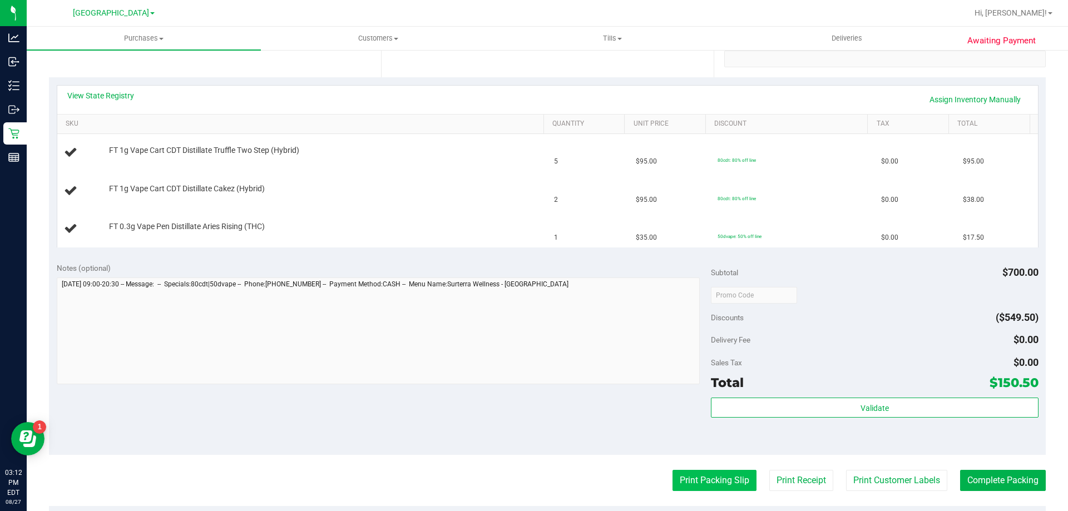
click at [693, 478] on button "Print Packing Slip" at bounding box center [714, 480] width 84 height 21
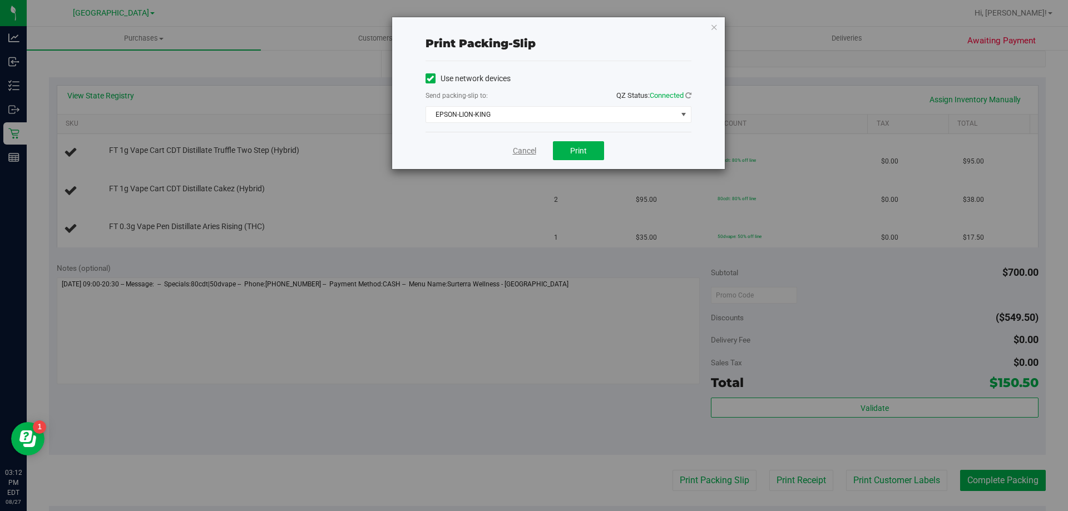
click at [531, 148] on link "Cancel" at bounding box center [524, 151] width 23 height 12
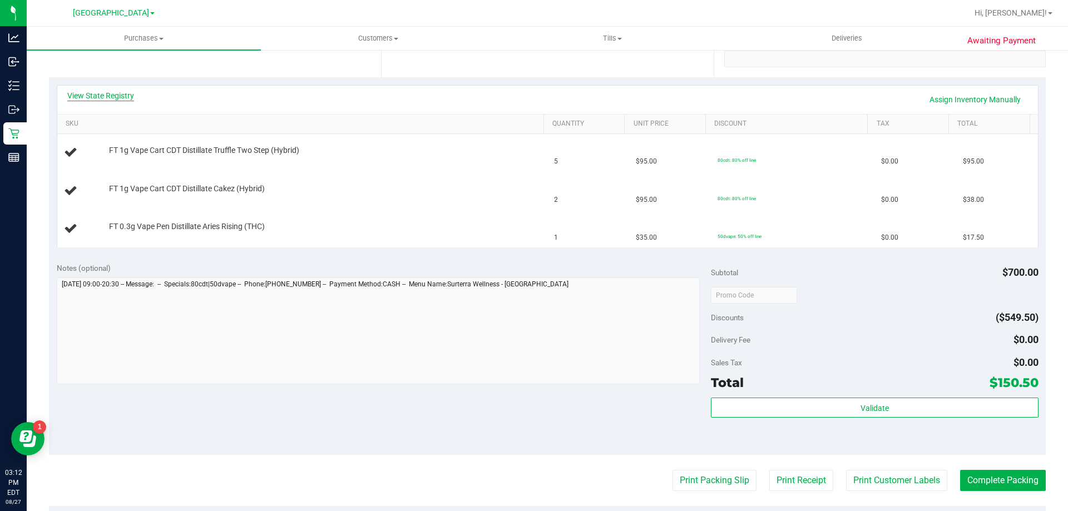
click at [117, 98] on link "View State Registry" at bounding box center [100, 95] width 67 height 11
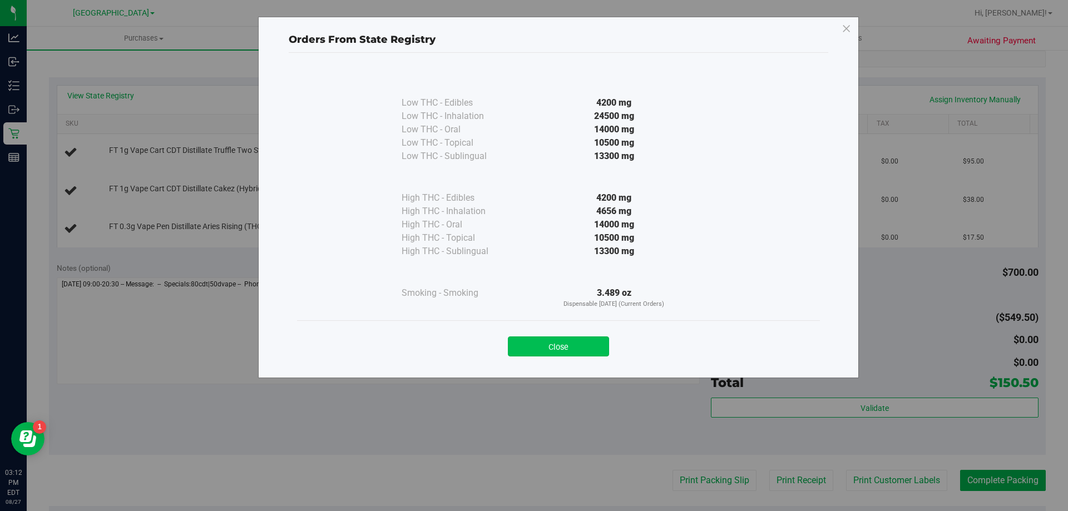
click at [558, 344] on button "Close" at bounding box center [558, 346] width 101 height 20
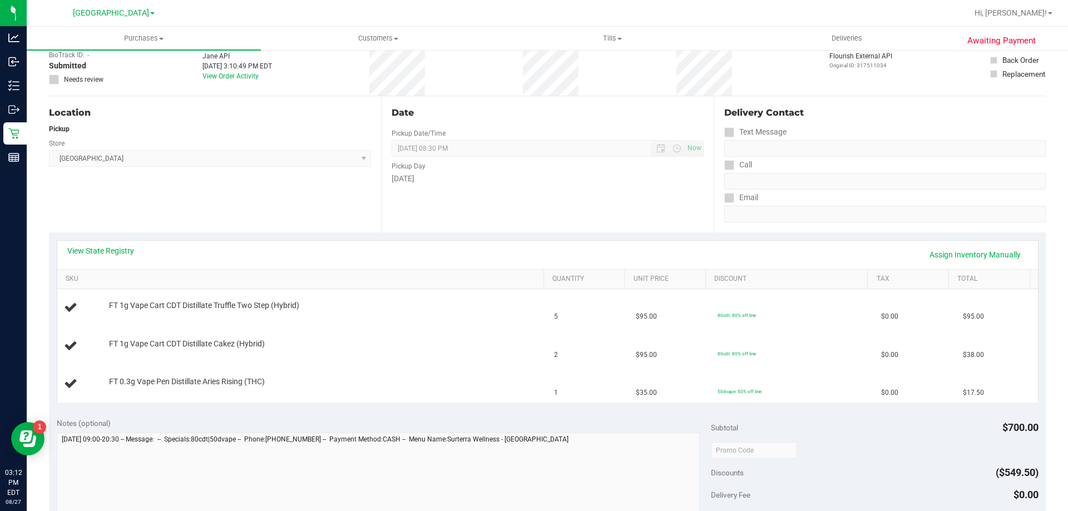
scroll to position [0, 0]
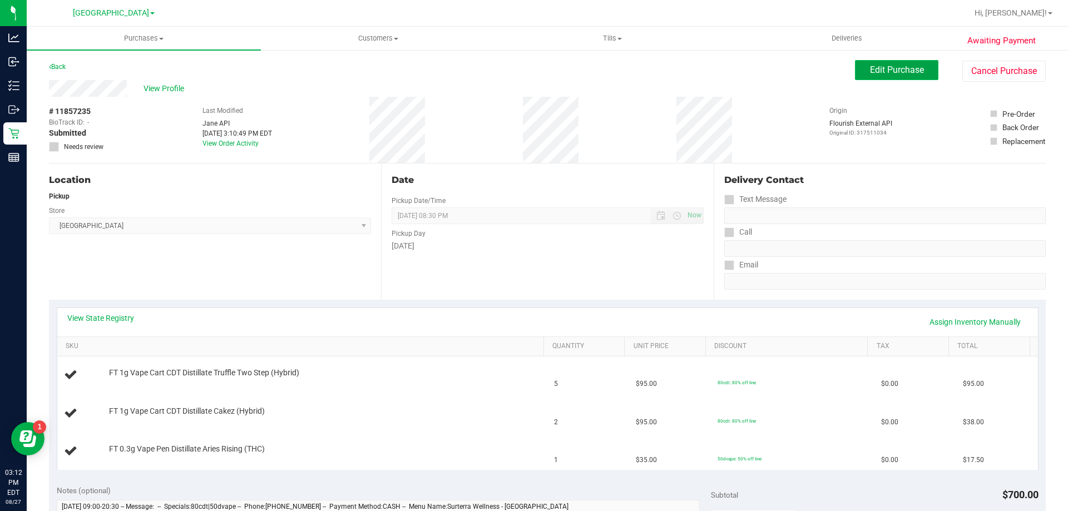
click at [879, 72] on span "Edit Purchase" at bounding box center [897, 69] width 54 height 11
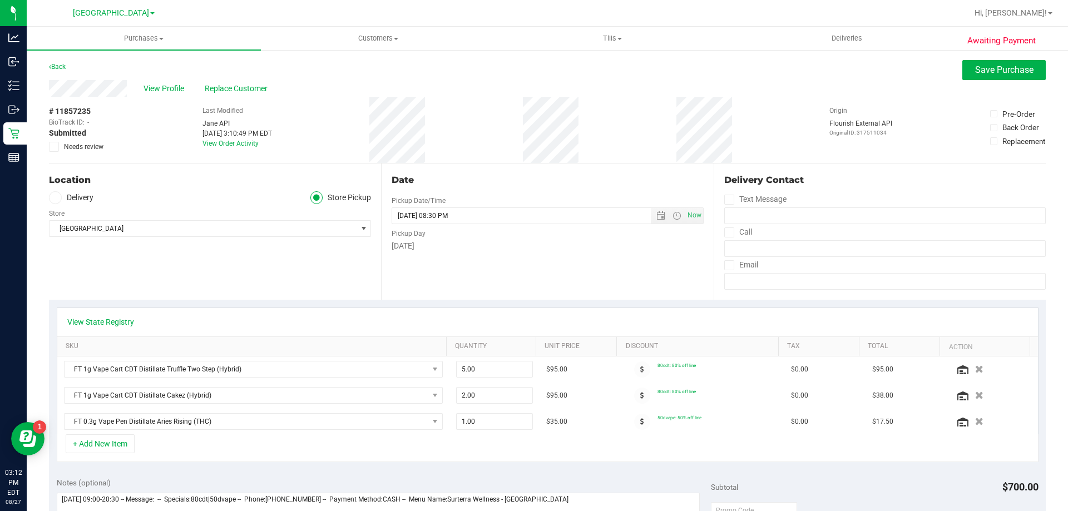
click at [55, 147] on icon at bounding box center [54, 147] width 7 height 0
click at [0, 0] on input "Needs review" at bounding box center [0, 0] width 0 height 0
click at [979, 65] on span "Save Purchase" at bounding box center [1004, 69] width 58 height 11
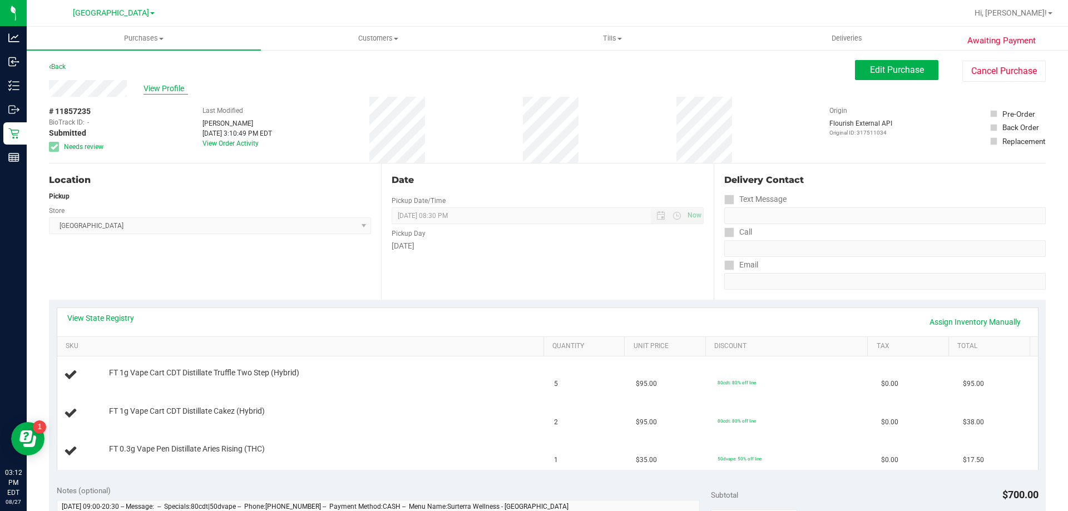
click at [156, 90] on span "View Profile" at bounding box center [165, 89] width 44 height 12
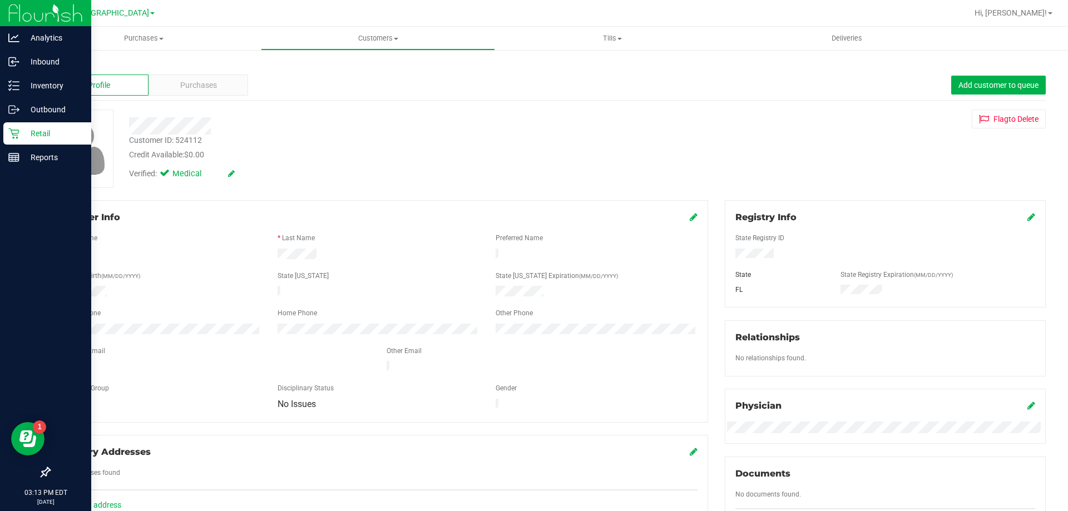
click at [6, 131] on div "Retail" at bounding box center [47, 133] width 88 height 22
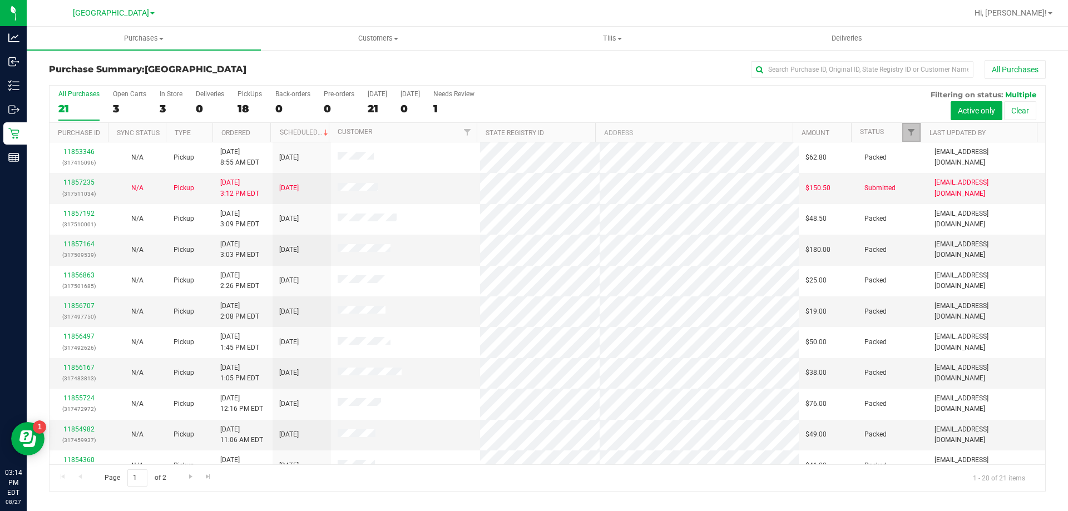
click at [906, 130] on link "Filter" at bounding box center [911, 132] width 18 height 19
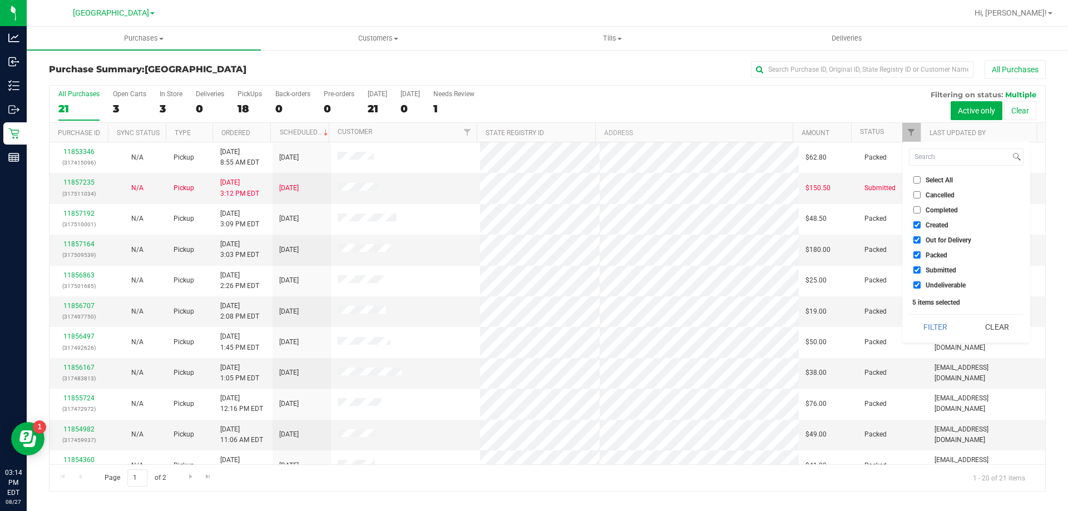
click at [940, 225] on span "Created" at bounding box center [936, 225] width 23 height 7
click at [920, 225] on input "Created" at bounding box center [916, 224] width 7 height 7
checkbox input "false"
drag, startPoint x: 937, startPoint y: 238, endPoint x: 939, endPoint y: 250, distance: 12.3
click at [938, 240] on span "Out for Delivery" at bounding box center [948, 240] width 46 height 7
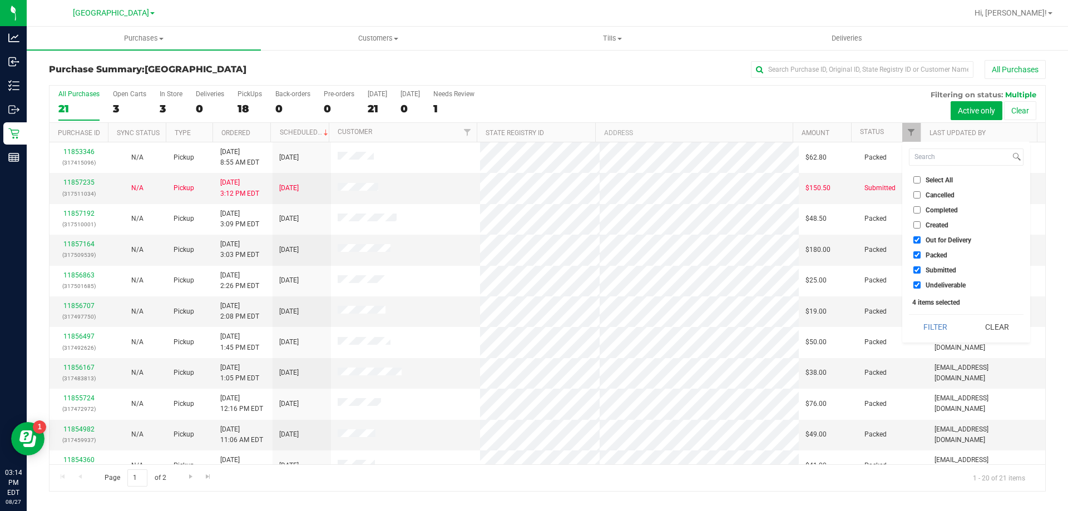
drag, startPoint x: 942, startPoint y: 239, endPoint x: 944, endPoint y: 247, distance: 9.1
click at [943, 239] on span "Out for Delivery" at bounding box center [948, 240] width 46 height 7
click at [920, 239] on input "Out for Delivery" at bounding box center [916, 239] width 7 height 7
checkbox input "false"
click at [942, 255] on span "Packed" at bounding box center [936, 255] width 22 height 7
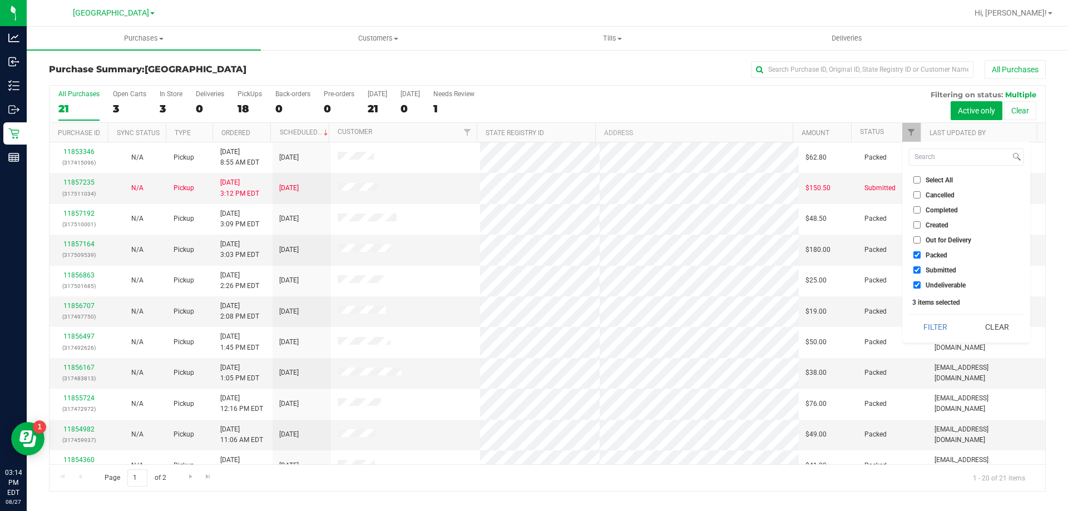
click at [920, 255] on input "Packed" at bounding box center [916, 254] width 7 height 7
checkbox input "false"
click at [938, 285] on span "Undeliverable" at bounding box center [945, 285] width 40 height 7
click at [920, 285] on input "Undeliverable" at bounding box center [916, 284] width 7 height 7
checkbox input "false"
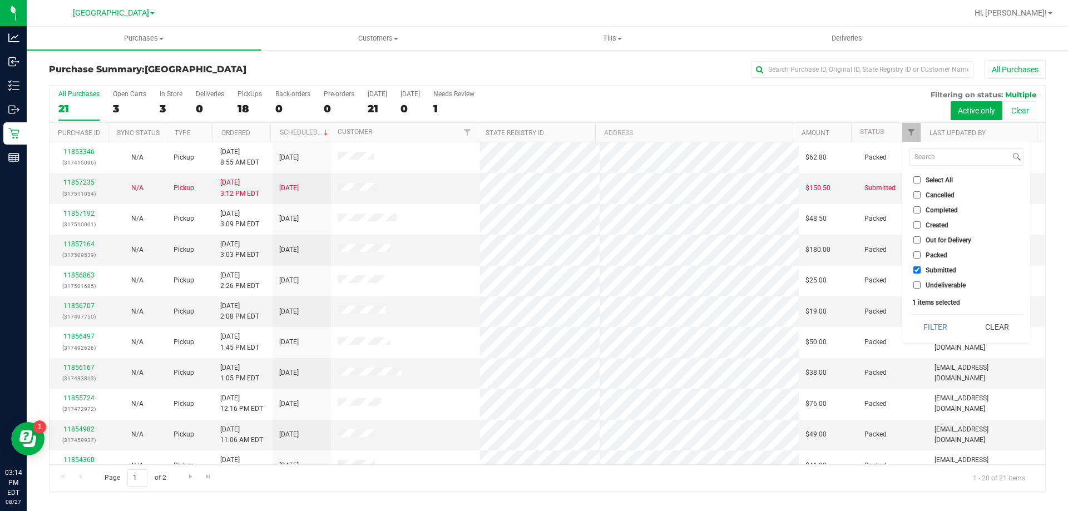
click at [942, 322] on button "Filter" at bounding box center [934, 327] width 53 height 24
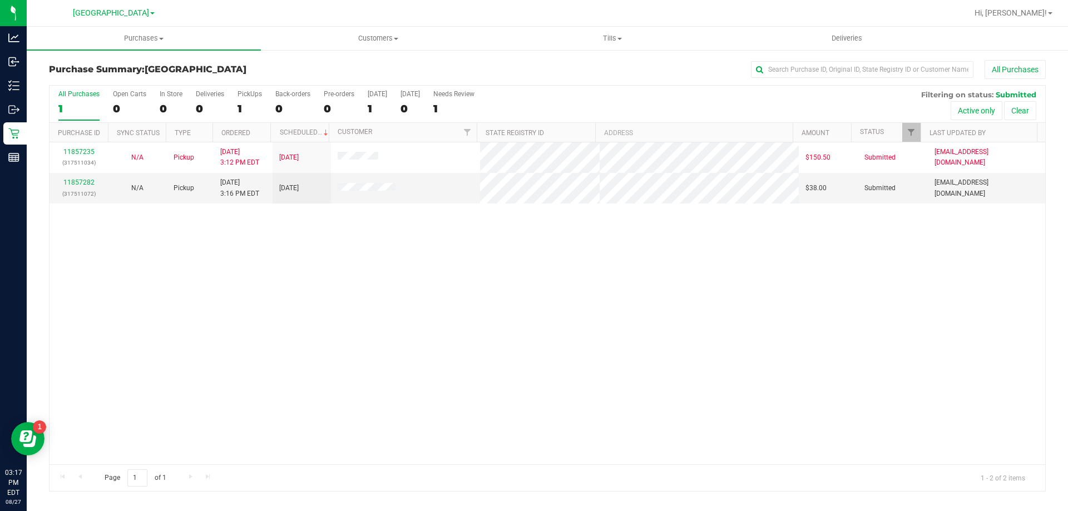
click at [998, 326] on div "11857235 (317511034) N/A Pickup [DATE] 3:12 PM EDT 8/27/2025 $150.50 Submitted …" at bounding box center [546, 303] width 995 height 322
drag, startPoint x: 251, startPoint y: 445, endPoint x: 267, endPoint y: 501, distance: 58.4
click at [251, 445] on div "11857235 (317511034) N/A Pickup [DATE] 3:12 PM EDT 8/27/2025 $150.50 Submitted …" at bounding box center [546, 303] width 995 height 322
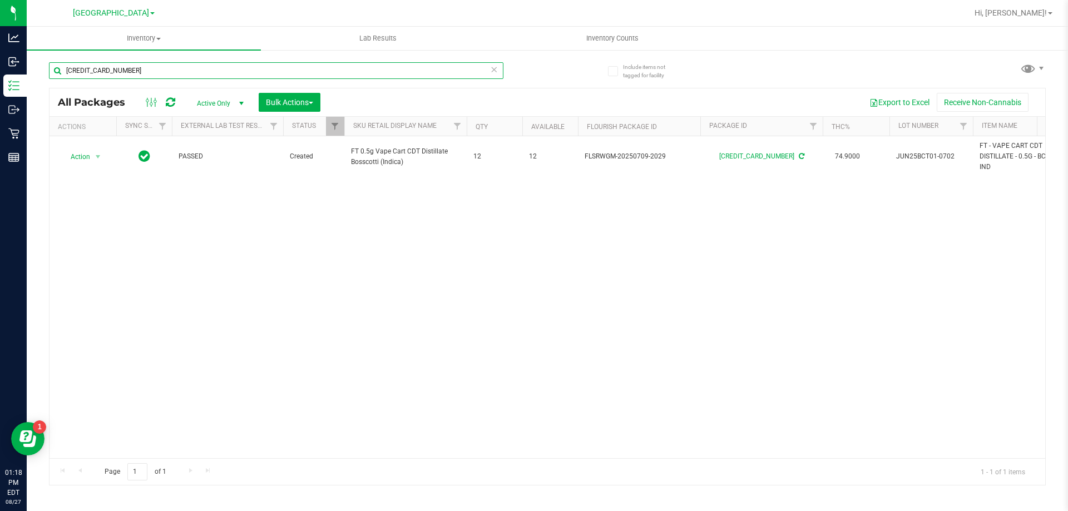
click at [214, 68] on input "2247944819886084" at bounding box center [276, 70] width 454 height 17
type input "5-JUL25WBV04-0811"
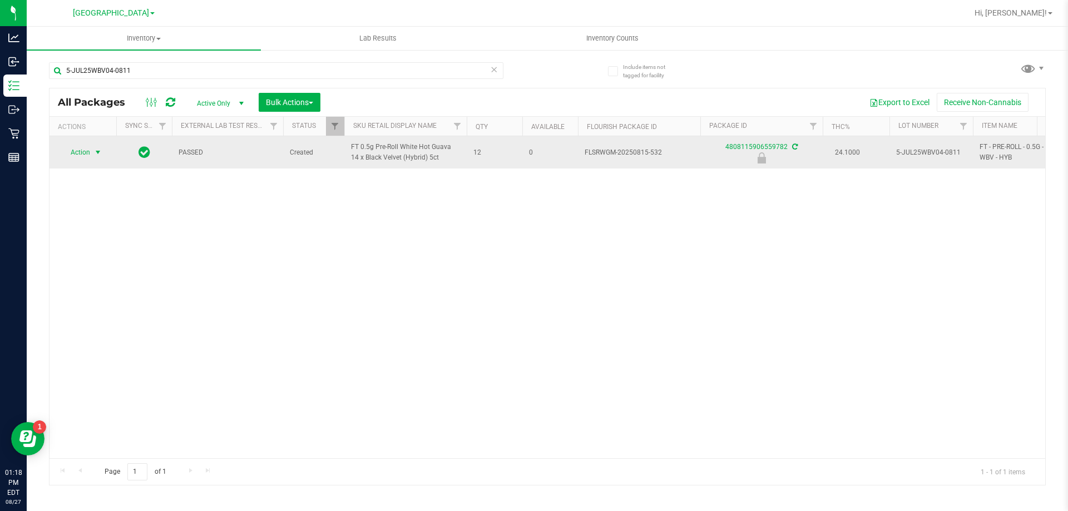
click at [78, 155] on span "Action" at bounding box center [76, 153] width 30 height 16
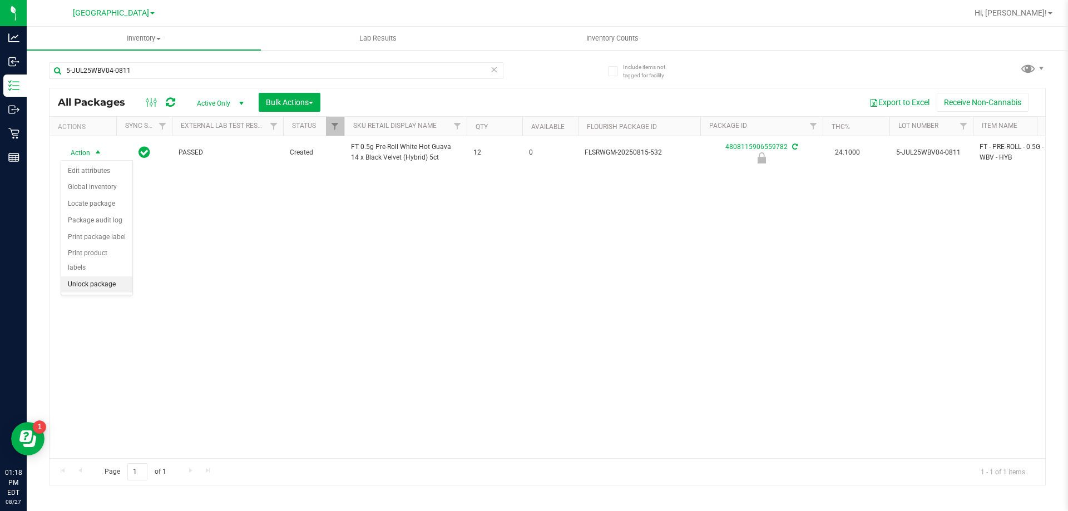
click at [102, 276] on li "Unlock package" at bounding box center [96, 284] width 71 height 17
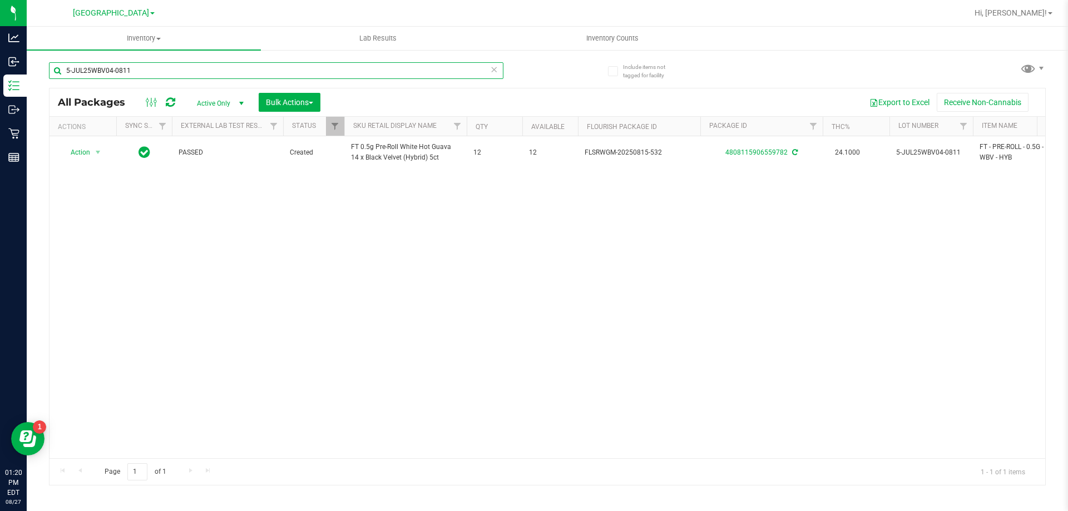
click at [188, 77] on input "5-JUL25WBV04-0811" at bounding box center [276, 70] width 454 height 17
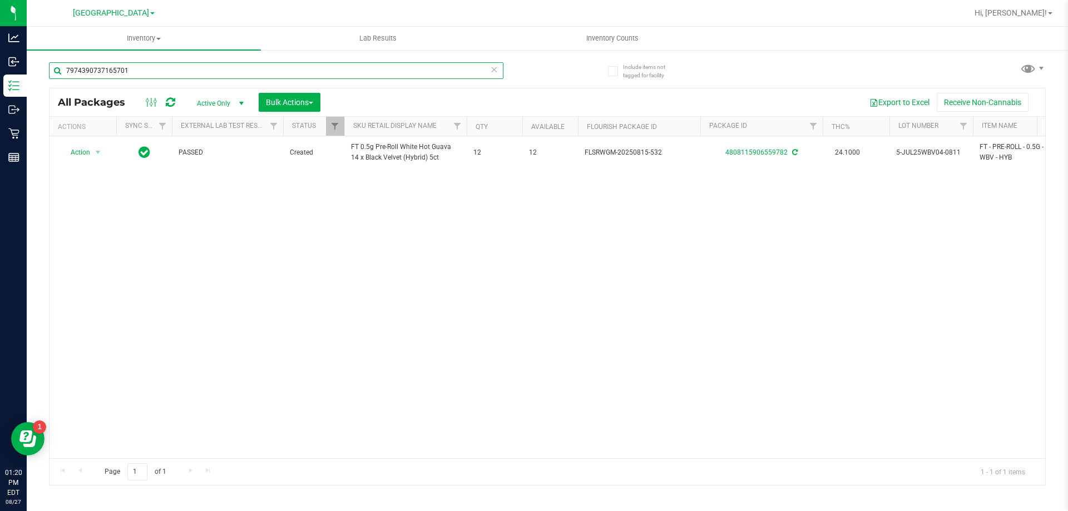
type input "7974390737165701"
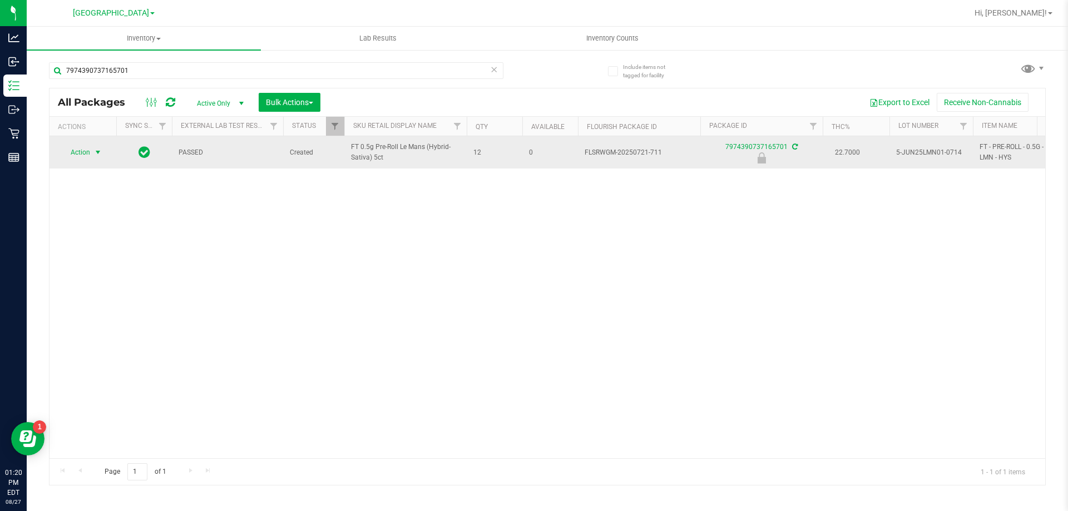
click at [94, 153] on span "select" at bounding box center [97, 152] width 9 height 9
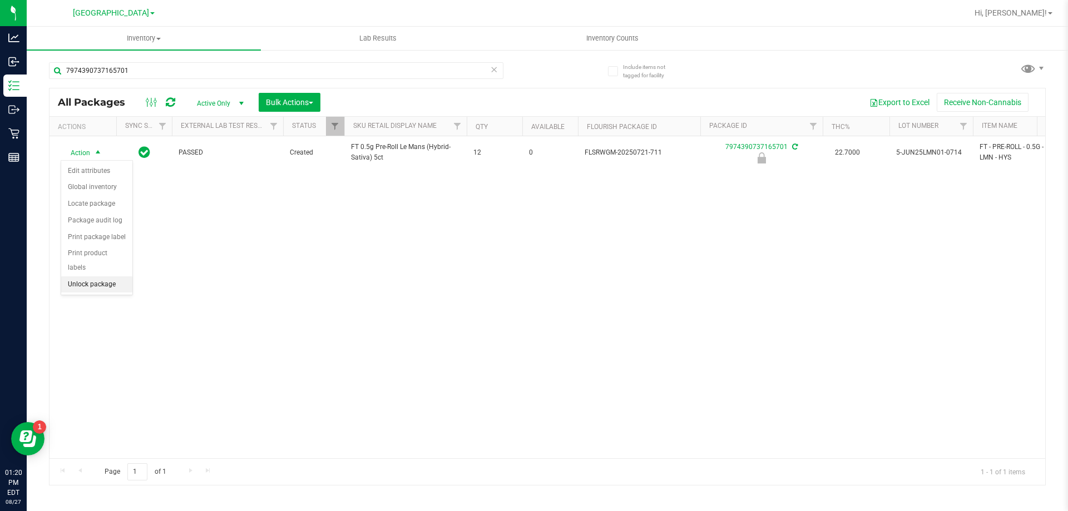
click at [88, 276] on li "Unlock package" at bounding box center [96, 284] width 71 height 17
drag, startPoint x: 185, startPoint y: 80, endPoint x: 181, endPoint y: 75, distance: 6.7
click at [184, 80] on div "7974390737165701" at bounding box center [276, 75] width 454 height 26
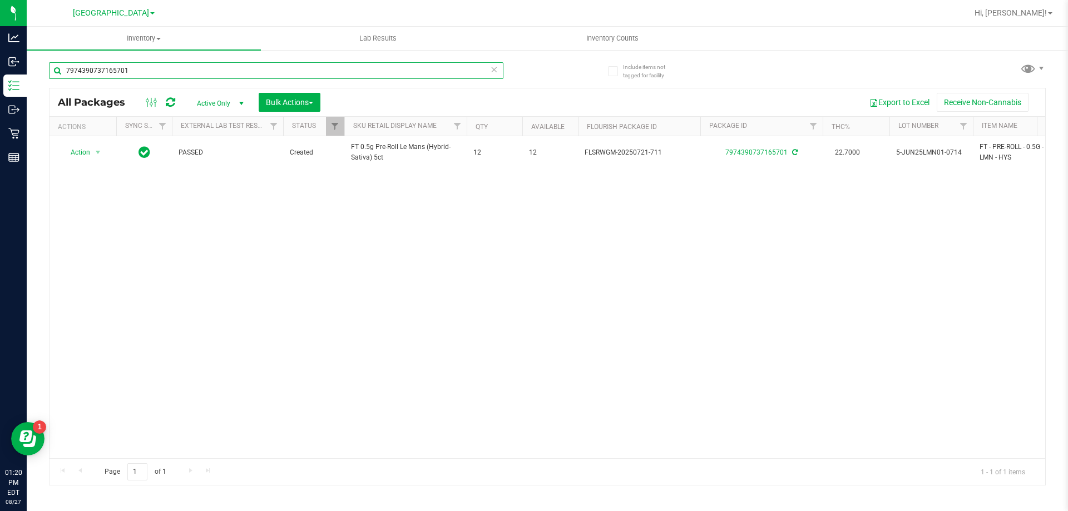
click at [180, 72] on input "7974390737165701" at bounding box center [276, 70] width 454 height 17
type input "6895084145212798"
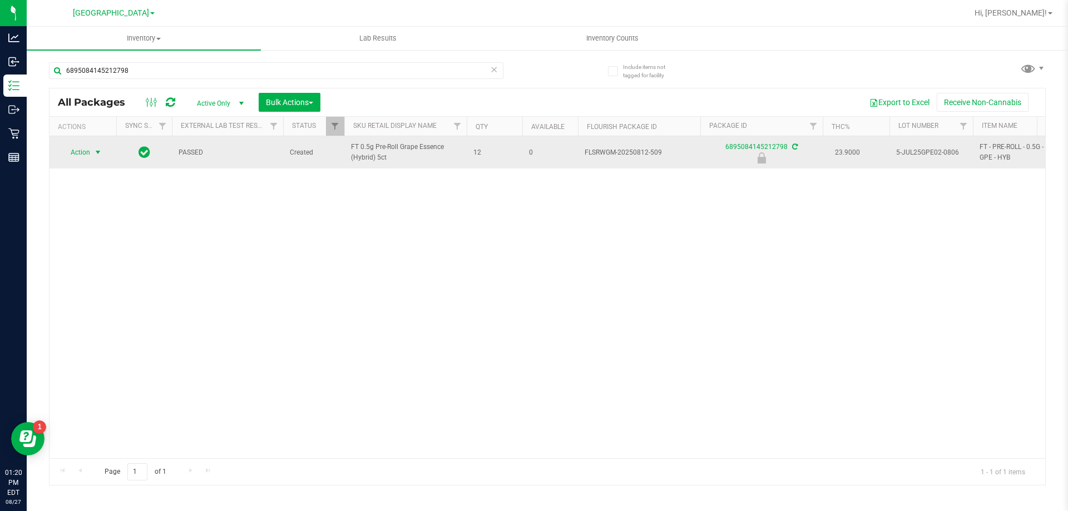
click at [88, 152] on span "Action" at bounding box center [76, 153] width 30 height 16
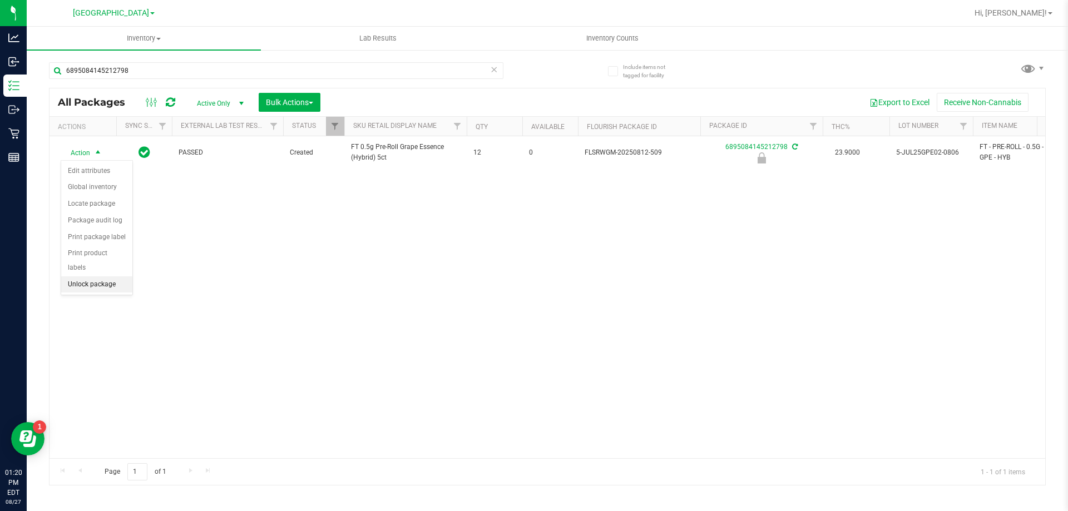
click at [101, 276] on li "Unlock package" at bounding box center [96, 284] width 71 height 17
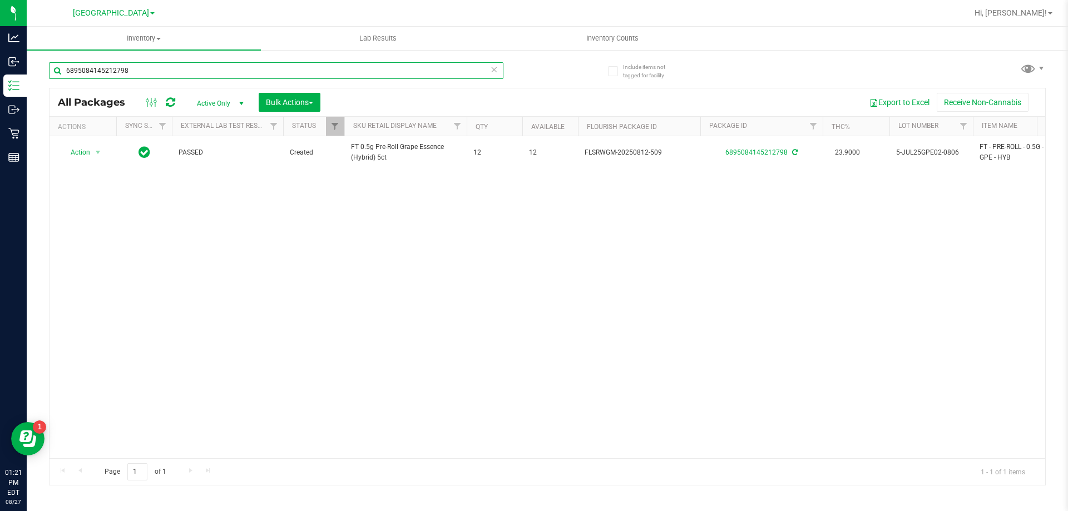
click at [153, 69] on input "6895084145212798" at bounding box center [276, 70] width 454 height 17
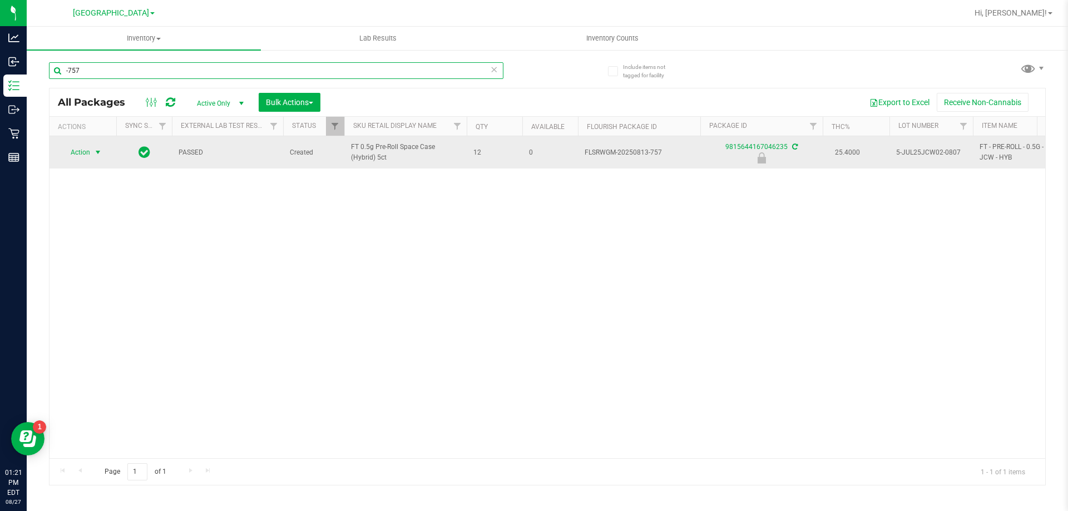
type input "-757"
click at [72, 153] on span "Action" at bounding box center [76, 153] width 30 height 16
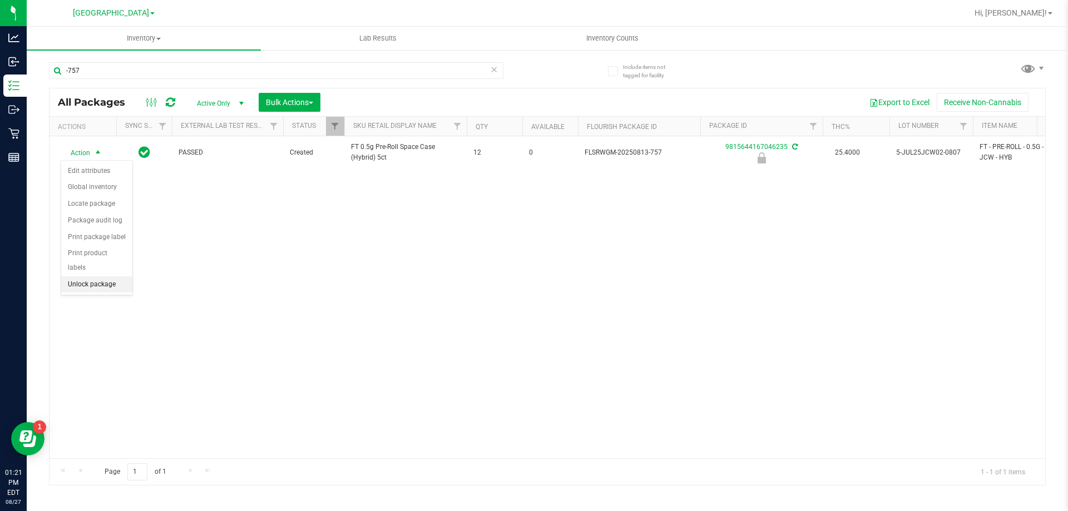
click at [91, 276] on li "Unlock package" at bounding box center [96, 284] width 71 height 17
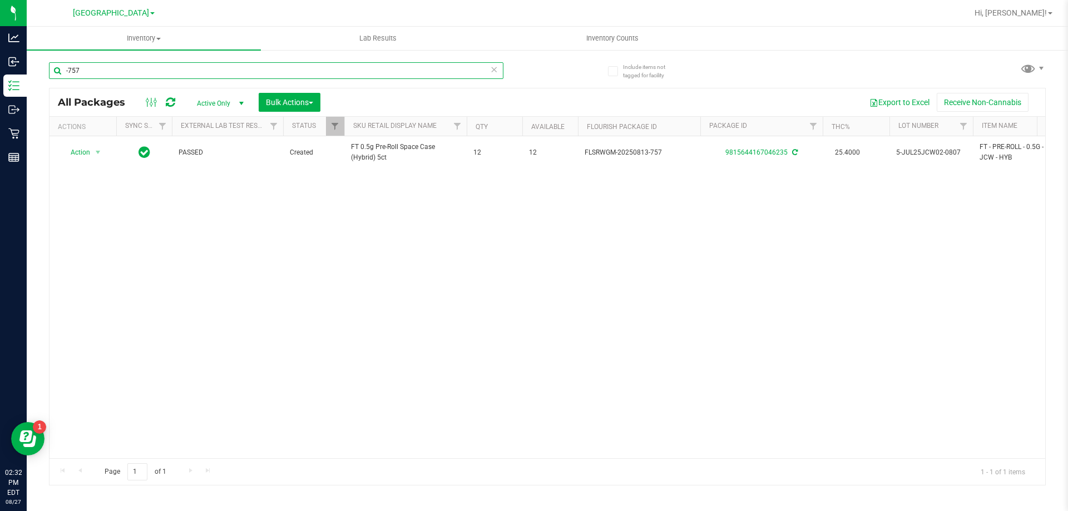
click at [159, 71] on input "-757" at bounding box center [276, 70] width 454 height 17
type input "-"
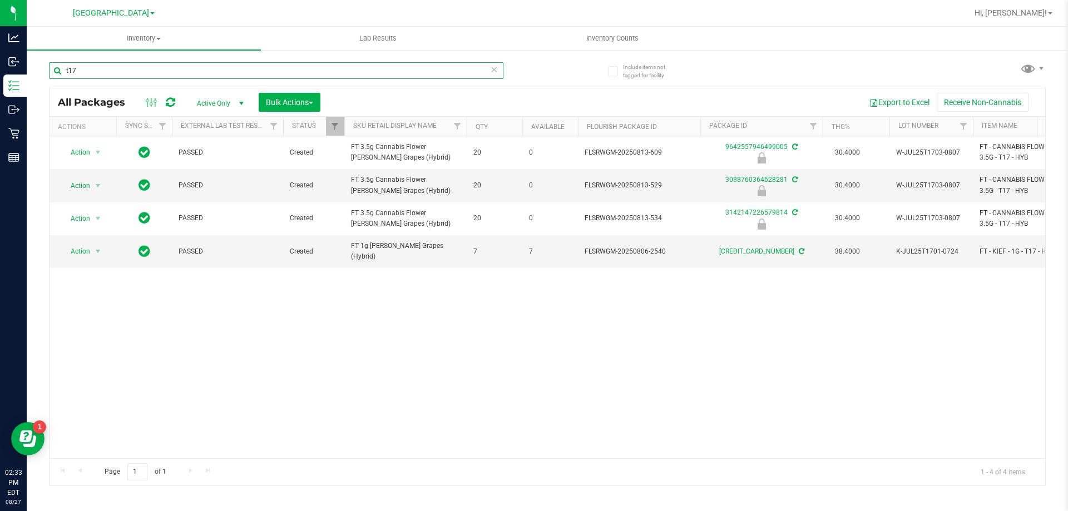
click at [100, 76] on input "t17" at bounding box center [276, 70] width 454 height 17
type input "9642557946499005"
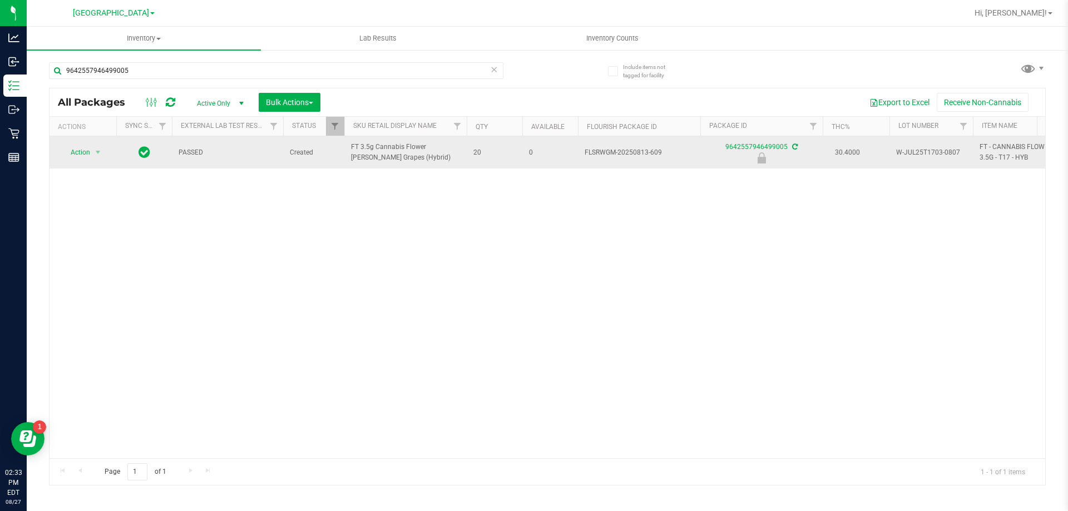
click at [81, 152] on span "Action" at bounding box center [76, 153] width 30 height 16
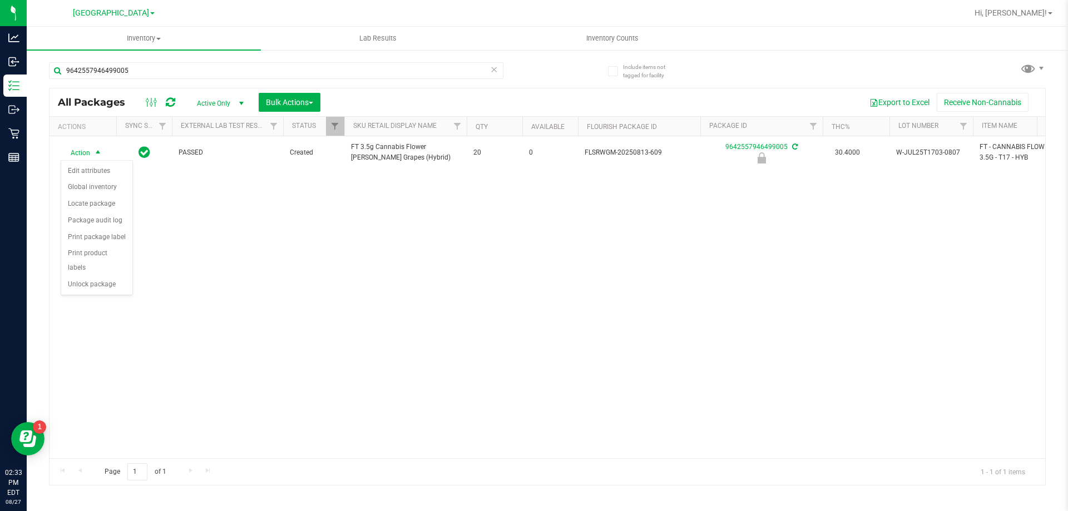
click at [98, 279] on div "Action Edit attributes Global inventory Locate package Package audit log Print …" at bounding box center [97, 227] width 72 height 135
click at [110, 276] on li "Unlock package" at bounding box center [96, 284] width 71 height 17
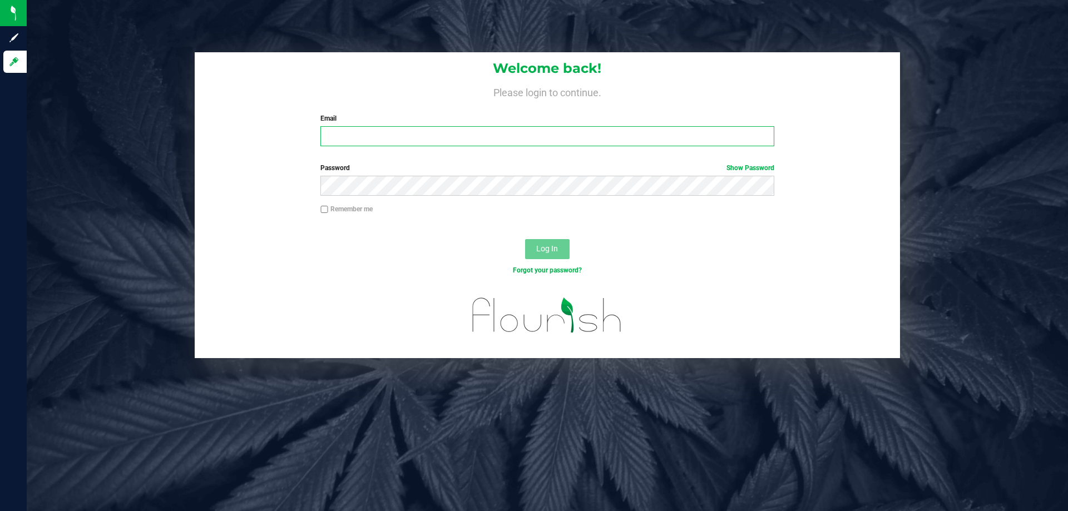
click at [422, 141] on input "Email" at bounding box center [546, 136] width 453 height 20
type input "bparker@liveparallel.com"
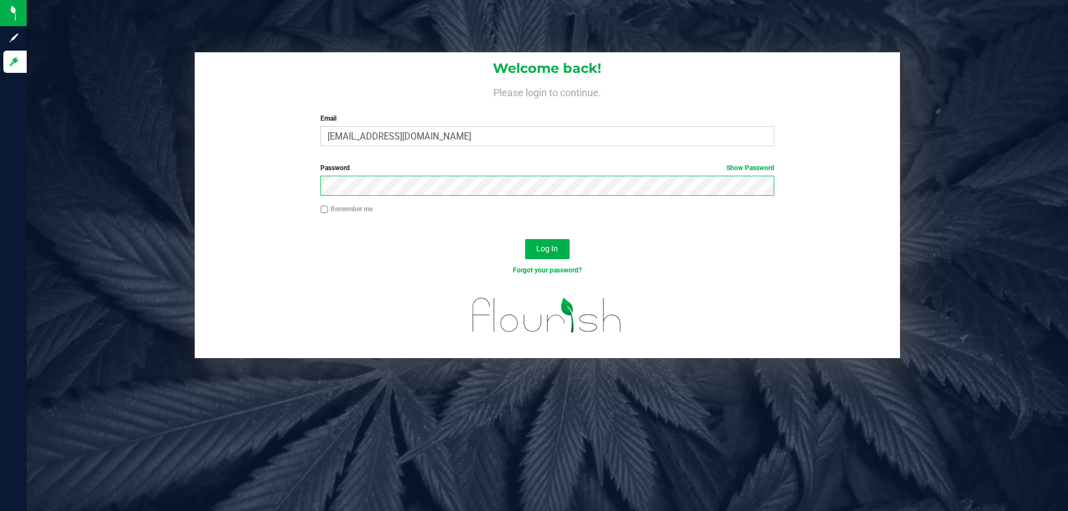
click at [525, 239] on button "Log In" at bounding box center [547, 249] width 44 height 20
